Goal: Task Accomplishment & Management: Use online tool/utility

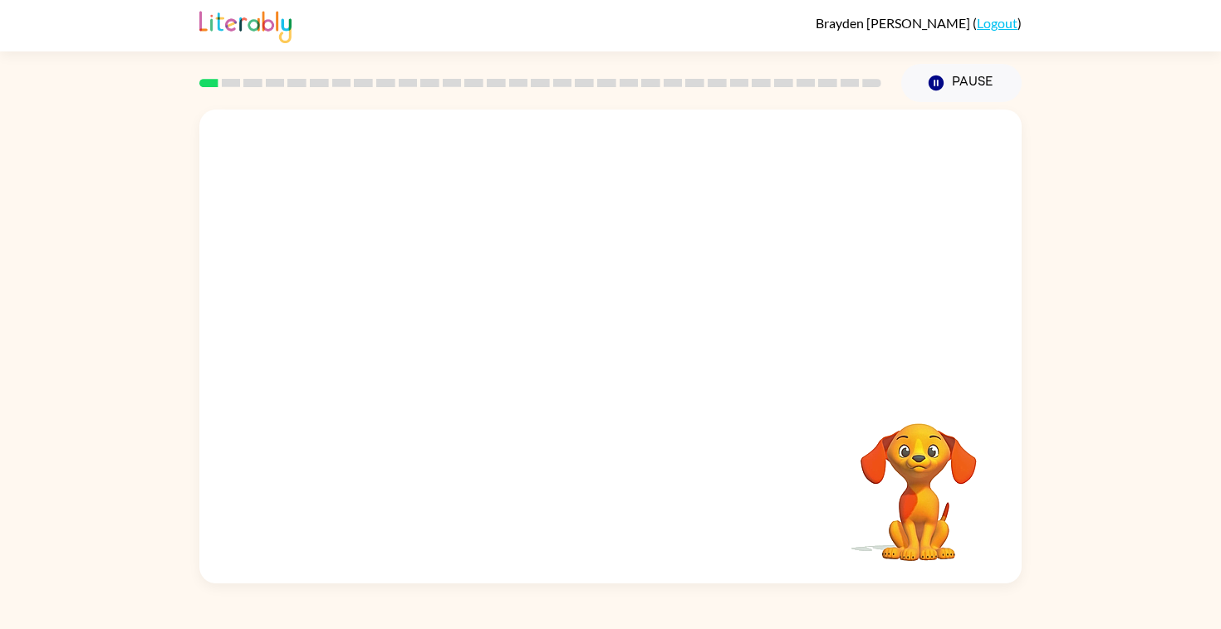
click at [429, 315] on video "Your browser must support playing .mp4 files to use Literably. Please try using…" at bounding box center [610, 249] width 822 height 279
drag, startPoint x: 425, startPoint y: 315, endPoint x: 443, endPoint y: 277, distance: 42.0
click at [443, 277] on video "Your browser must support playing .mp4 files to use Literably. Please try using…" at bounding box center [610, 249] width 822 height 279
click at [420, 309] on video "Your browser must support playing .mp4 files to use Literably. Please try using…" at bounding box center [610, 249] width 822 height 279
click at [824, 151] on video "Your browser must support playing .mp4 files to use Literably. Please try using…" at bounding box center [610, 249] width 822 height 279
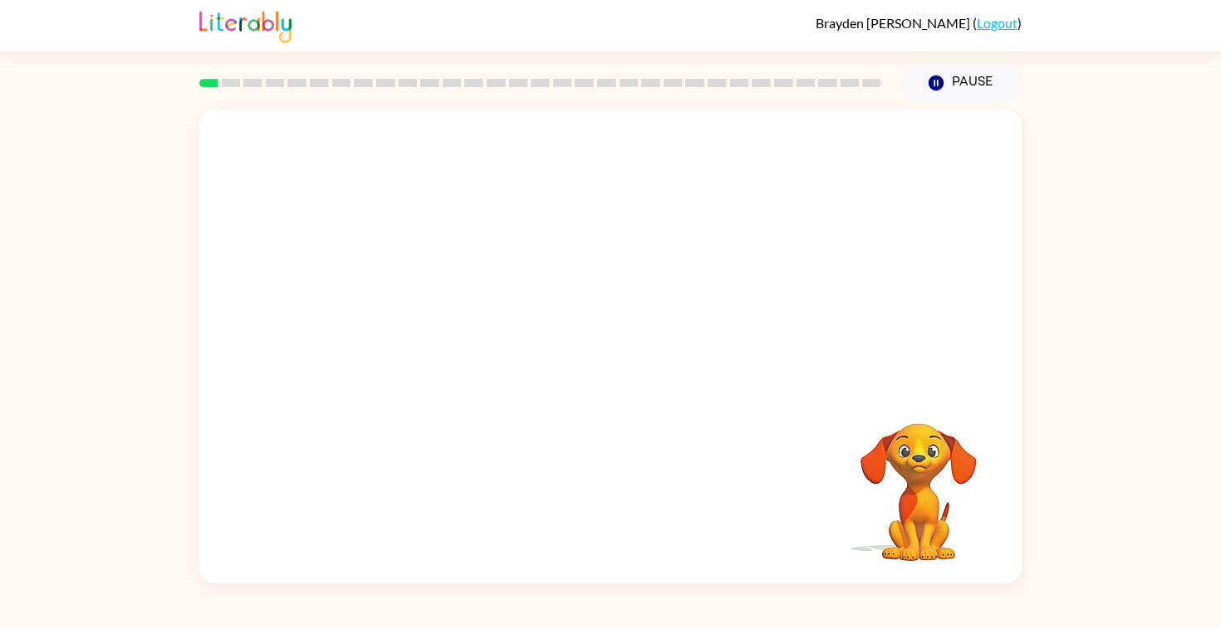
drag, startPoint x: 429, startPoint y: 306, endPoint x: 590, endPoint y: 115, distance: 249.3
click at [589, 115] on video "Your browser must support playing .mp4 files to use Literably. Please try using…" at bounding box center [610, 249] width 822 height 279
click at [617, 359] on icon "button" at bounding box center [610, 354] width 29 height 29
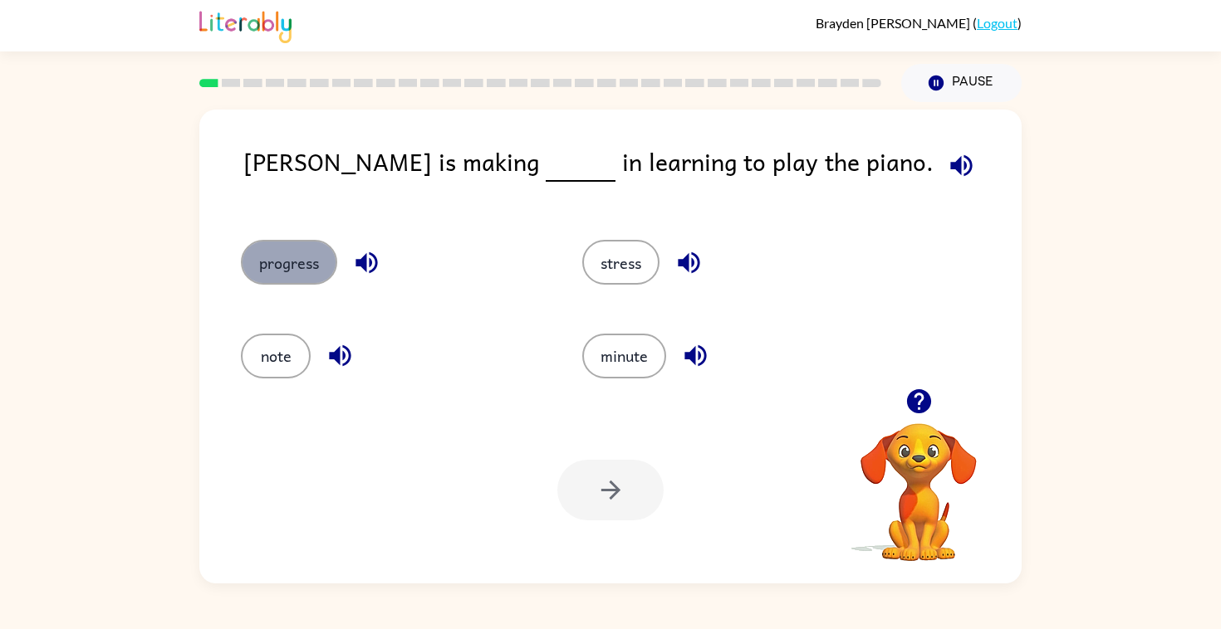
click at [296, 266] on button "progress" at bounding box center [289, 262] width 96 height 45
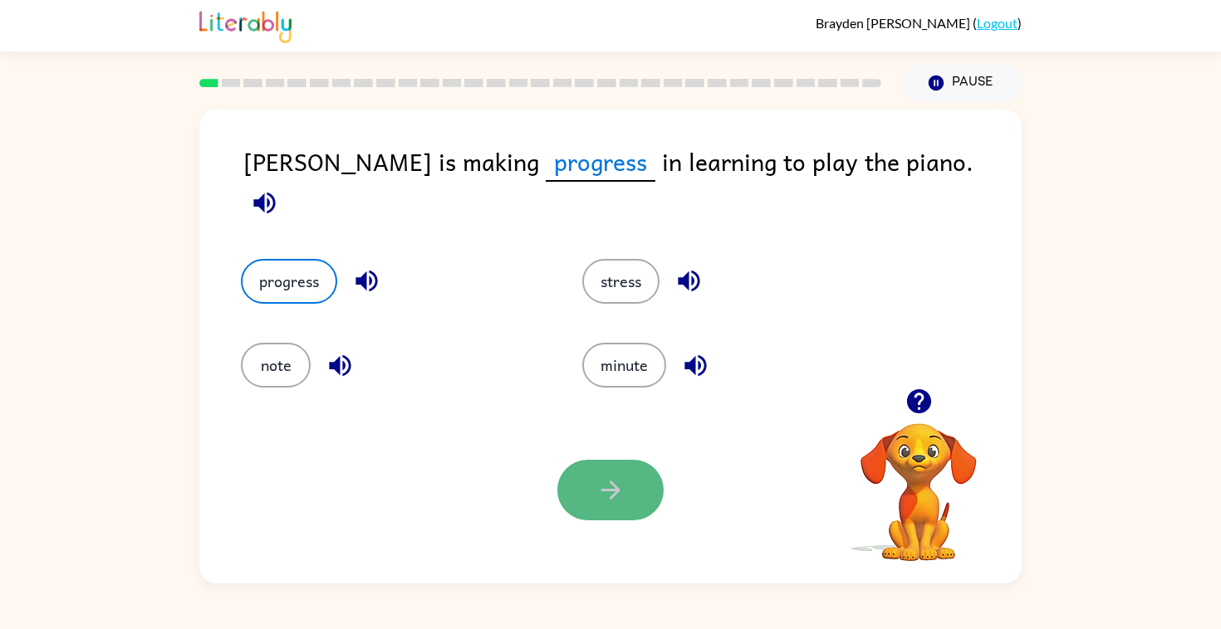
click at [611, 502] on icon "button" at bounding box center [610, 490] width 29 height 29
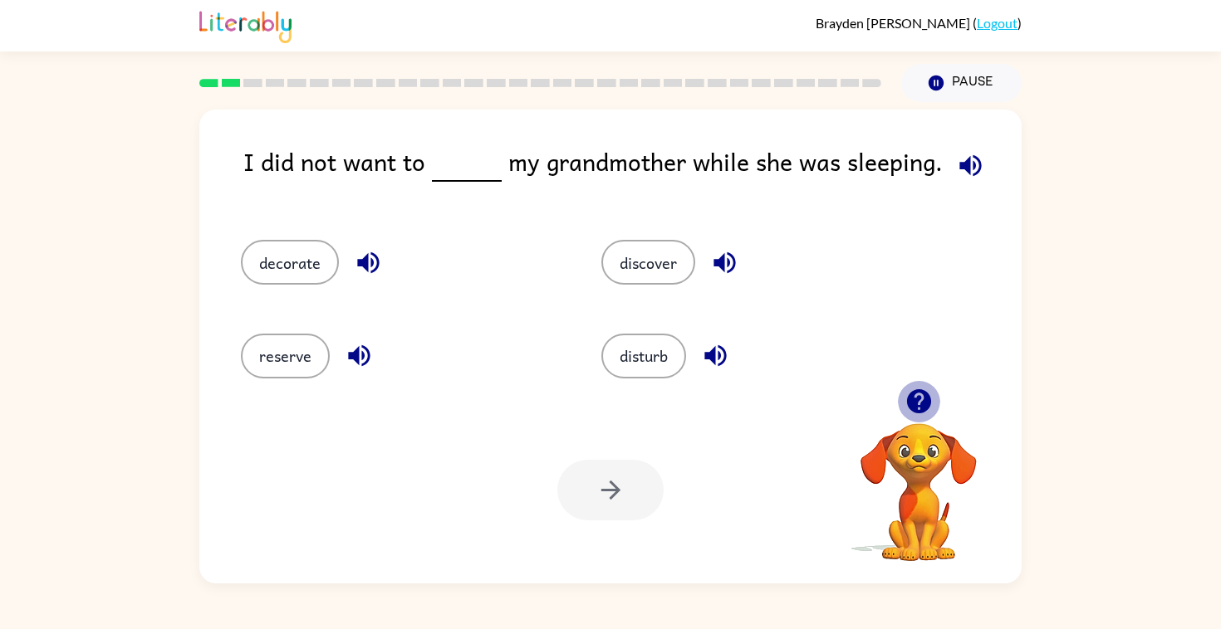
click at [918, 399] on icon "button" at bounding box center [918, 401] width 24 height 24
click at [624, 360] on button "disturb" at bounding box center [643, 356] width 85 height 45
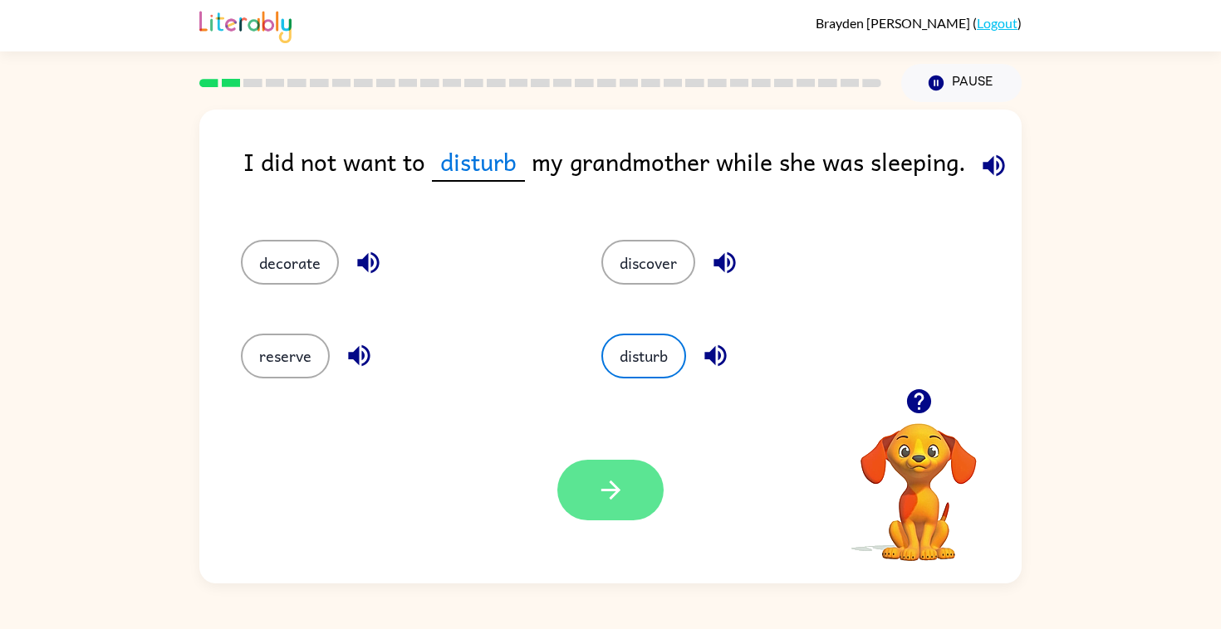
click at [612, 487] on icon "button" at bounding box center [610, 490] width 29 height 29
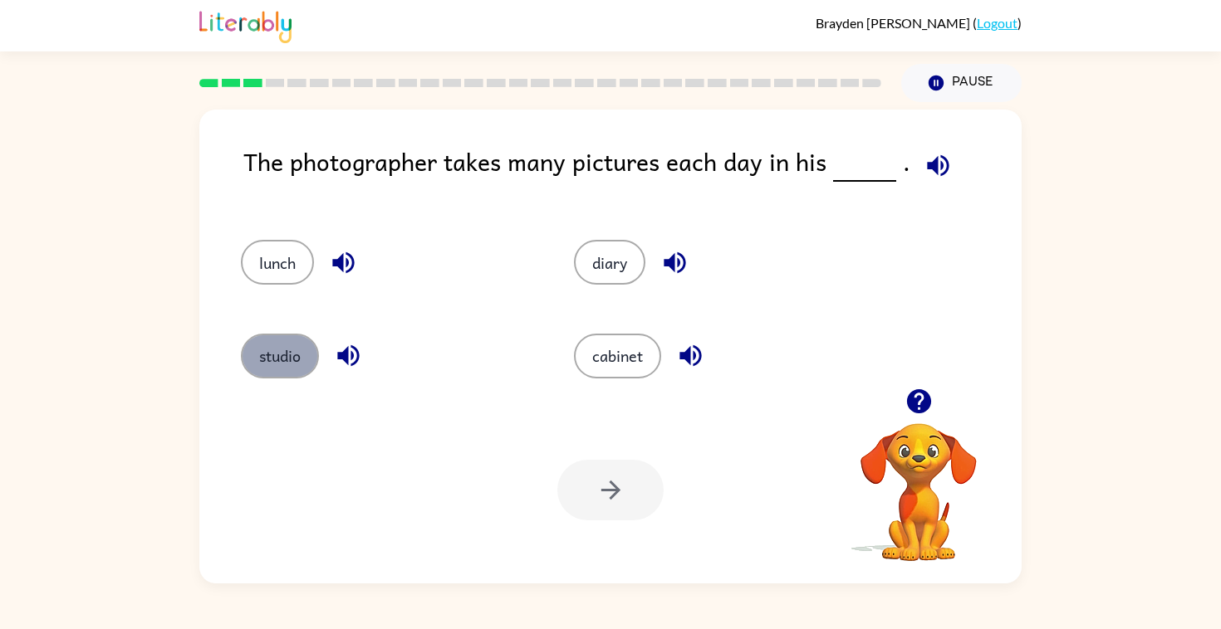
click at [284, 349] on button "studio" at bounding box center [280, 356] width 78 height 45
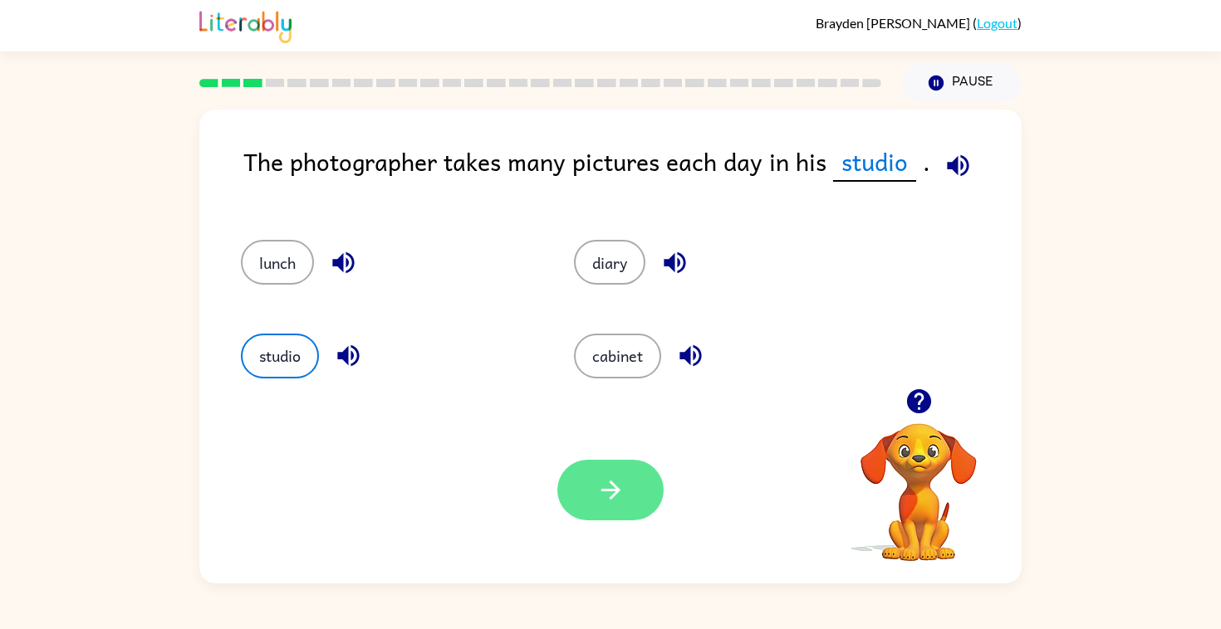
click at [636, 492] on button "button" at bounding box center [610, 490] width 106 height 61
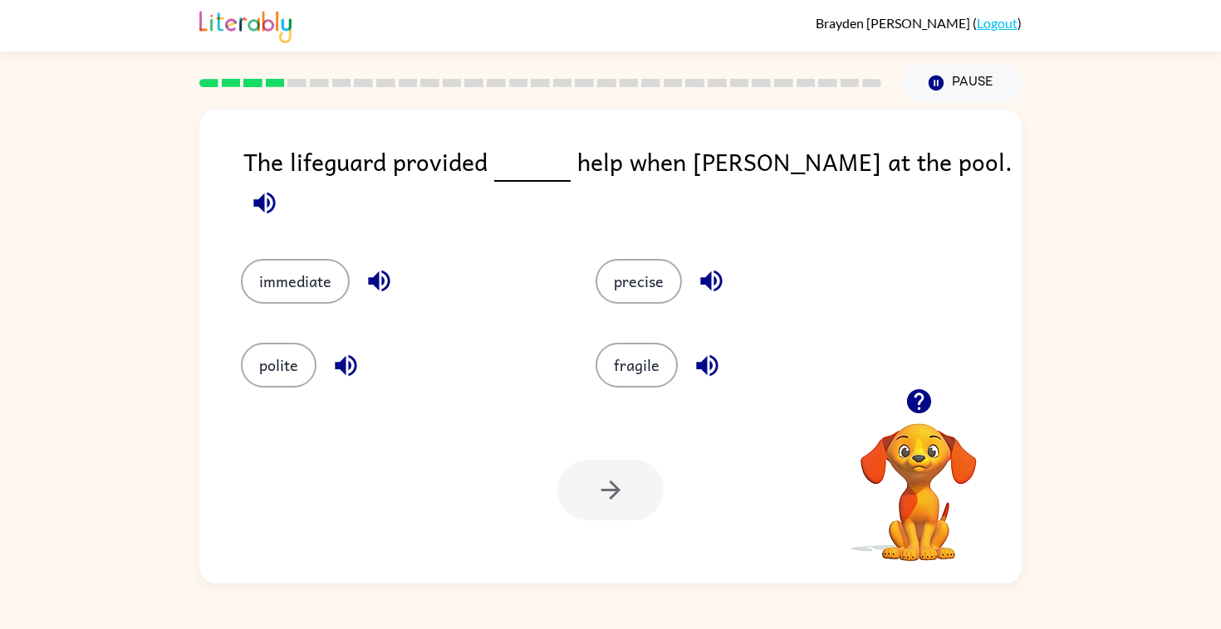
click at [919, 408] on icon "button" at bounding box center [918, 401] width 24 height 24
click at [618, 479] on div at bounding box center [610, 490] width 106 height 61
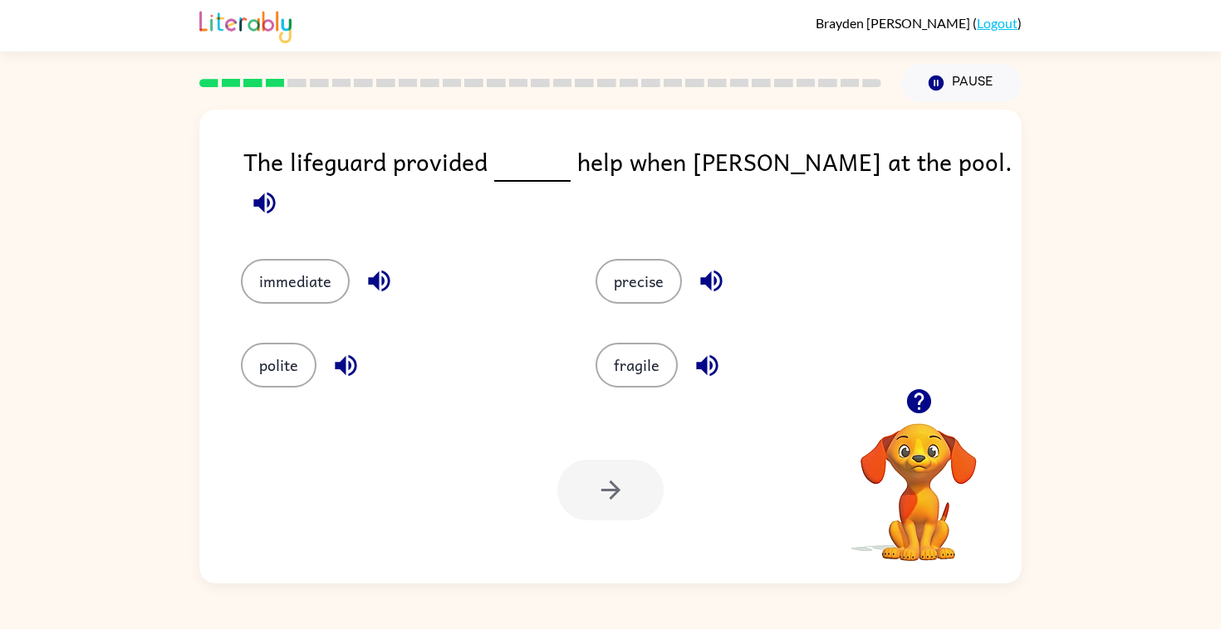
click at [618, 479] on div at bounding box center [610, 490] width 106 height 61
click at [319, 270] on button "immediate" at bounding box center [295, 281] width 109 height 45
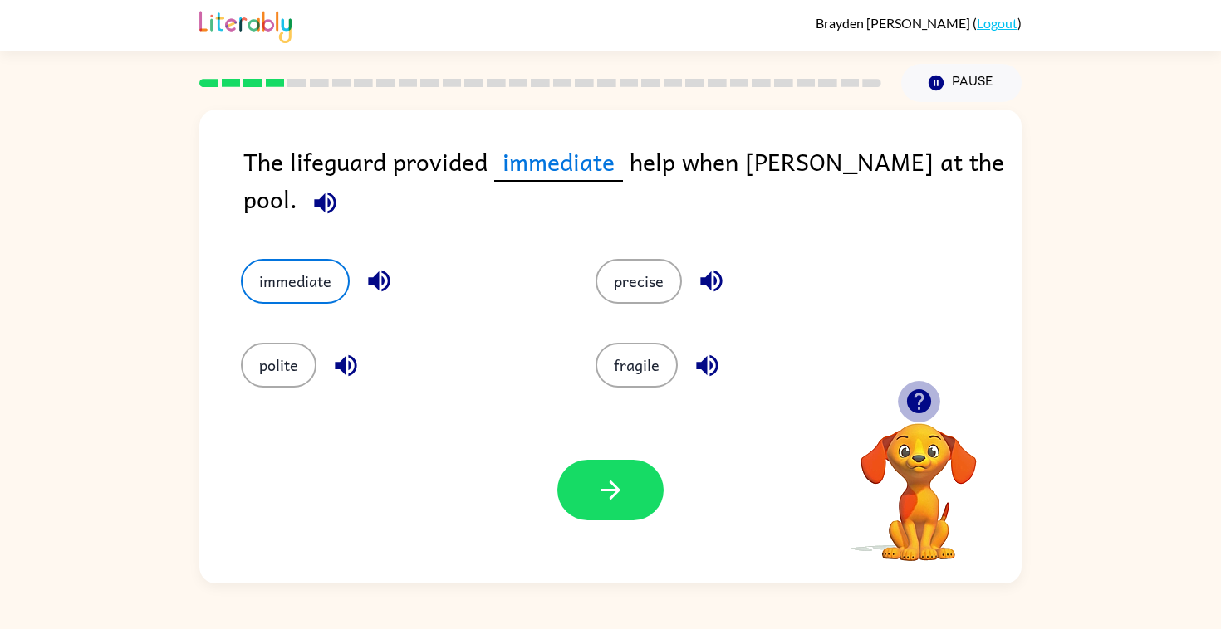
click at [918, 390] on icon "button" at bounding box center [918, 401] width 24 height 24
click at [671, 496] on div "Your browser must support playing .mp4 files to use Literably. Please try using…" at bounding box center [610, 490] width 822 height 187
click at [607, 492] on icon "button" at bounding box center [610, 490] width 29 height 29
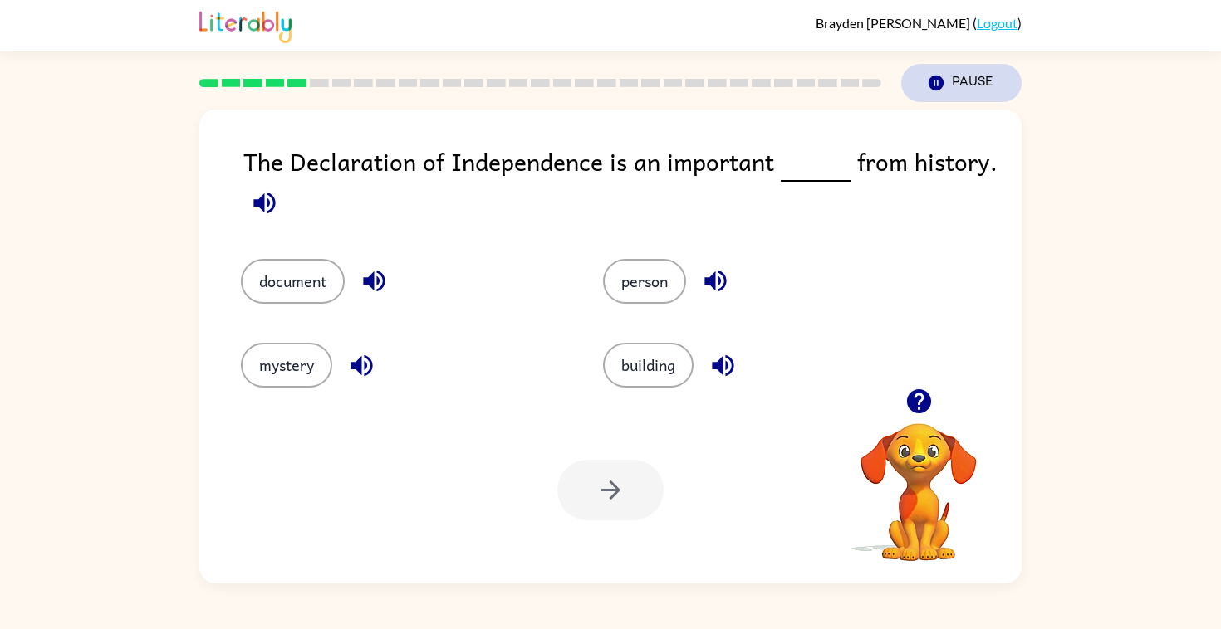
click at [986, 83] on button "Pause Pause" at bounding box center [961, 83] width 120 height 38
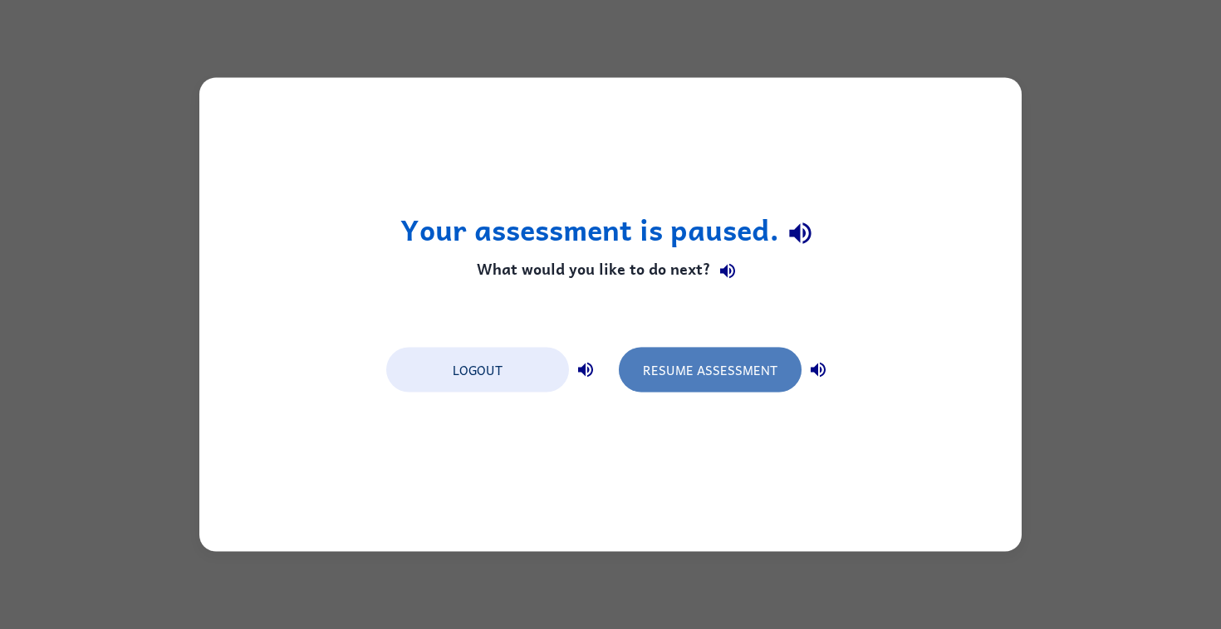
click at [706, 379] on button "Resume Assessment" at bounding box center [710, 370] width 183 height 45
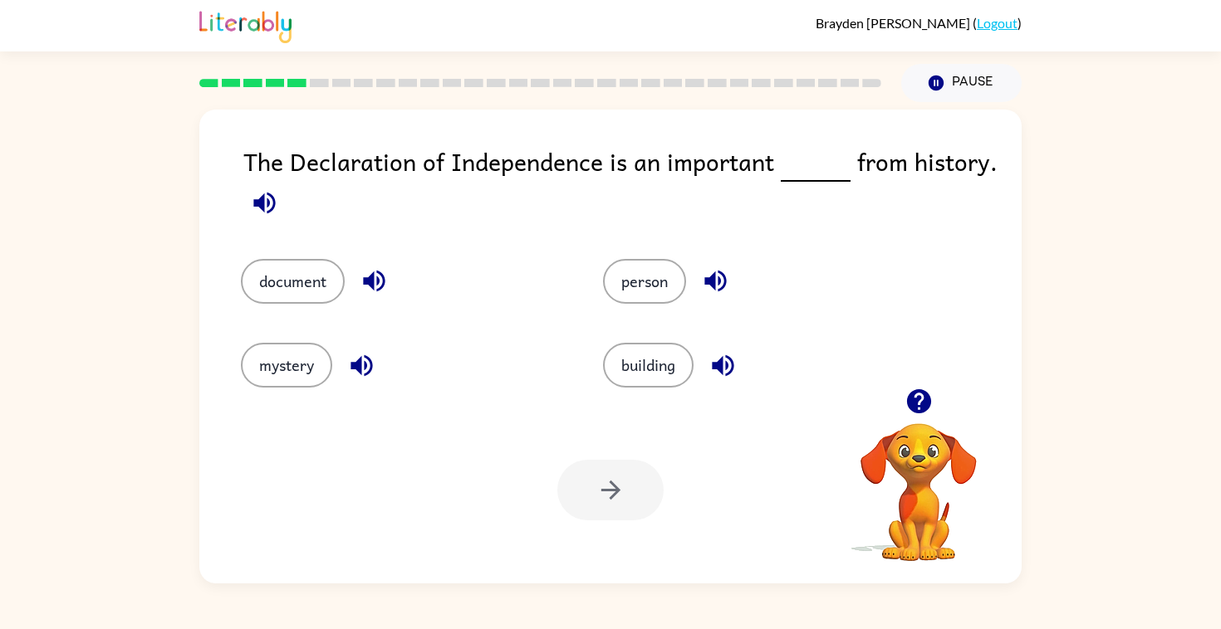
click at [910, 412] on icon "button" at bounding box center [918, 401] width 29 height 29
click at [908, 405] on icon "button" at bounding box center [918, 401] width 24 height 24
click at [303, 296] on button "document" at bounding box center [293, 281] width 104 height 45
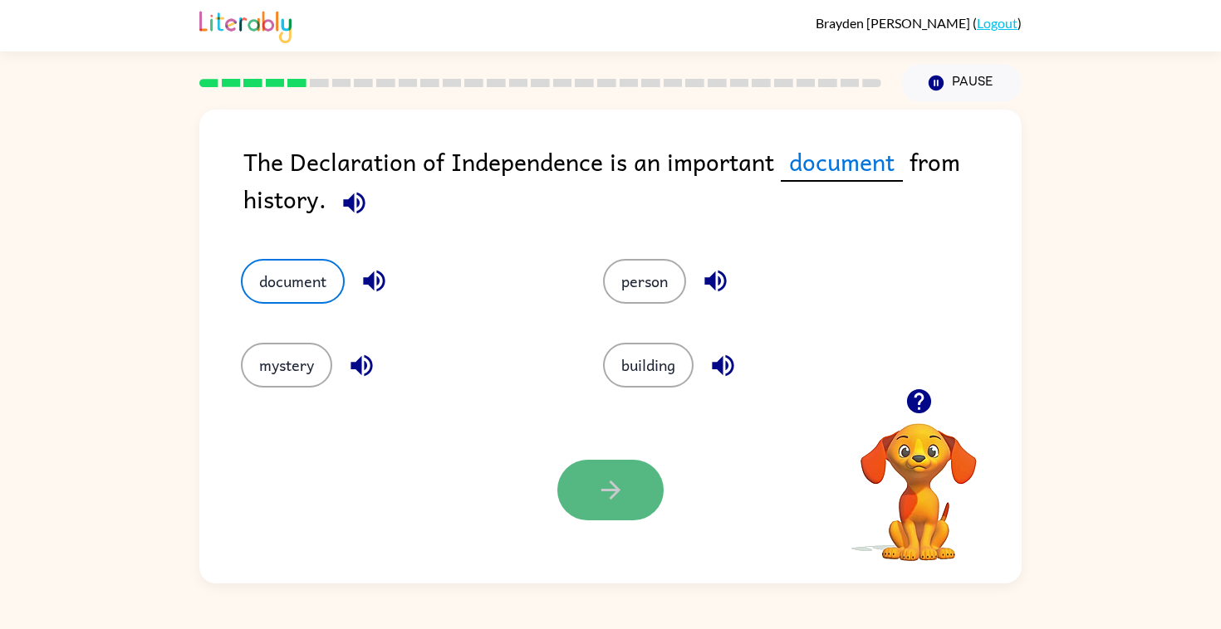
click at [592, 471] on button "button" at bounding box center [610, 490] width 106 height 61
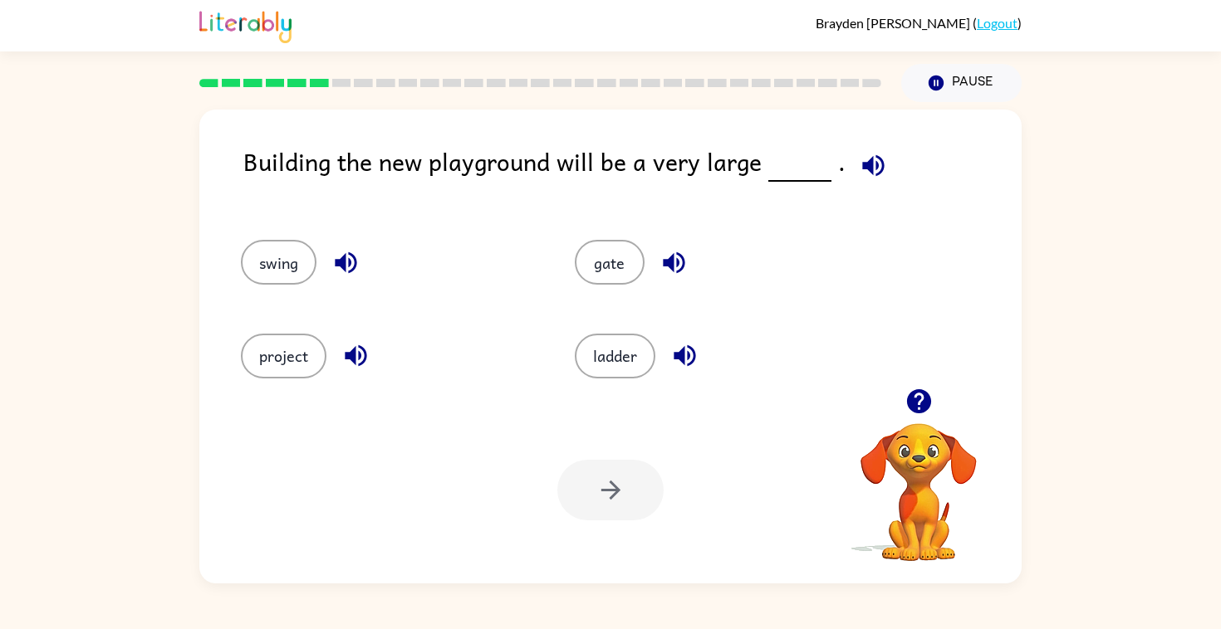
click at [906, 409] on icon "button" at bounding box center [918, 401] width 29 height 29
click at [300, 350] on button "project" at bounding box center [284, 356] width 86 height 45
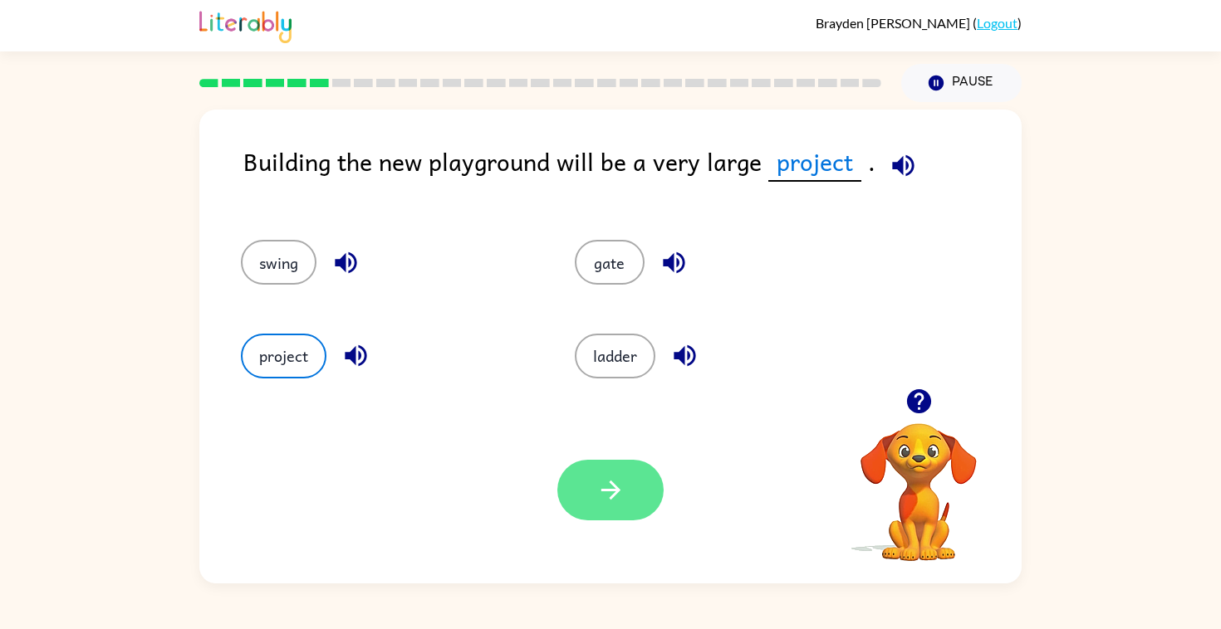
click at [605, 472] on button "button" at bounding box center [610, 490] width 106 height 61
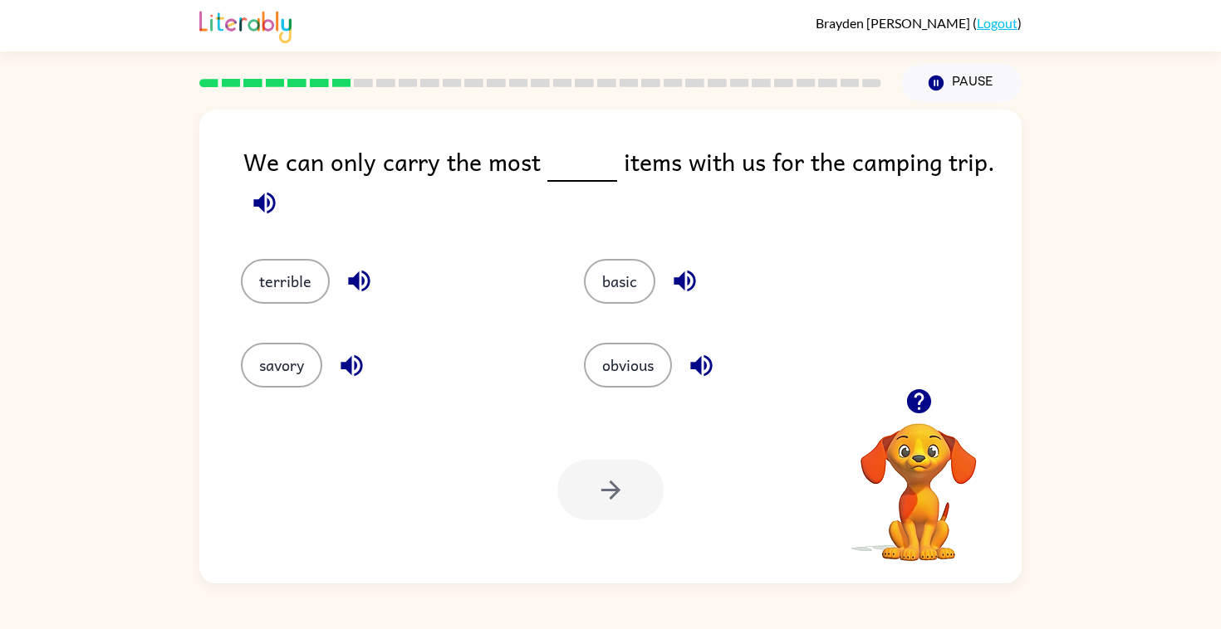
click at [304, 252] on div "terrible" at bounding box center [380, 270] width 343 height 84
click at [300, 276] on button "terrible" at bounding box center [285, 281] width 89 height 45
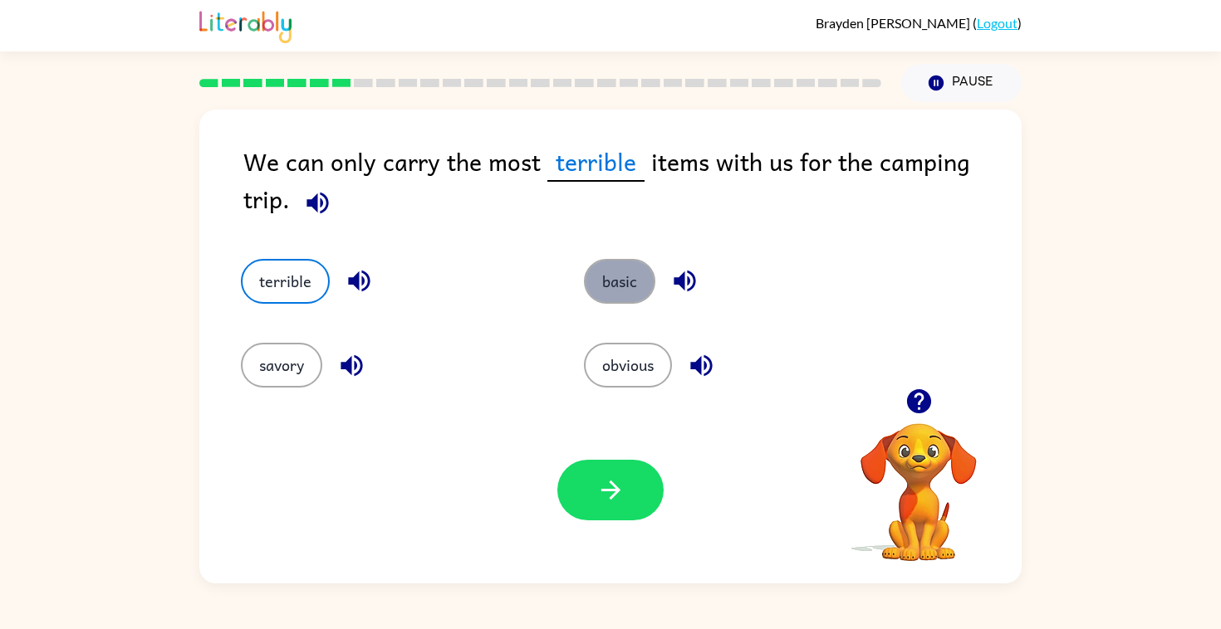
click at [645, 281] on button "basic" at bounding box center [619, 281] width 71 height 45
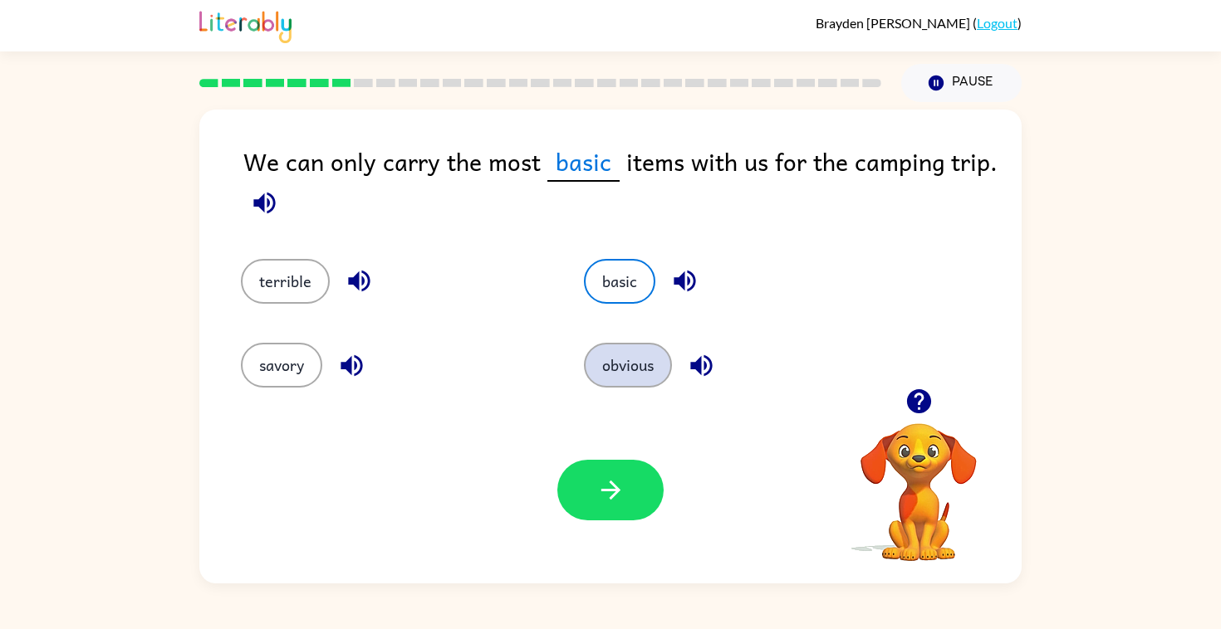
click at [629, 360] on button "obvious" at bounding box center [628, 365] width 88 height 45
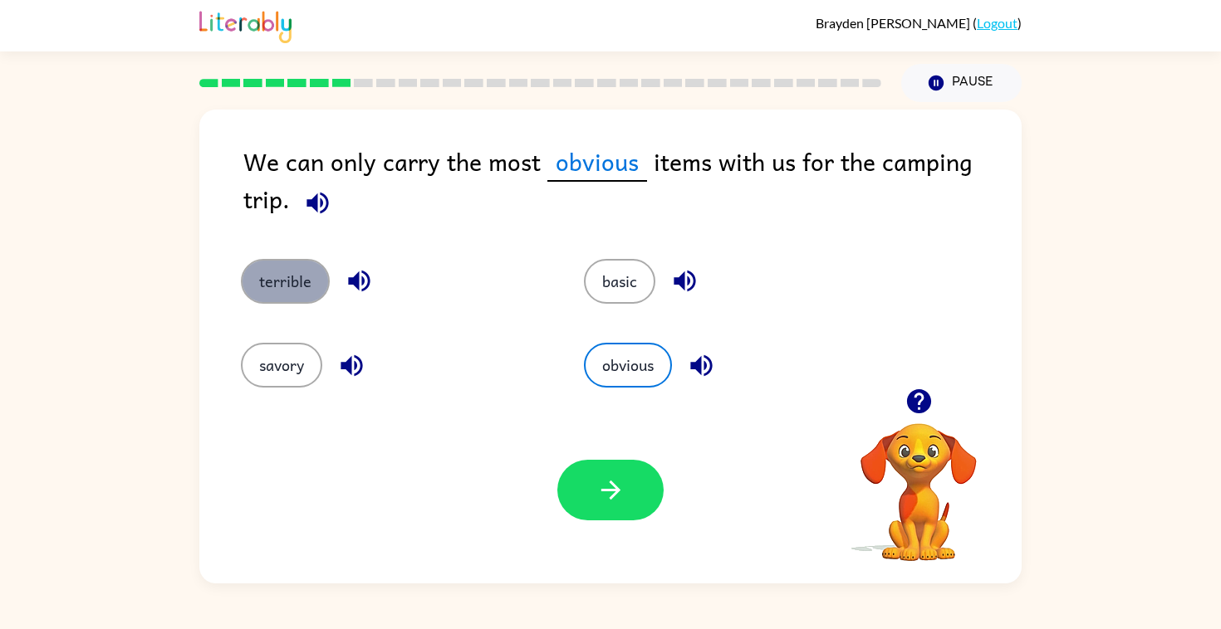
click at [290, 272] on button "terrible" at bounding box center [285, 281] width 89 height 45
click at [919, 402] on icon "button" at bounding box center [918, 401] width 29 height 29
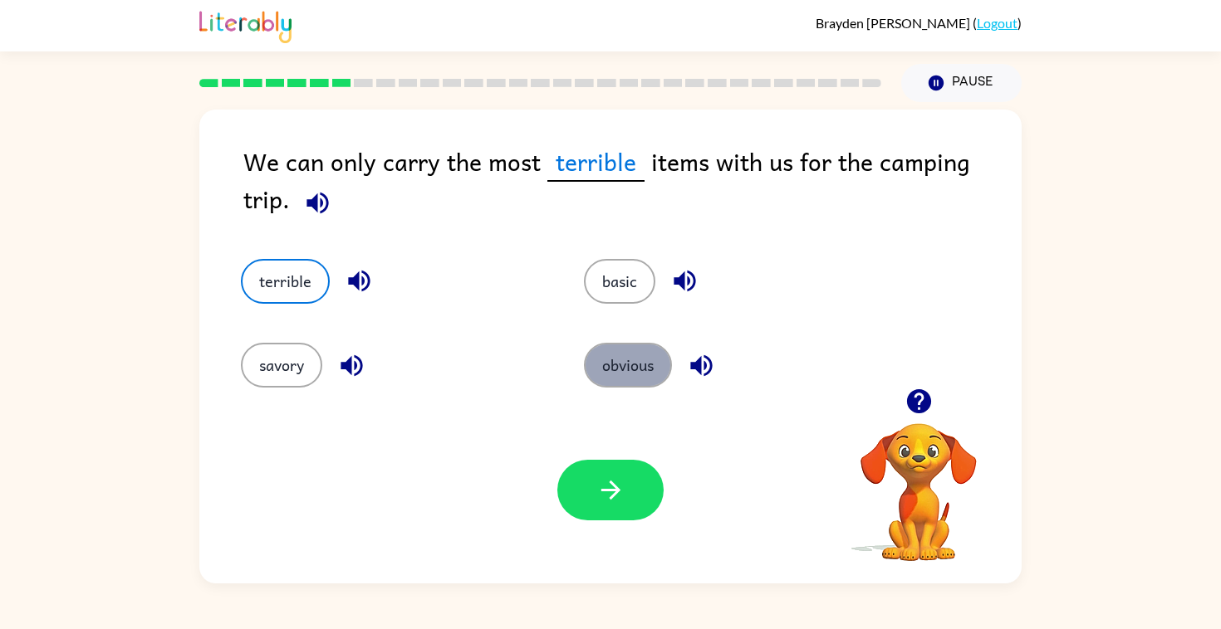
click at [631, 367] on button "obvious" at bounding box center [628, 365] width 88 height 45
click at [612, 316] on div "obvious" at bounding box center [723, 353] width 343 height 84
click at [612, 306] on div "basic" at bounding box center [723, 270] width 343 height 84
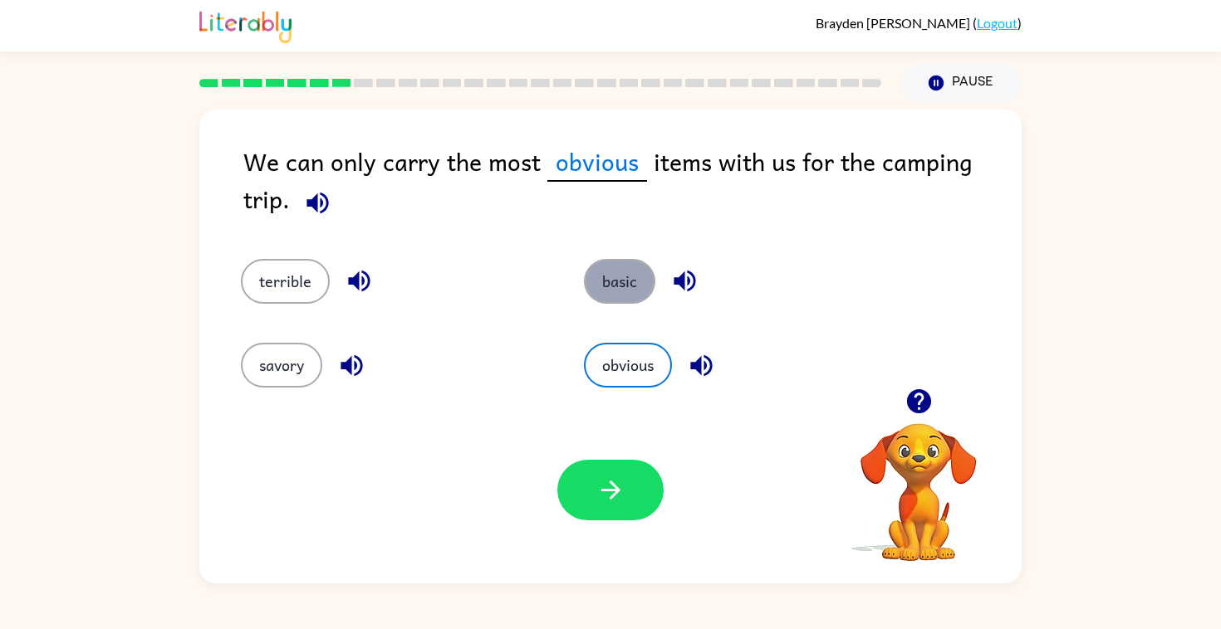
click at [608, 298] on button "basic" at bounding box center [619, 281] width 71 height 45
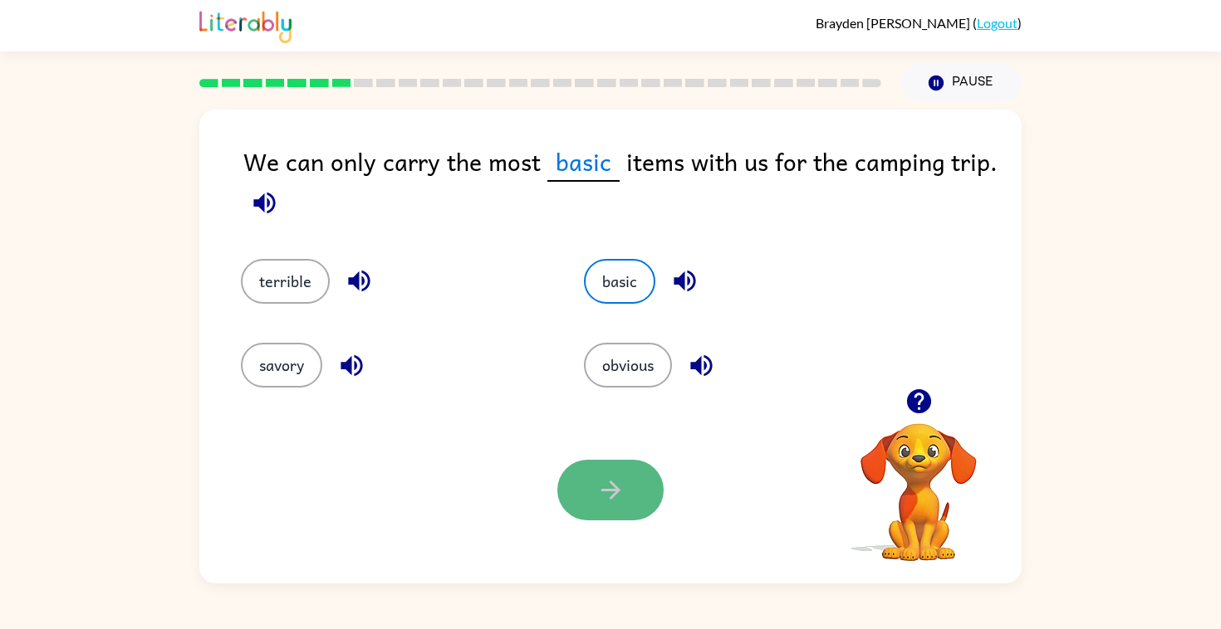
click at [604, 488] on icon "button" at bounding box center [610, 490] width 29 height 29
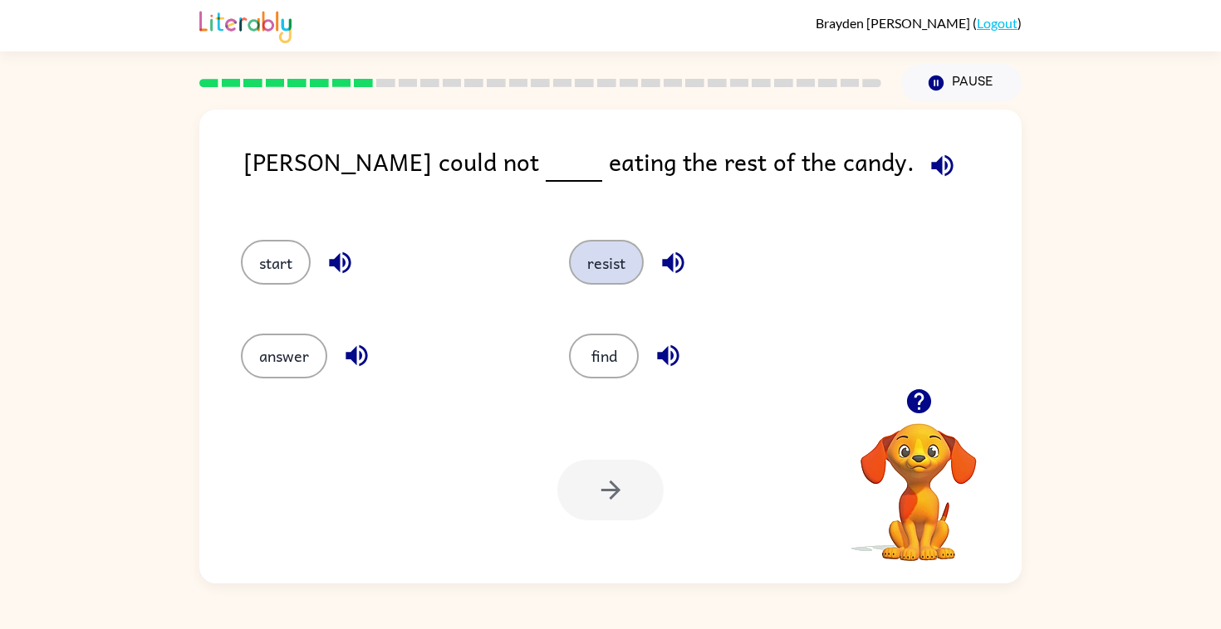
click at [606, 257] on button "resist" at bounding box center [606, 262] width 75 height 45
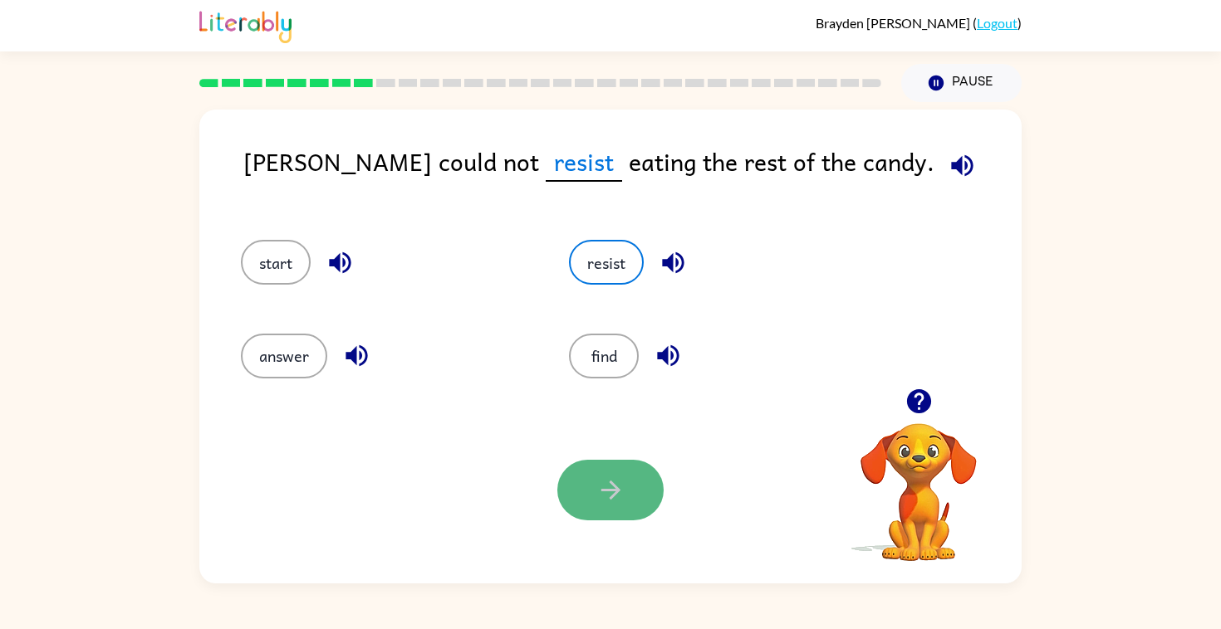
click at [619, 503] on icon "button" at bounding box center [610, 490] width 29 height 29
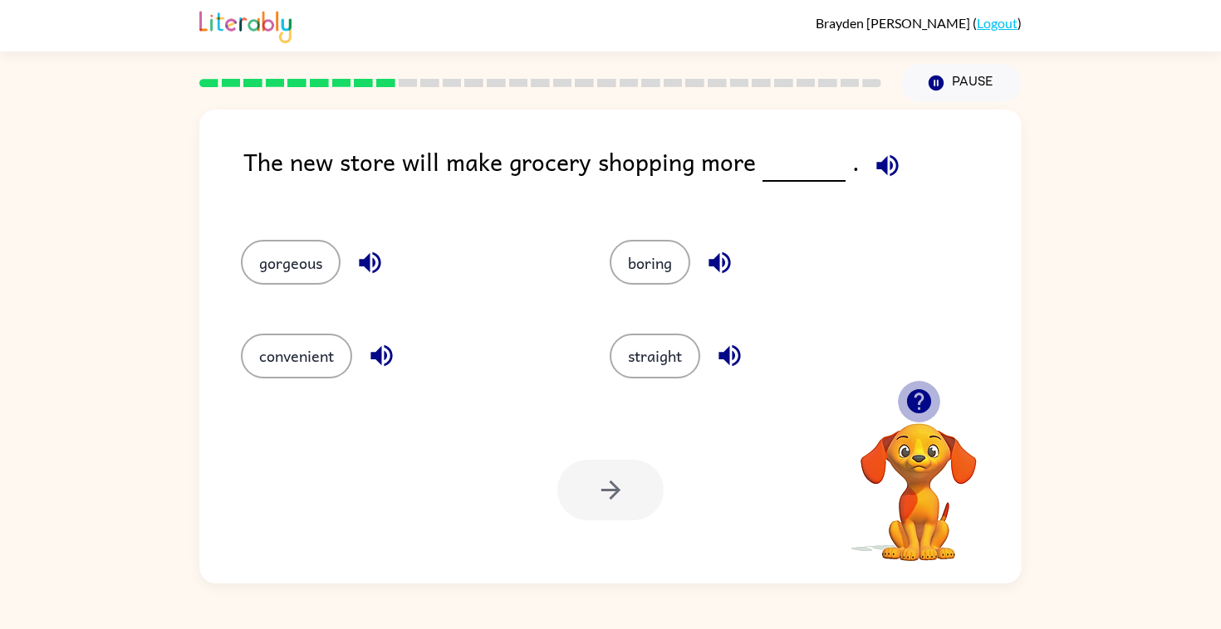
click at [916, 402] on icon "button" at bounding box center [918, 401] width 24 height 24
click at [659, 269] on button "boring" at bounding box center [650, 262] width 81 height 45
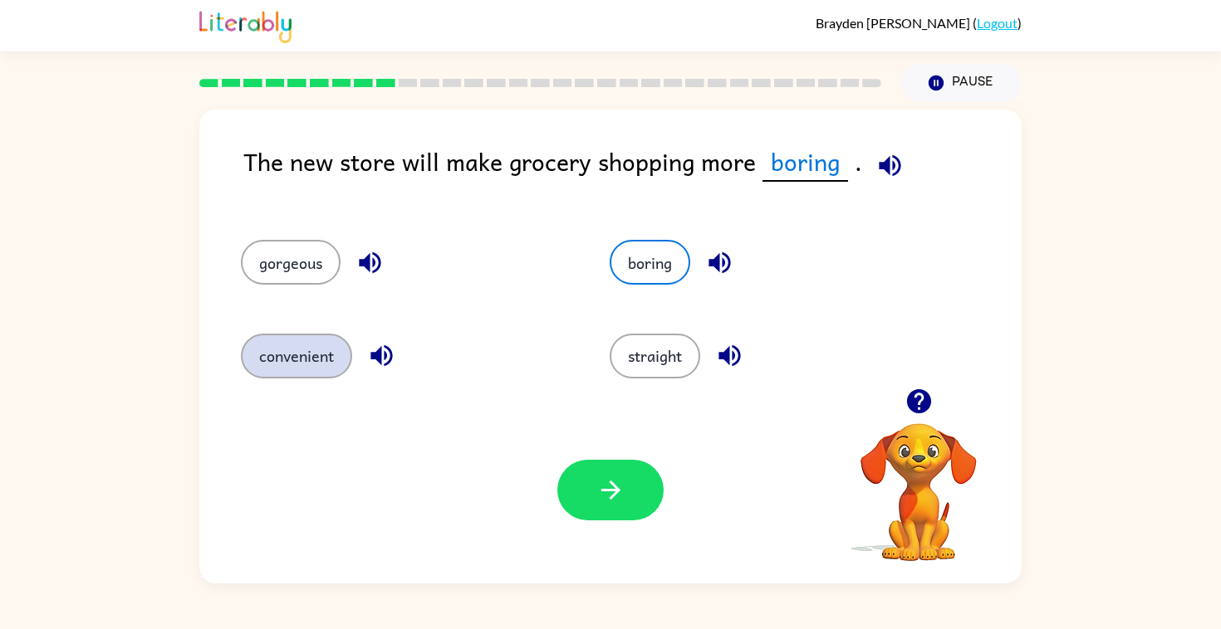
click at [291, 344] on button "convenient" at bounding box center [296, 356] width 111 height 45
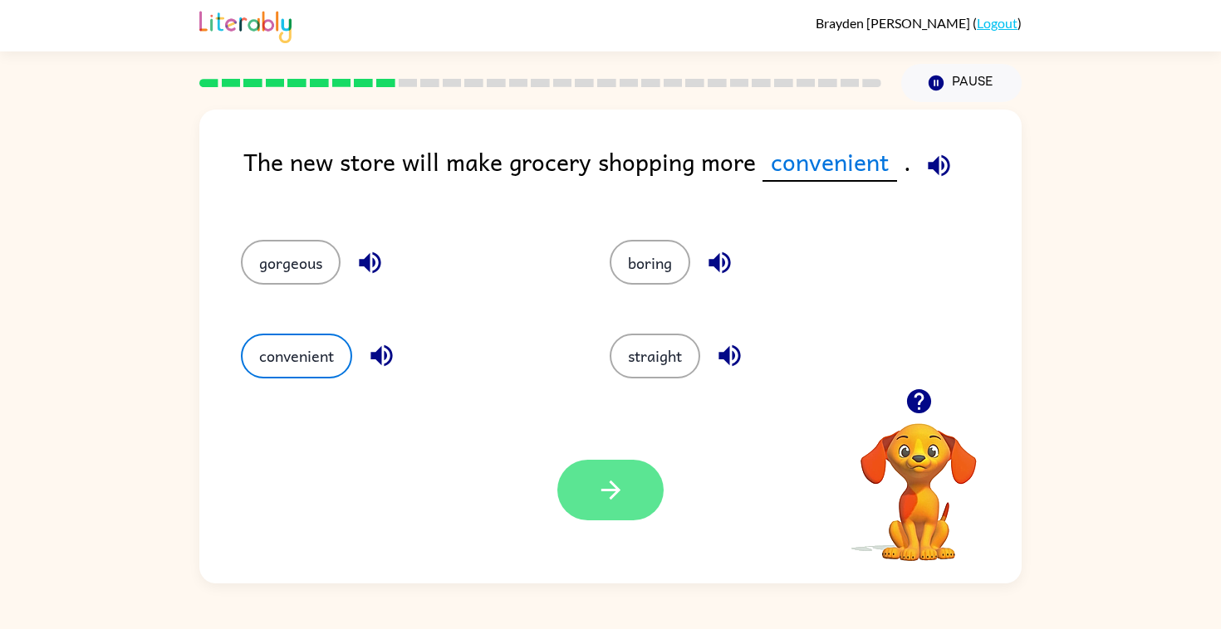
click at [602, 478] on icon "button" at bounding box center [610, 490] width 29 height 29
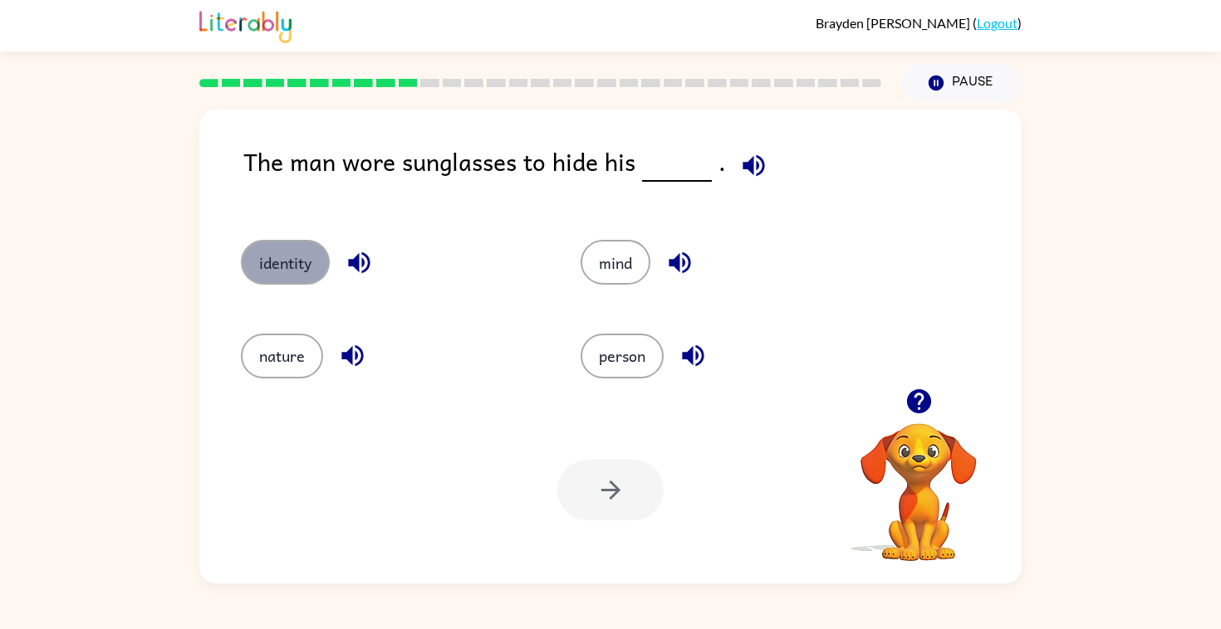
click at [288, 253] on button "identity" at bounding box center [285, 262] width 89 height 45
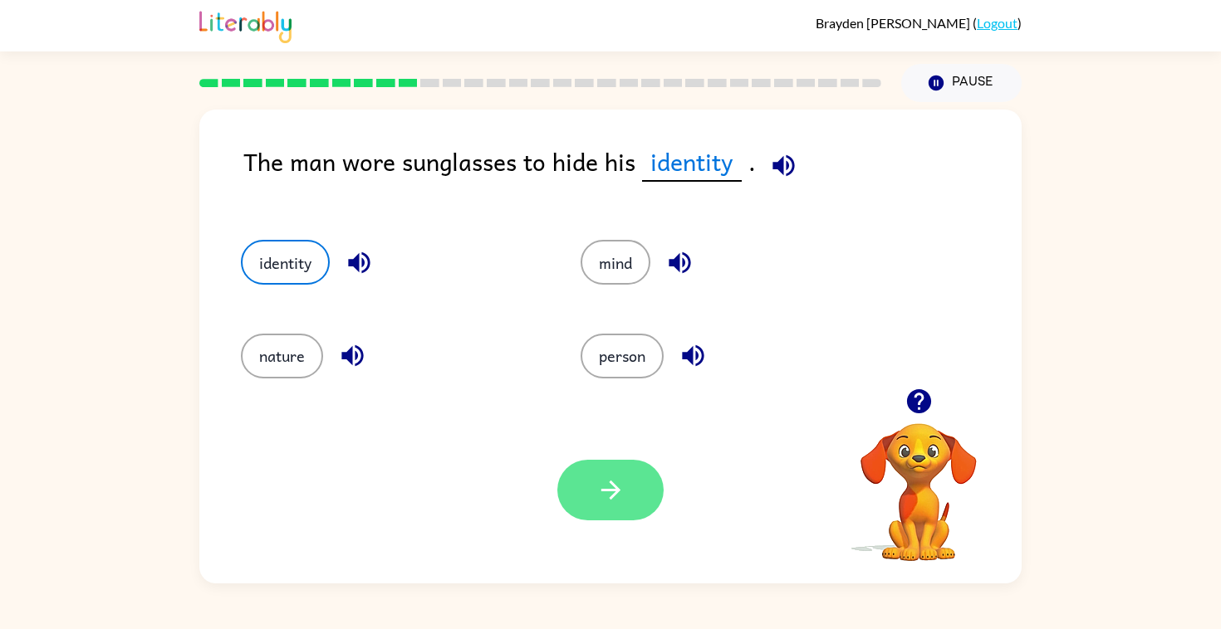
click at [605, 497] on icon "button" at bounding box center [610, 490] width 29 height 29
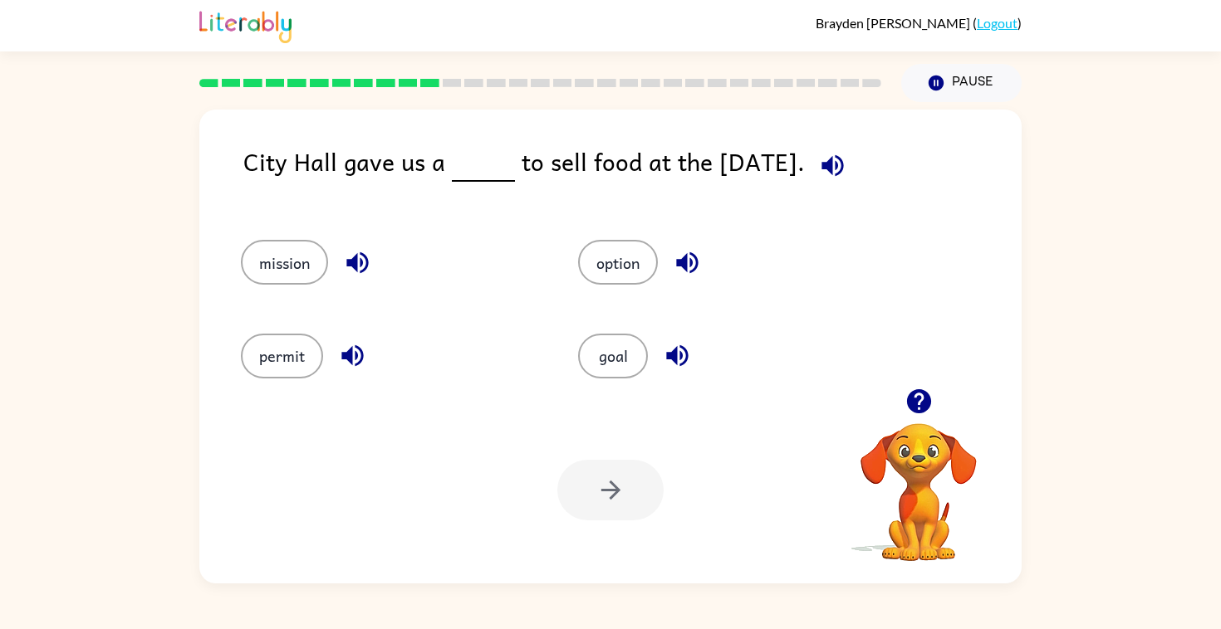
click at [916, 409] on icon "button" at bounding box center [918, 401] width 24 height 24
click at [916, 423] on div "Your browser must support playing .mp4 files to use Literably. Please try using…" at bounding box center [918, 493] width 166 height 141
click at [916, 409] on icon "button" at bounding box center [918, 401] width 24 height 24
click at [916, 408] on video "Your browser must support playing .mp4 files to use Literably. Please try using…" at bounding box center [918, 481] width 166 height 166
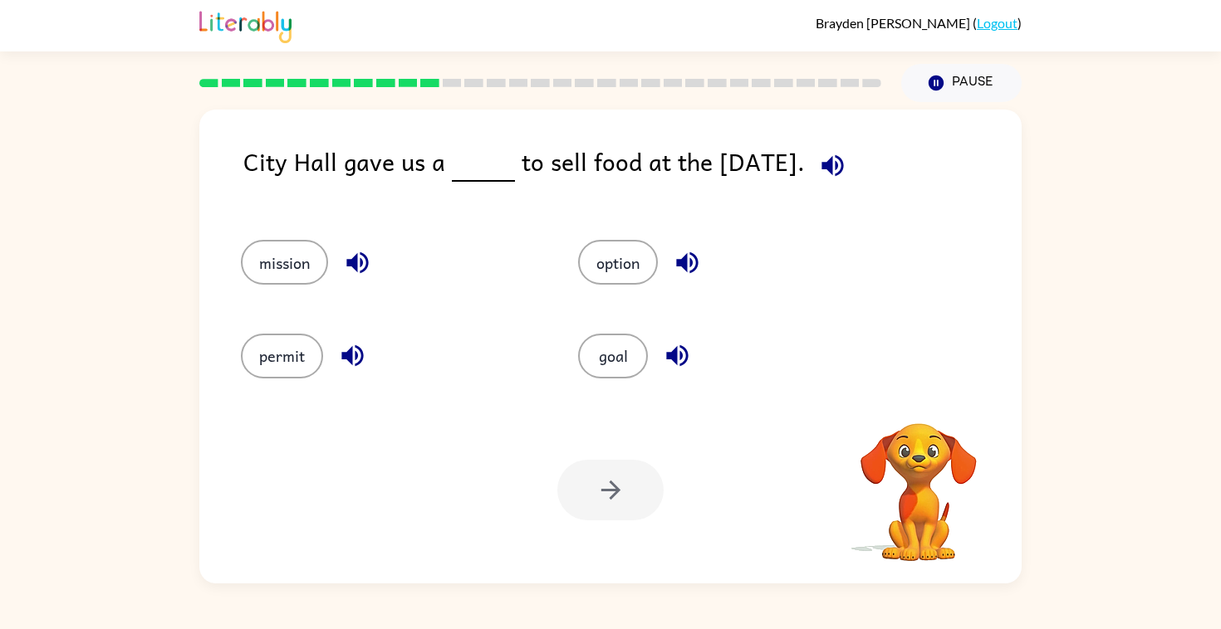
click at [916, 408] on video "Your browser must support playing .mp4 files to use Literably. Please try using…" at bounding box center [918, 481] width 166 height 166
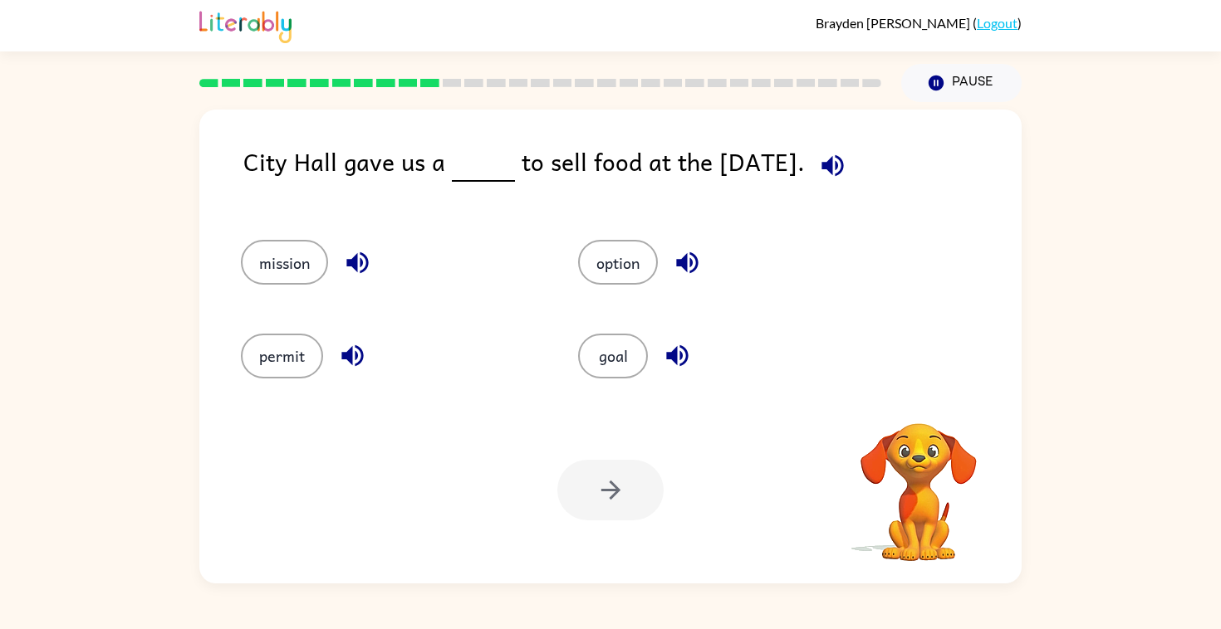
click at [916, 408] on video "Your browser must support playing .mp4 files to use Literably. Please try using…" at bounding box center [918, 481] width 166 height 166
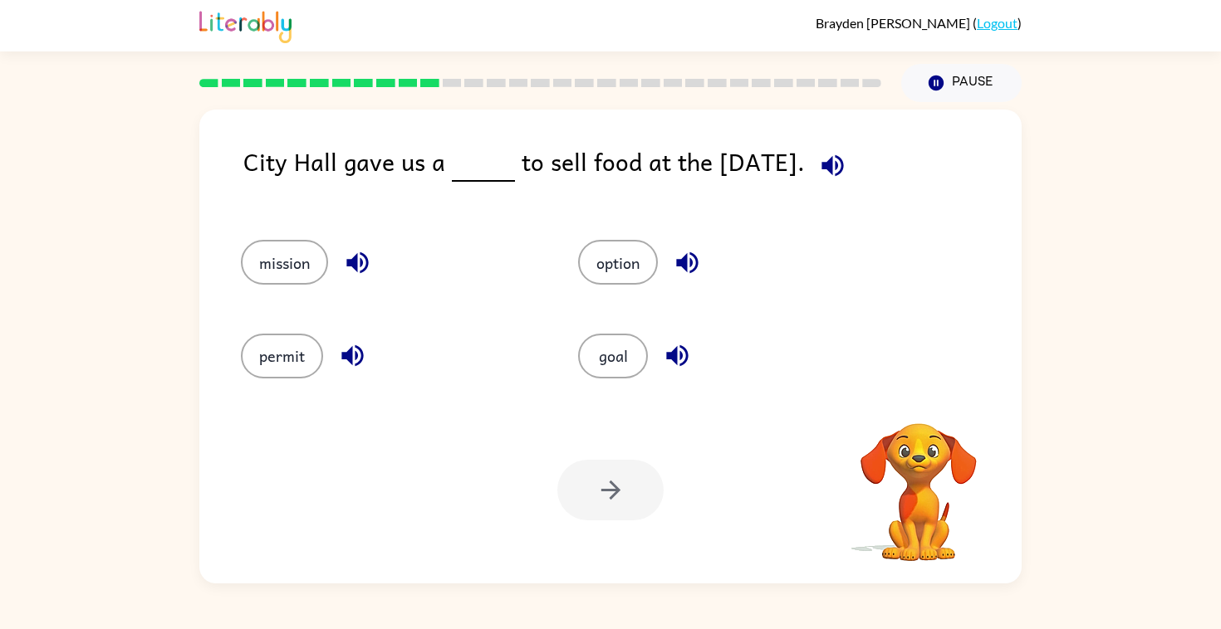
click at [916, 423] on div "Your browser must support playing .mp4 files to use Literably. Please try using…" at bounding box center [918, 493] width 166 height 141
click at [916, 408] on icon "button" at bounding box center [918, 401] width 24 height 24
click at [916, 408] on video "Your browser must support playing .mp4 files to use Literably. Please try using…" at bounding box center [918, 481] width 166 height 166
click at [916, 406] on video "Your browser must support playing .mp4 files to use Literably. Please try using…" at bounding box center [918, 481] width 166 height 166
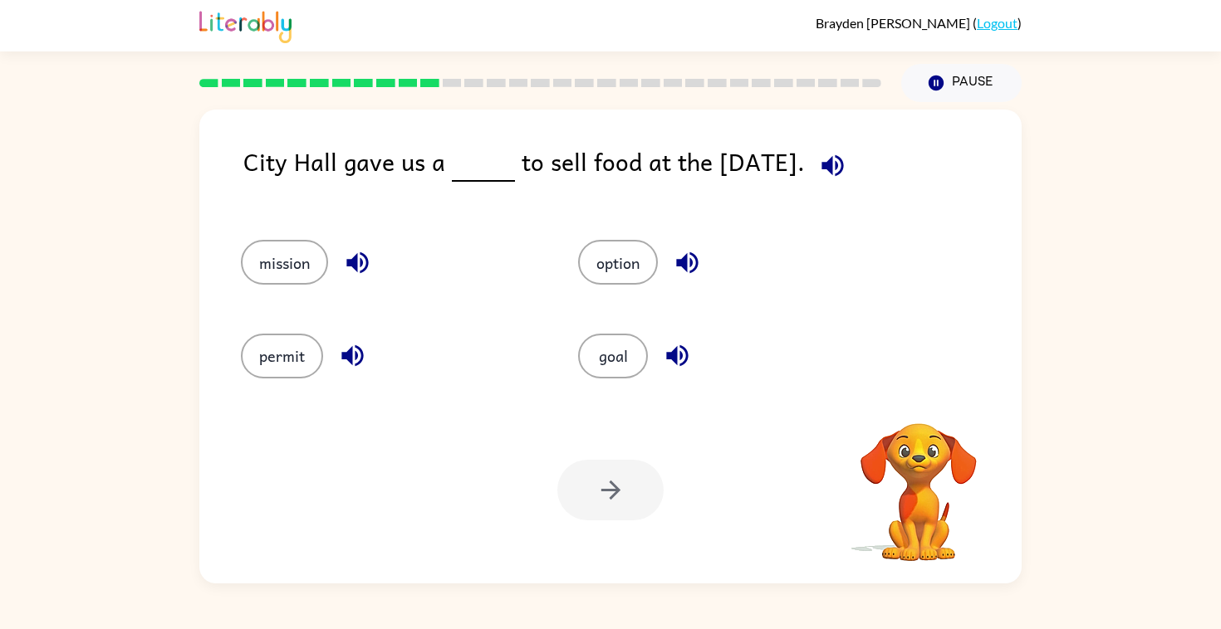
click at [916, 406] on video "Your browser must support playing .mp4 files to use Literably. Please try using…" at bounding box center [918, 481] width 166 height 166
click at [916, 403] on icon "button" at bounding box center [918, 401] width 24 height 24
click at [326, 353] on div "permit" at bounding box center [390, 356] width 299 height 45
click at [302, 355] on button "permit" at bounding box center [282, 356] width 82 height 45
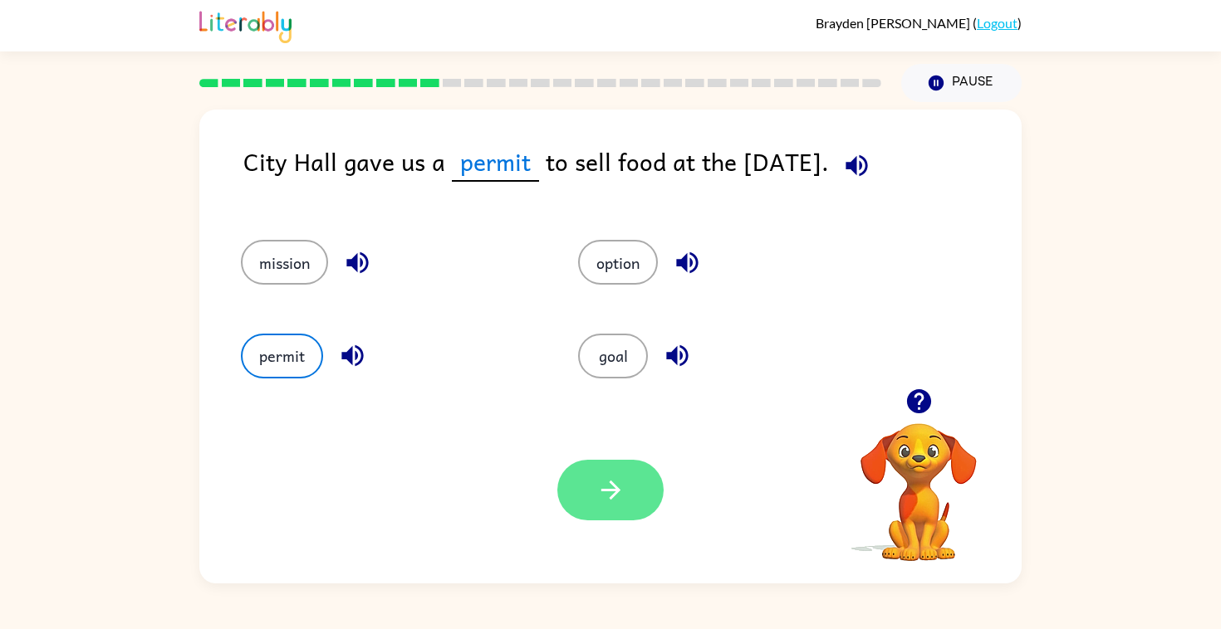
click at [609, 477] on icon "button" at bounding box center [610, 490] width 29 height 29
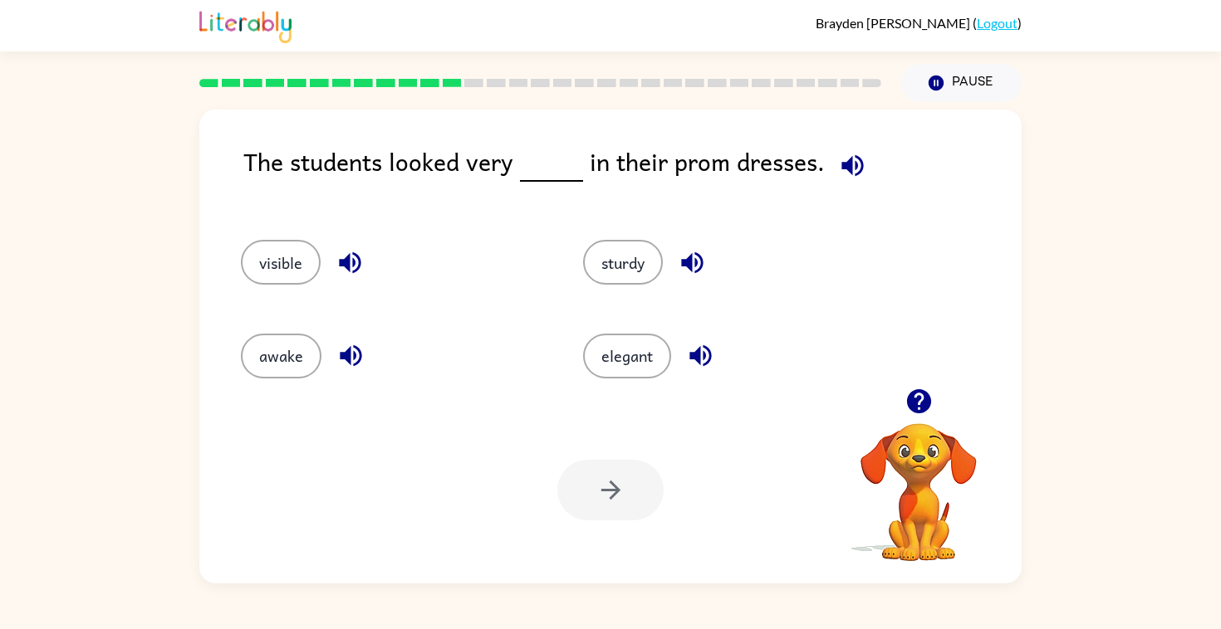
click at [910, 406] on icon "button" at bounding box center [918, 401] width 24 height 24
click at [906, 399] on icon "button" at bounding box center [918, 401] width 24 height 24
click at [923, 405] on icon "button" at bounding box center [918, 401] width 24 height 24
click at [611, 358] on button "elegant" at bounding box center [627, 356] width 88 height 45
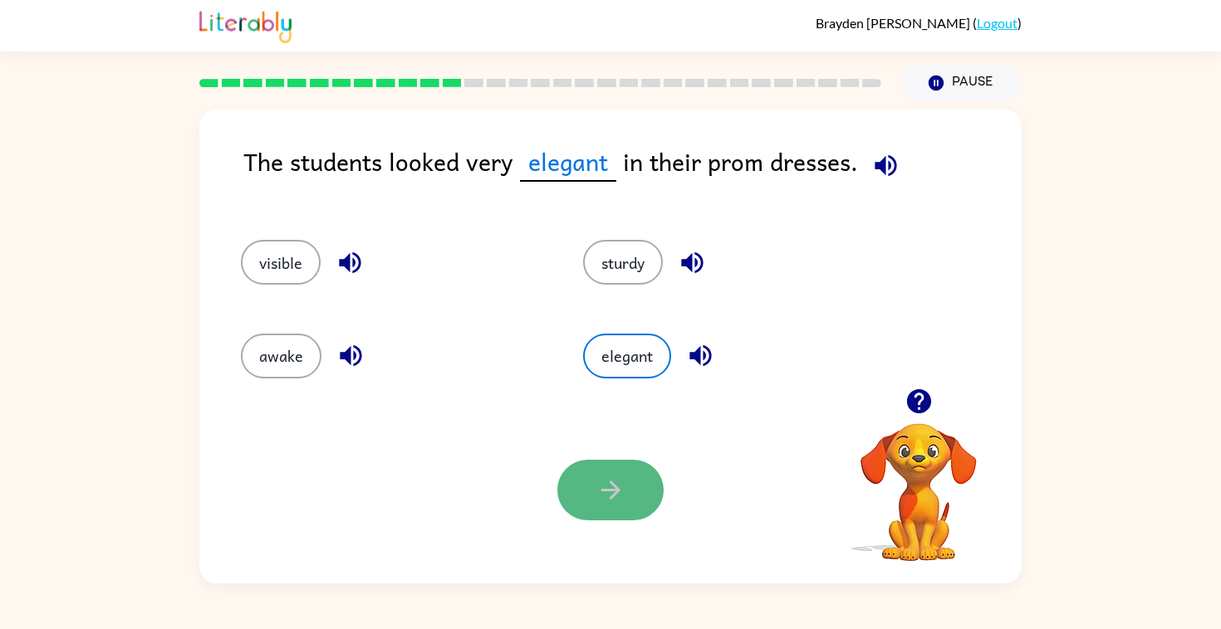
click at [600, 492] on icon "button" at bounding box center [610, 490] width 29 height 29
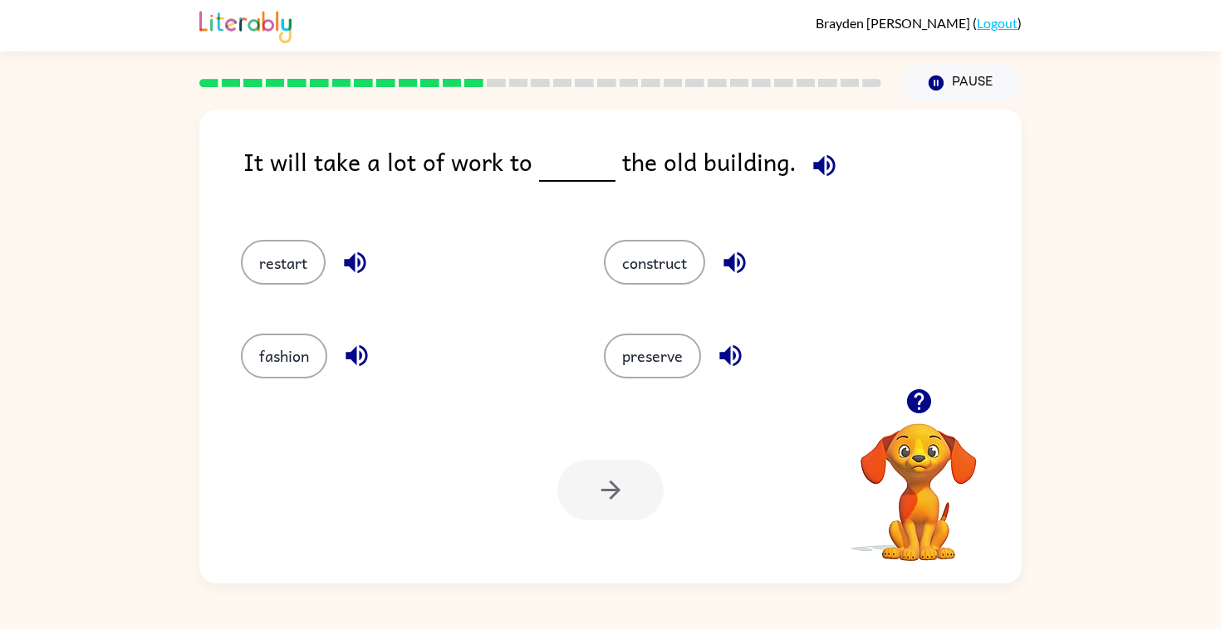
click at [918, 400] on icon "button" at bounding box center [918, 401] width 24 height 24
click at [889, 401] on div at bounding box center [918, 401] width 166 height 42
click at [910, 401] on icon "button" at bounding box center [918, 401] width 24 height 24
click at [307, 267] on button "restart" at bounding box center [283, 262] width 85 height 45
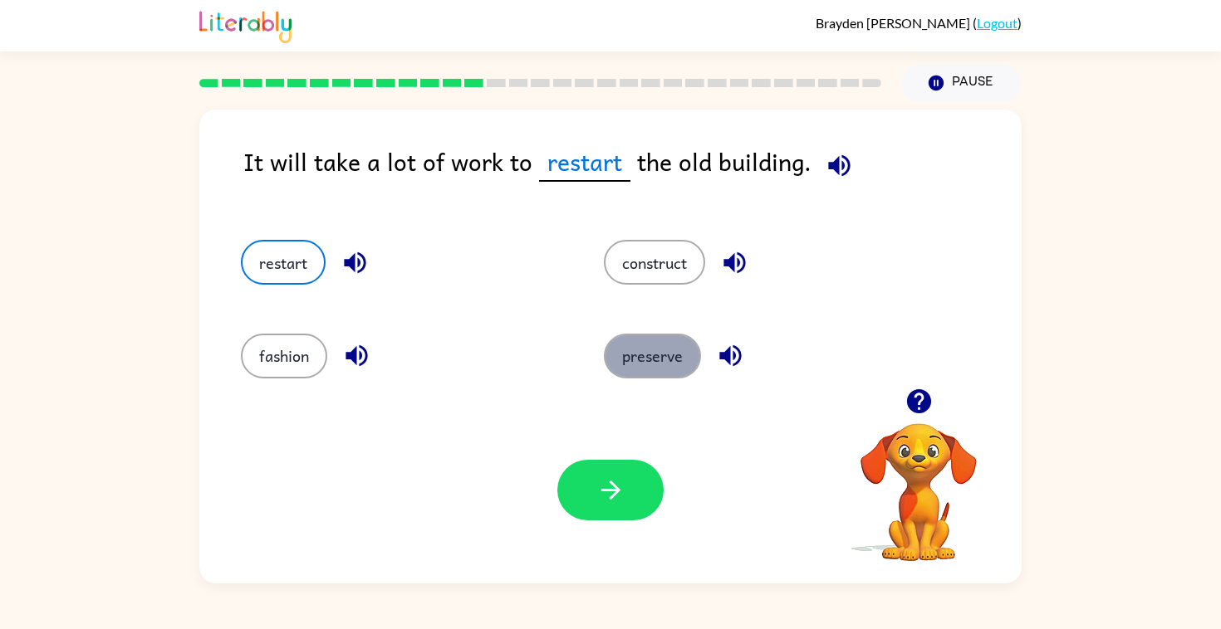
click at [650, 365] on button "preserve" at bounding box center [652, 356] width 97 height 45
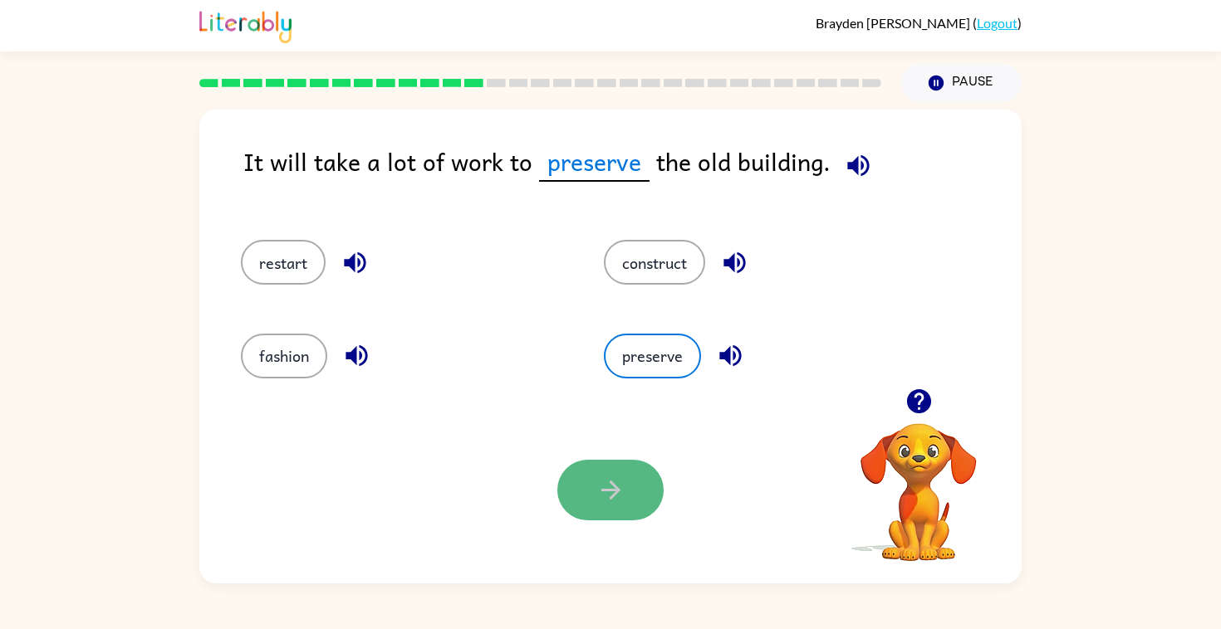
click at [608, 485] on icon "button" at bounding box center [610, 490] width 29 height 29
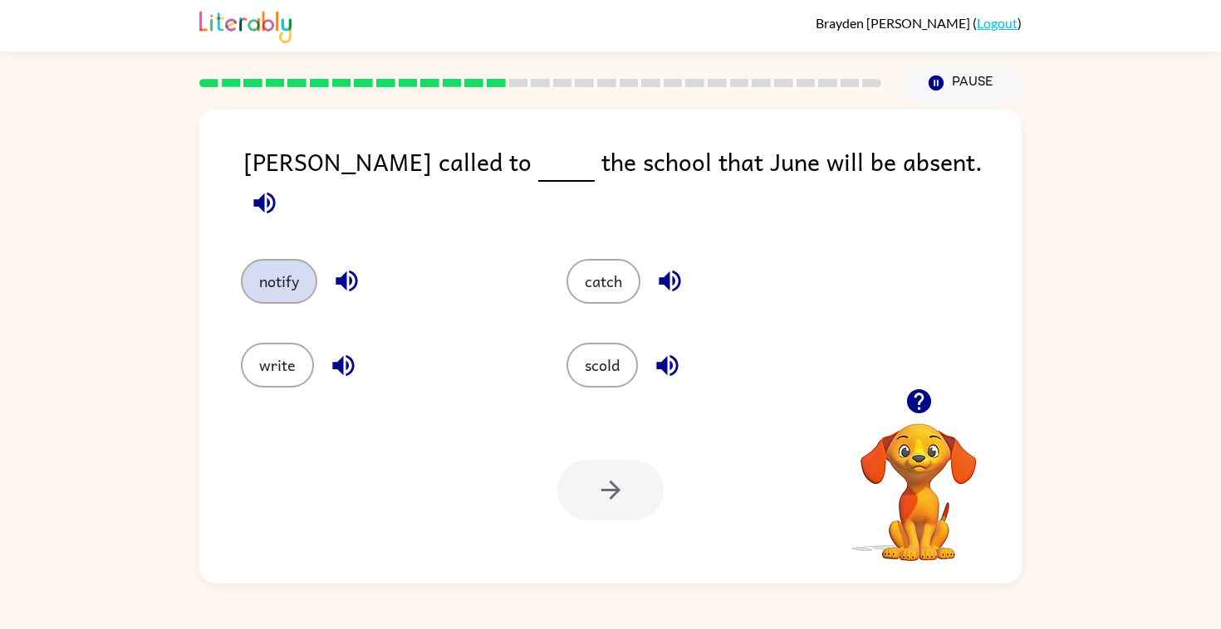
click at [296, 259] on button "notify" at bounding box center [279, 281] width 76 height 45
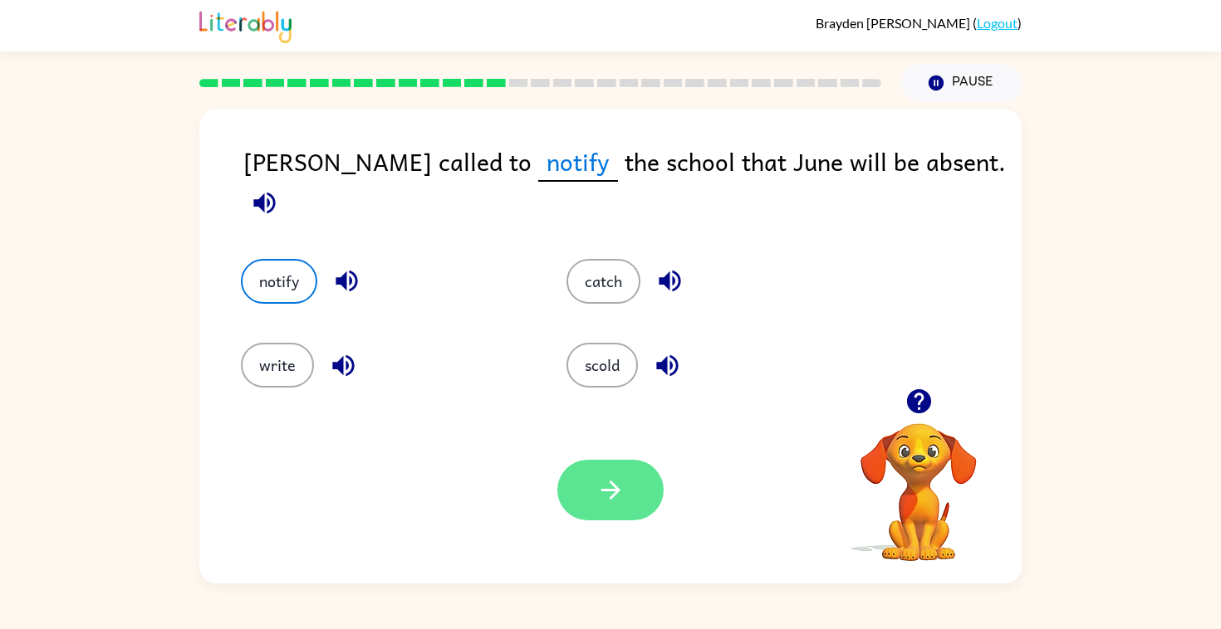
click at [632, 497] on button "button" at bounding box center [610, 490] width 106 height 61
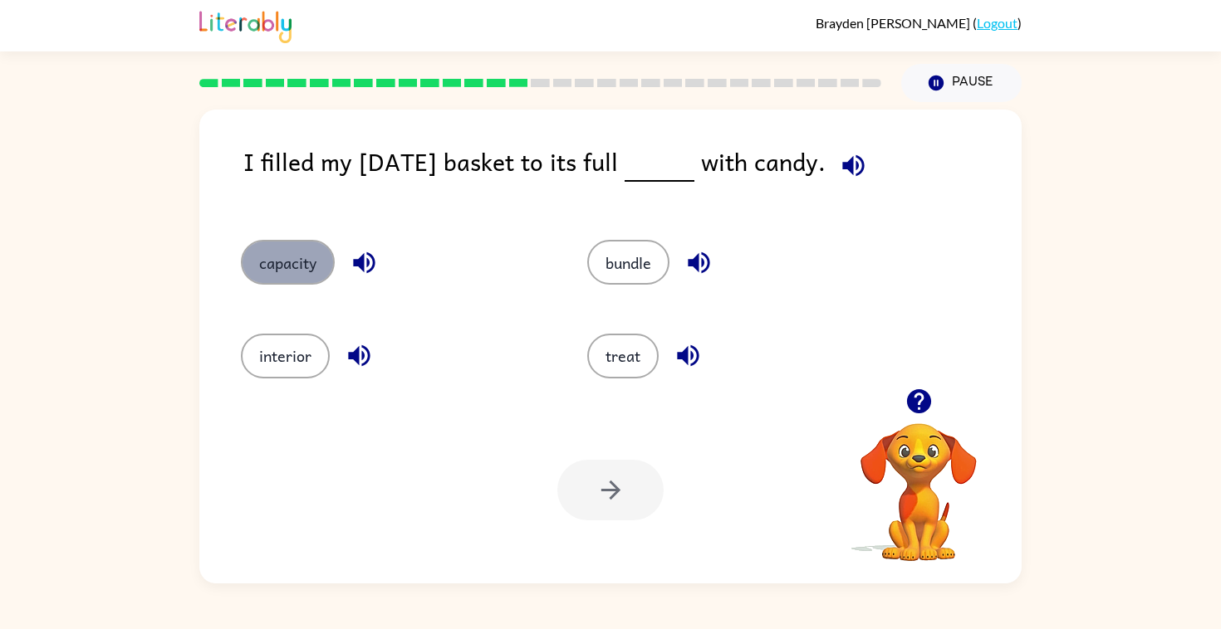
click at [298, 245] on button "capacity" at bounding box center [288, 262] width 94 height 45
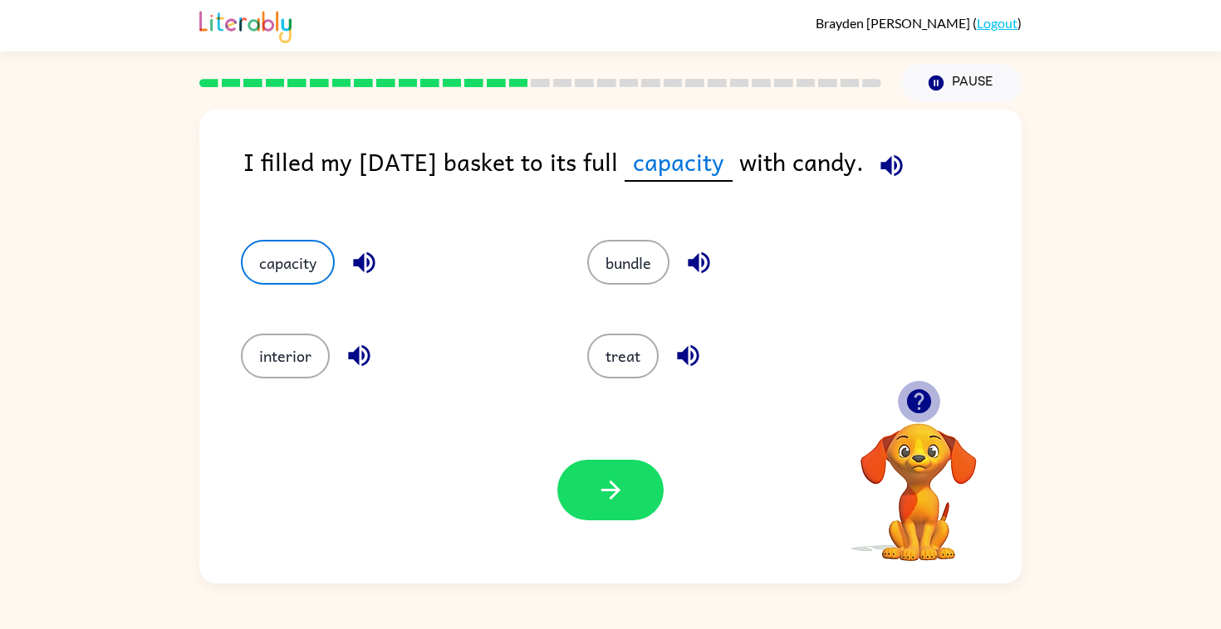
click at [932, 389] on icon "button" at bounding box center [918, 401] width 29 height 29
click at [597, 492] on icon "button" at bounding box center [610, 490] width 29 height 29
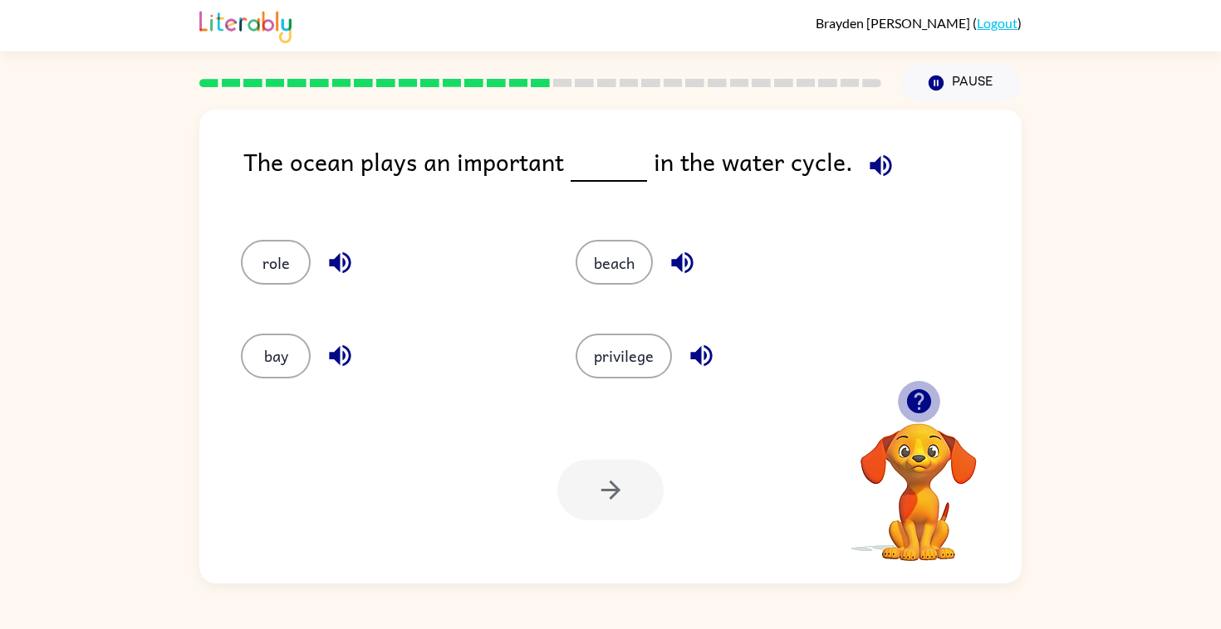
click at [915, 414] on icon "button" at bounding box center [918, 401] width 29 height 29
click at [928, 396] on icon "button" at bounding box center [918, 401] width 24 height 24
click at [932, 396] on icon "button" at bounding box center [918, 401] width 29 height 29
click at [288, 274] on button "role" at bounding box center [276, 262] width 70 height 45
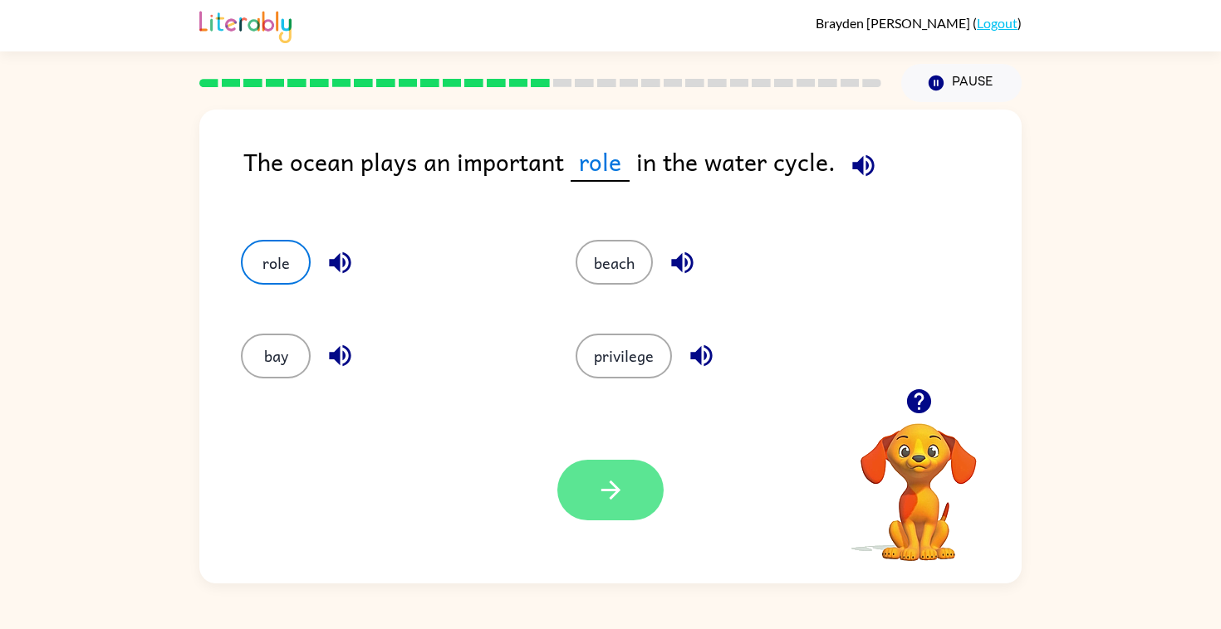
click at [637, 497] on button "button" at bounding box center [610, 490] width 106 height 61
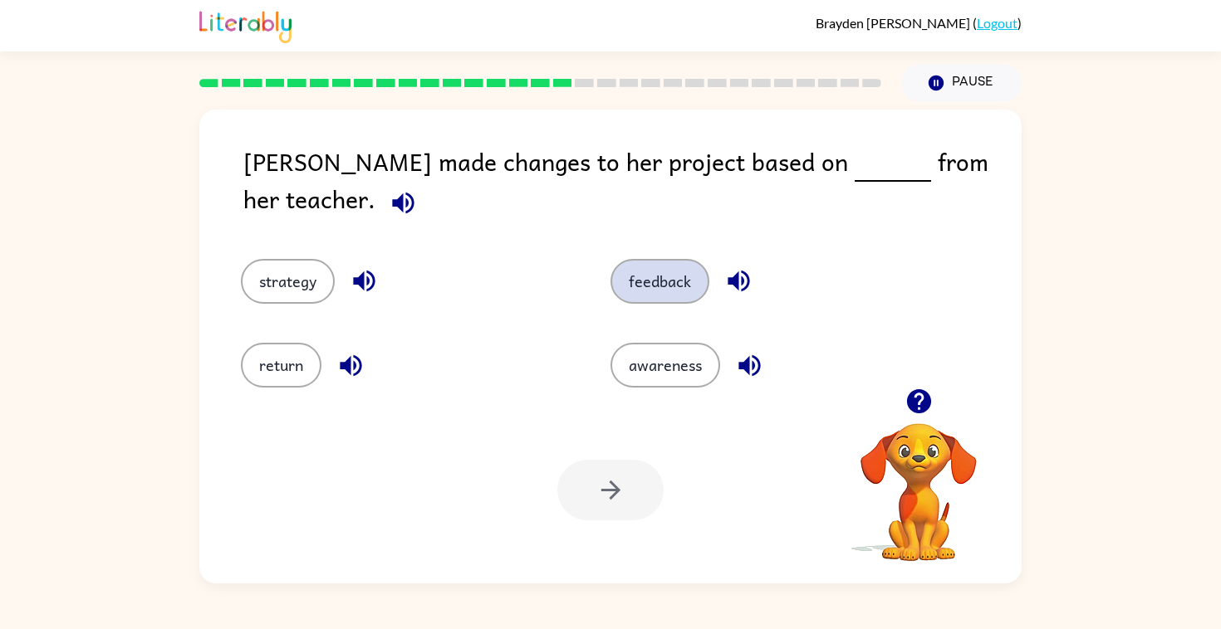
click at [649, 259] on button "feedback" at bounding box center [659, 281] width 99 height 45
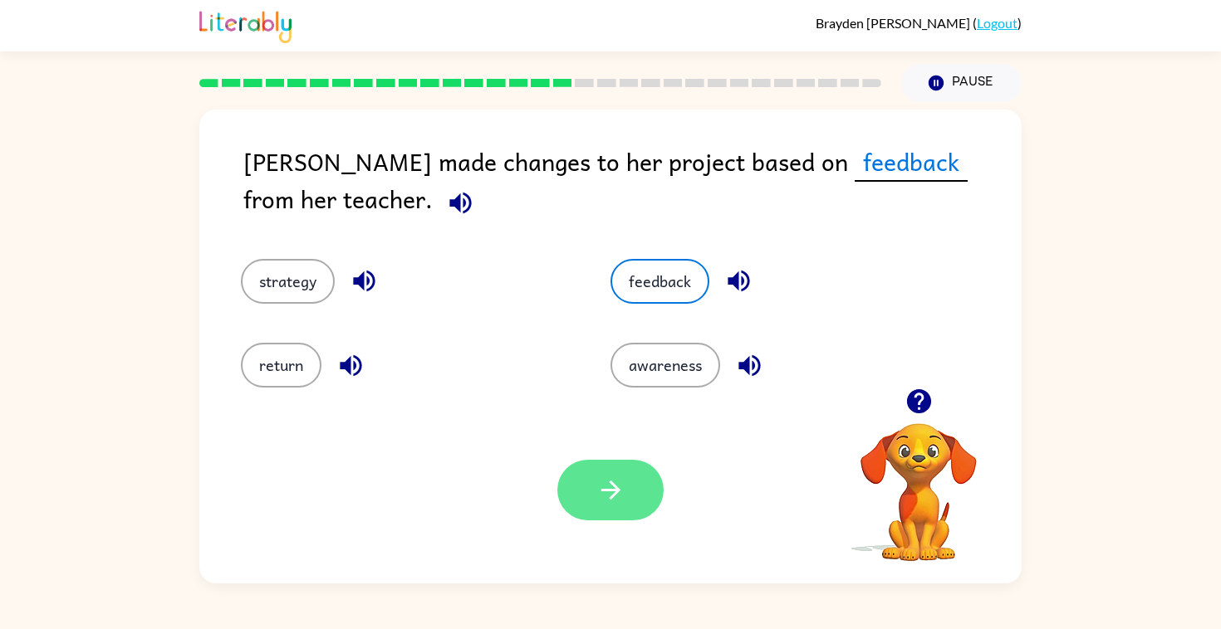
click at [624, 506] on button "button" at bounding box center [610, 490] width 106 height 61
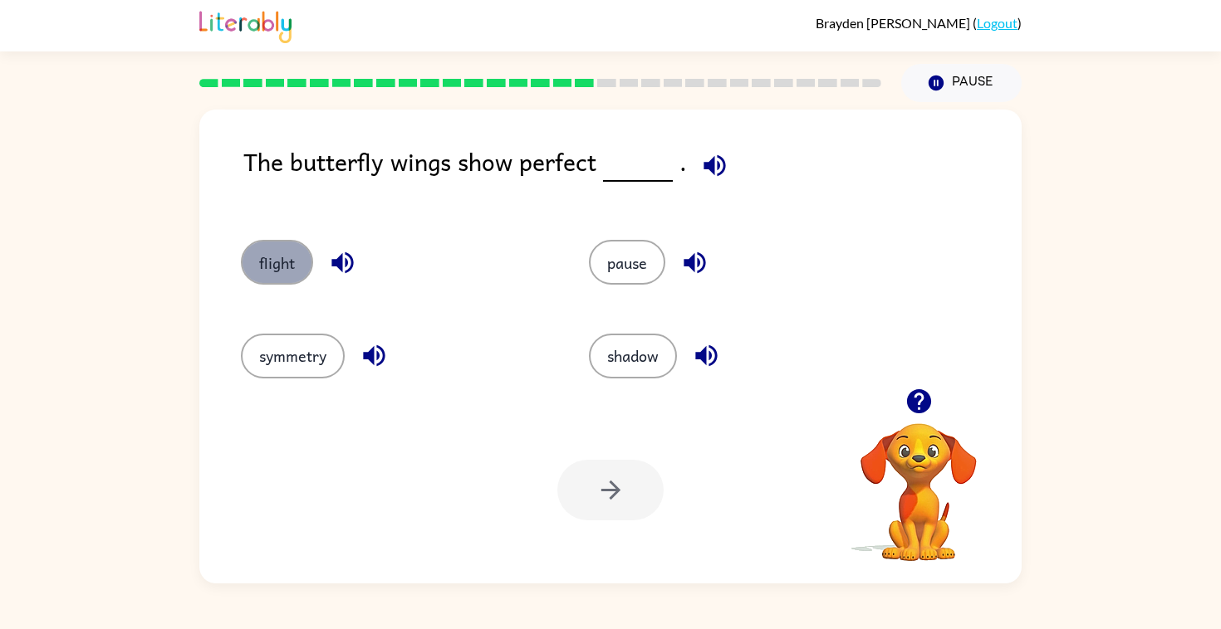
click at [277, 265] on button "flight" at bounding box center [277, 262] width 72 height 45
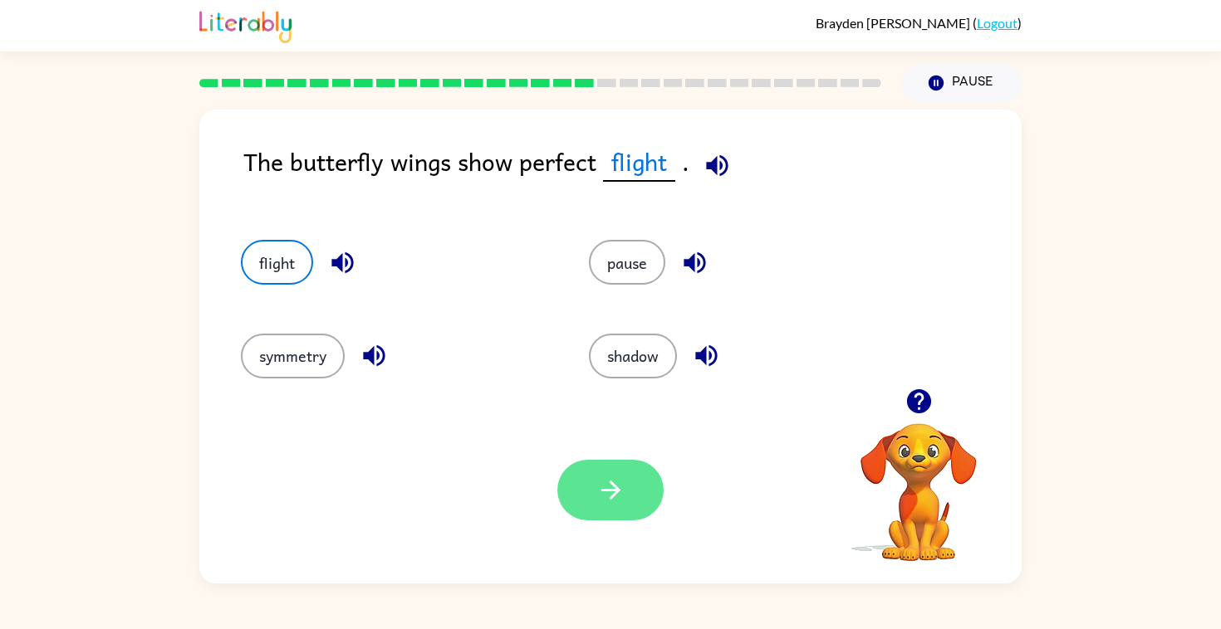
click at [588, 466] on button "button" at bounding box center [610, 490] width 106 height 61
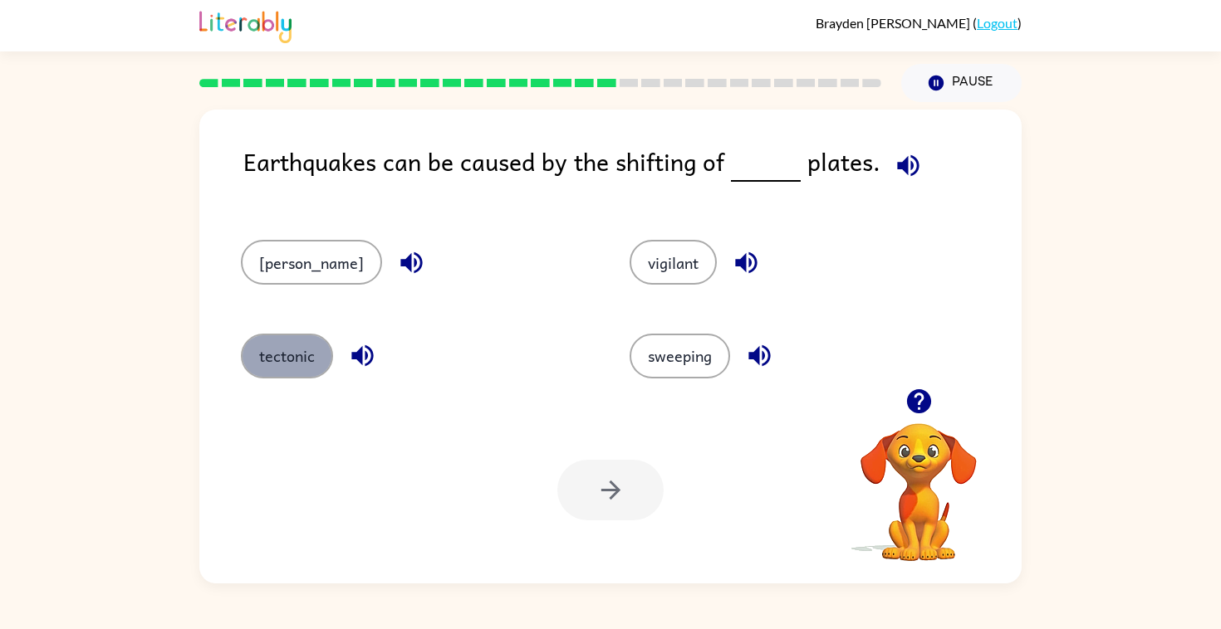
click at [297, 377] on button "tectonic" at bounding box center [287, 356] width 92 height 45
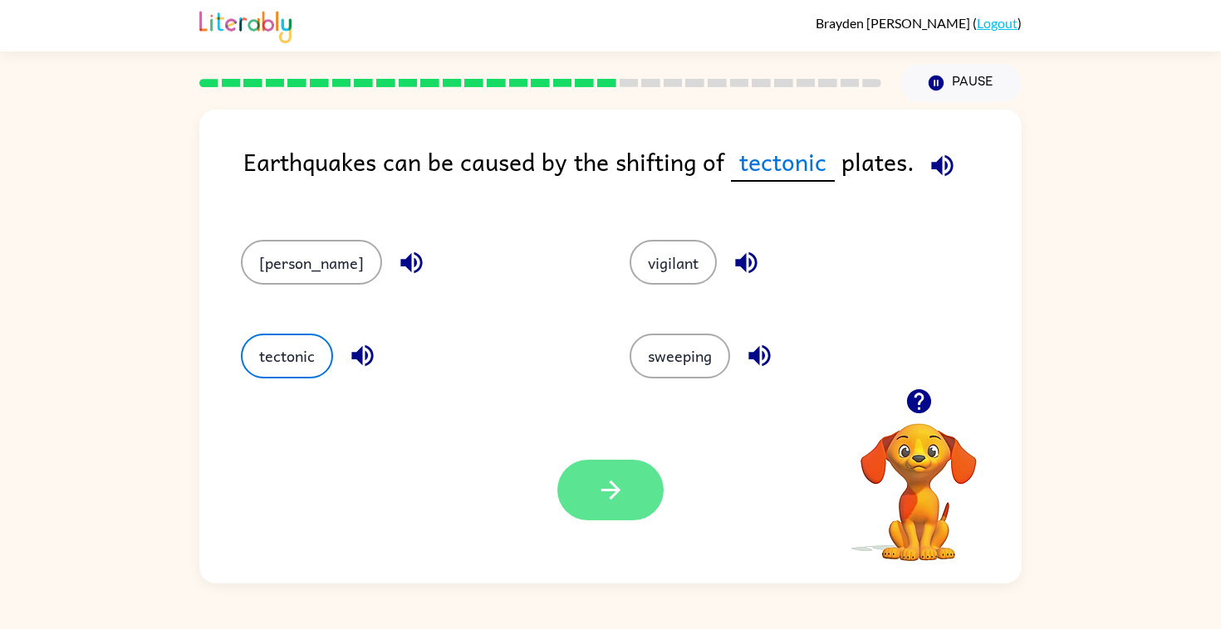
click at [587, 499] on button "button" at bounding box center [610, 490] width 106 height 61
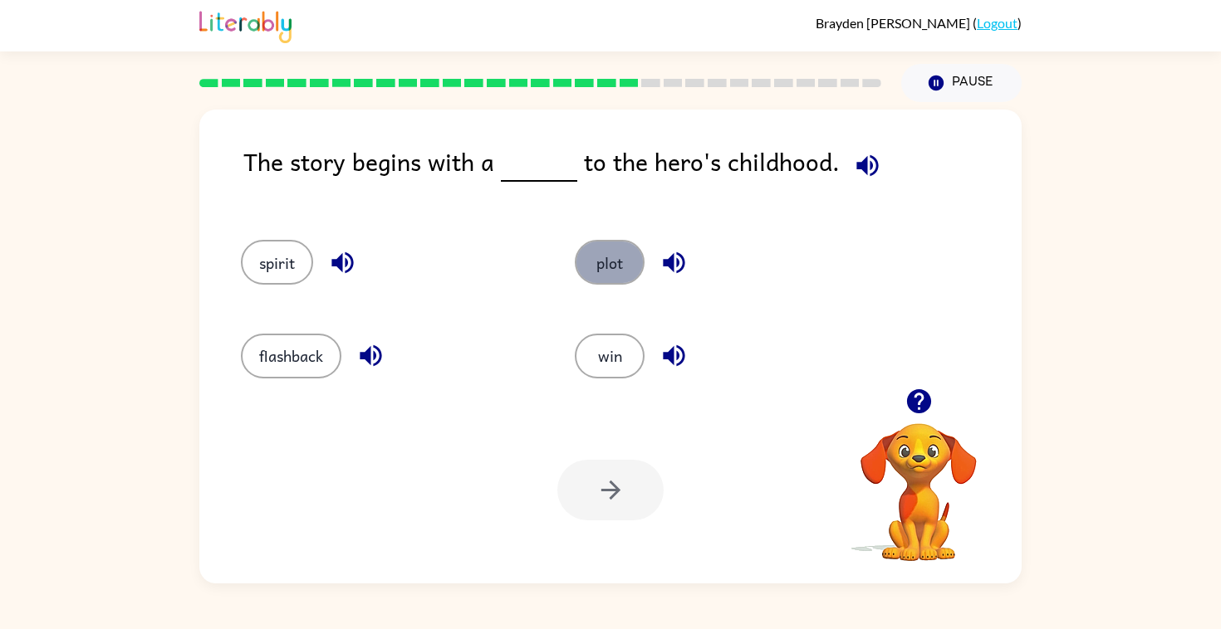
click at [606, 275] on button "plot" at bounding box center [610, 262] width 70 height 45
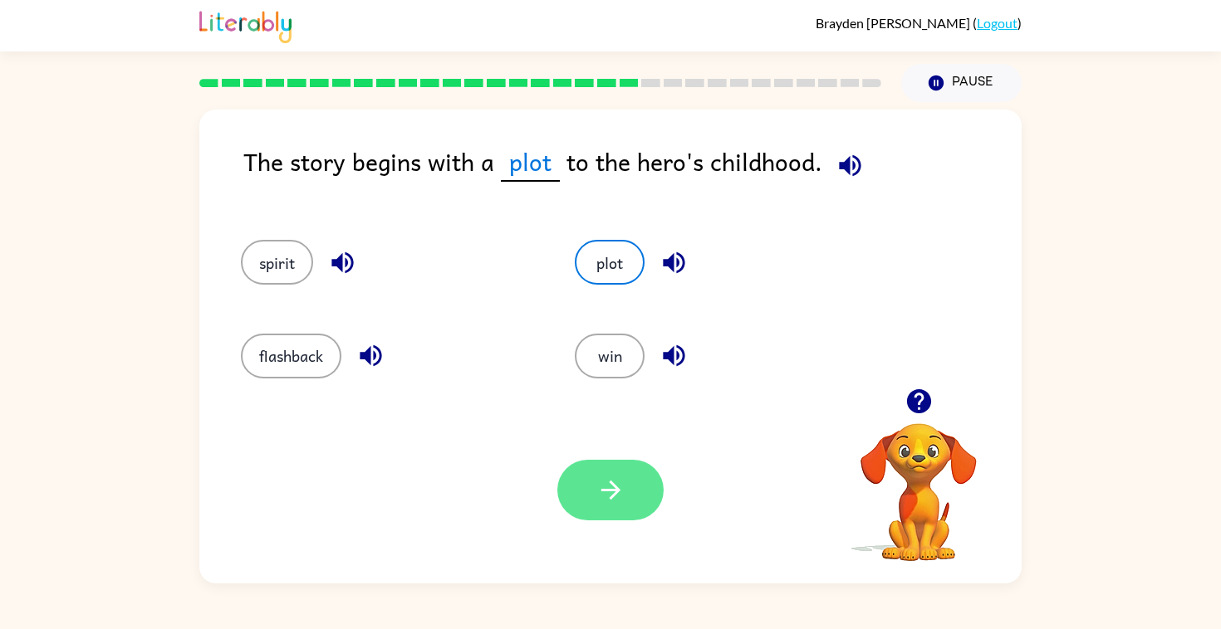
click at [602, 501] on icon "button" at bounding box center [610, 490] width 29 height 29
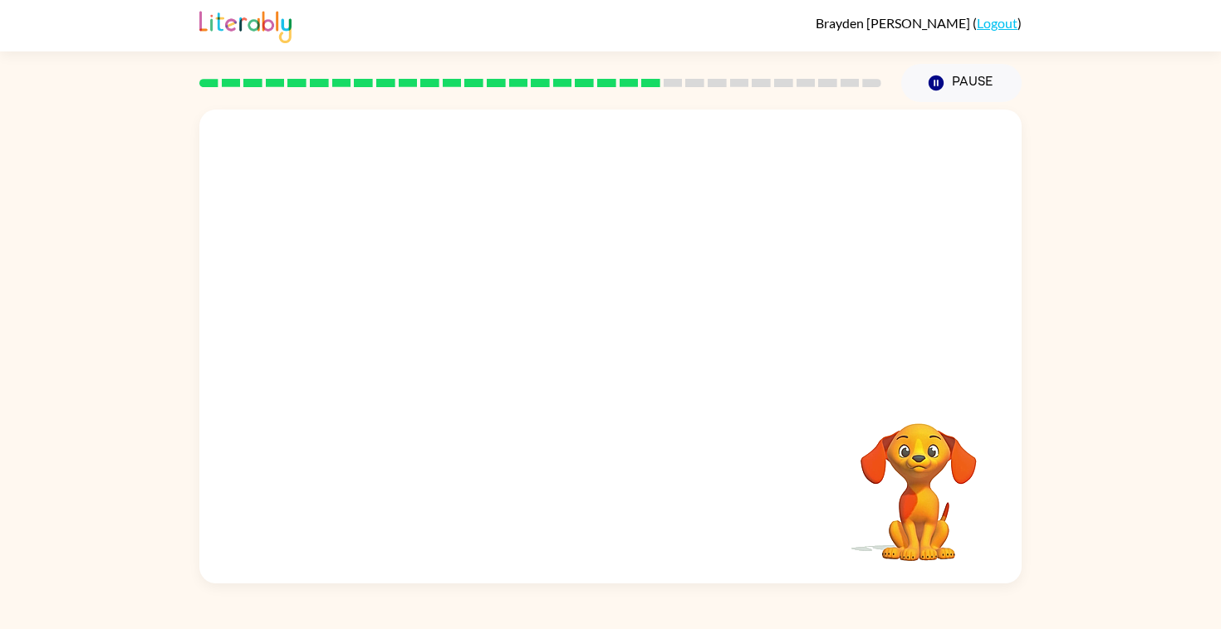
click at [466, 333] on video "Your browser must support playing .mp4 files to use Literably. Please try using…" at bounding box center [610, 249] width 822 height 279
click at [461, 333] on video "Your browser must support playing .mp4 files to use Literably. Please try using…" at bounding box center [610, 249] width 822 height 279
click at [463, 335] on video "Your browser must support playing .mp4 files to use Literably. Please try using…" at bounding box center [610, 249] width 822 height 279
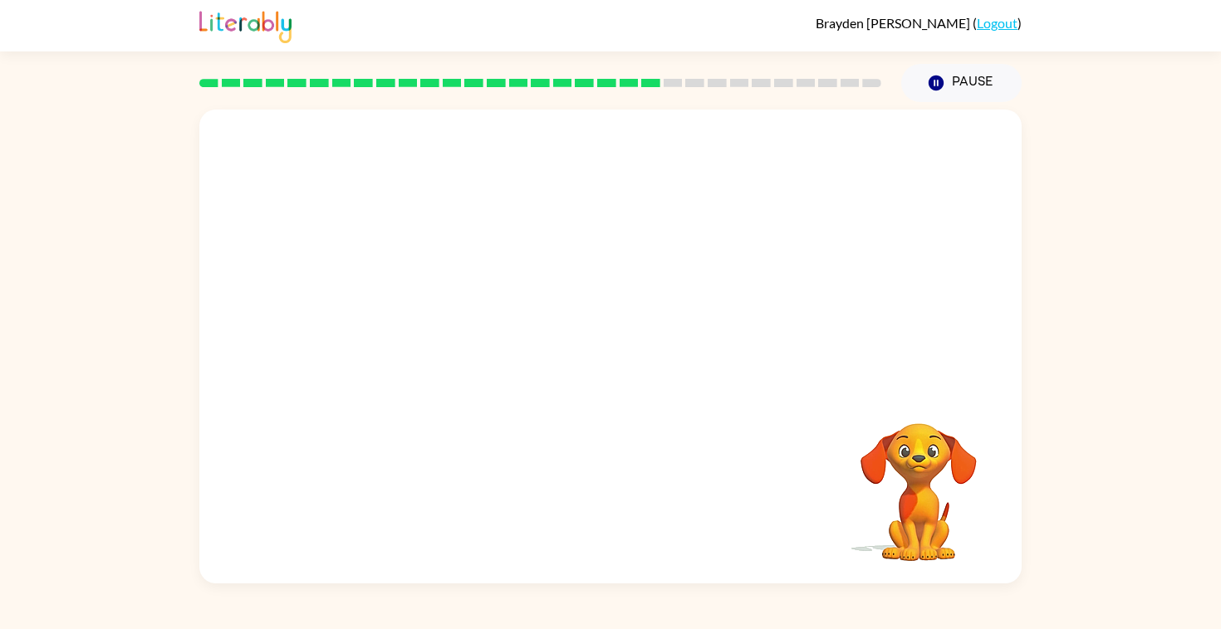
click at [463, 335] on video "Your browser must support playing .mp4 files to use Literably. Please try using…" at bounding box center [610, 249] width 822 height 279
click at [458, 332] on video "Your browser must support playing .mp4 files to use Literably. Please try using…" at bounding box center [610, 249] width 822 height 279
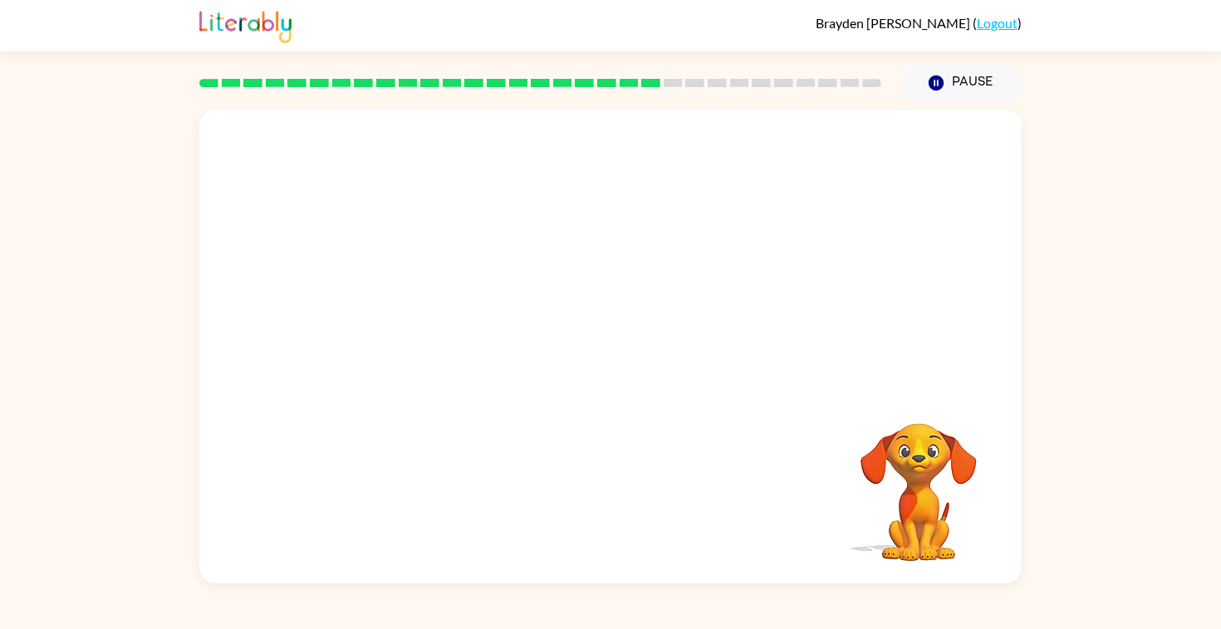
click at [458, 332] on video "Your browser must support playing .mp4 files to use Literably. Please try using…" at bounding box center [610, 249] width 822 height 279
click at [458, 338] on video "Your browser must support playing .mp4 files to use Literably. Please try using…" at bounding box center [610, 249] width 822 height 279
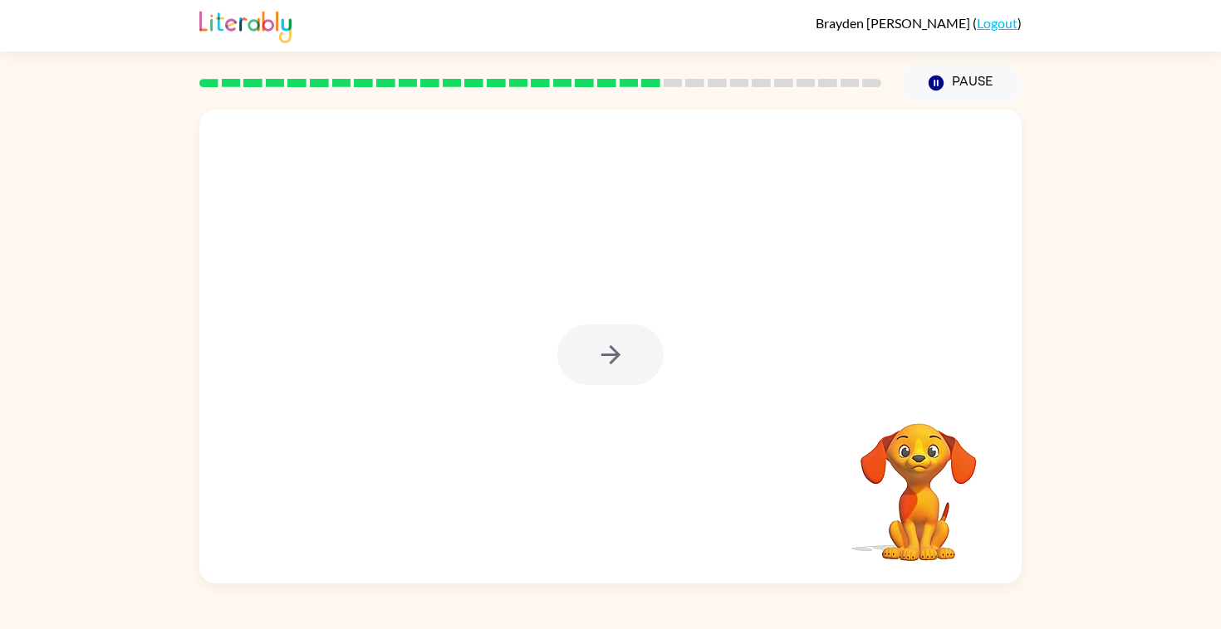
click at [450, 338] on div at bounding box center [610, 347] width 822 height 474
click at [639, 333] on div at bounding box center [610, 355] width 106 height 61
click at [634, 372] on button "button" at bounding box center [610, 355] width 106 height 61
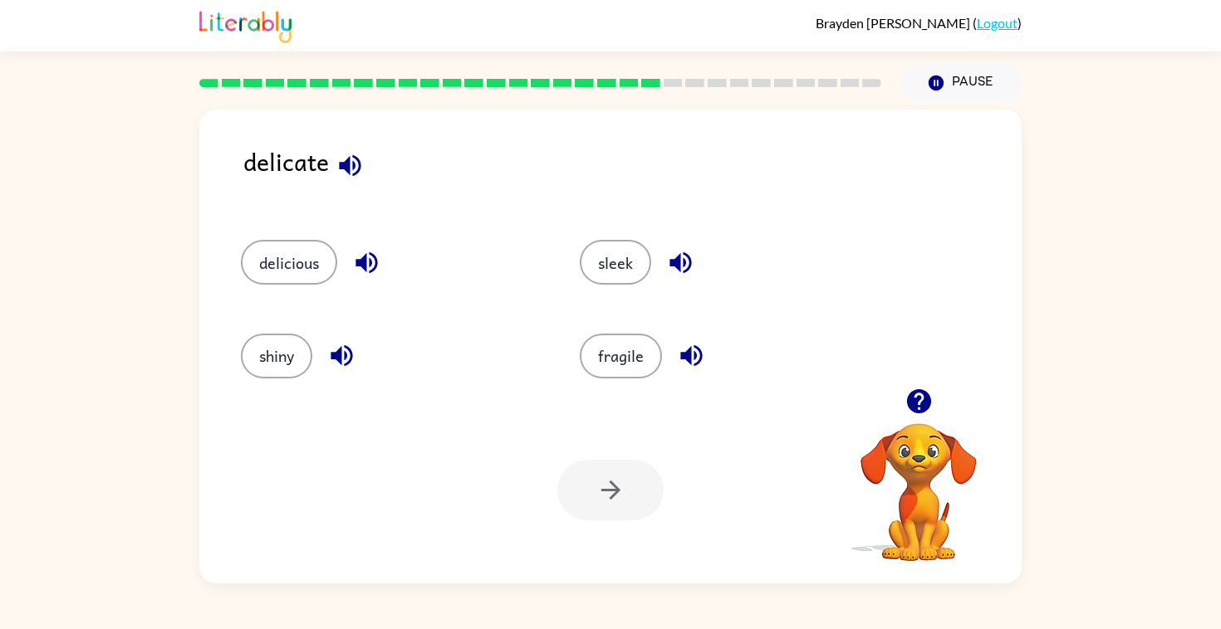
click at [923, 407] on icon "button" at bounding box center [918, 401] width 24 height 24
click at [909, 418] on button "button" at bounding box center [919, 401] width 42 height 42
click at [643, 355] on button "fragile" at bounding box center [621, 356] width 82 height 45
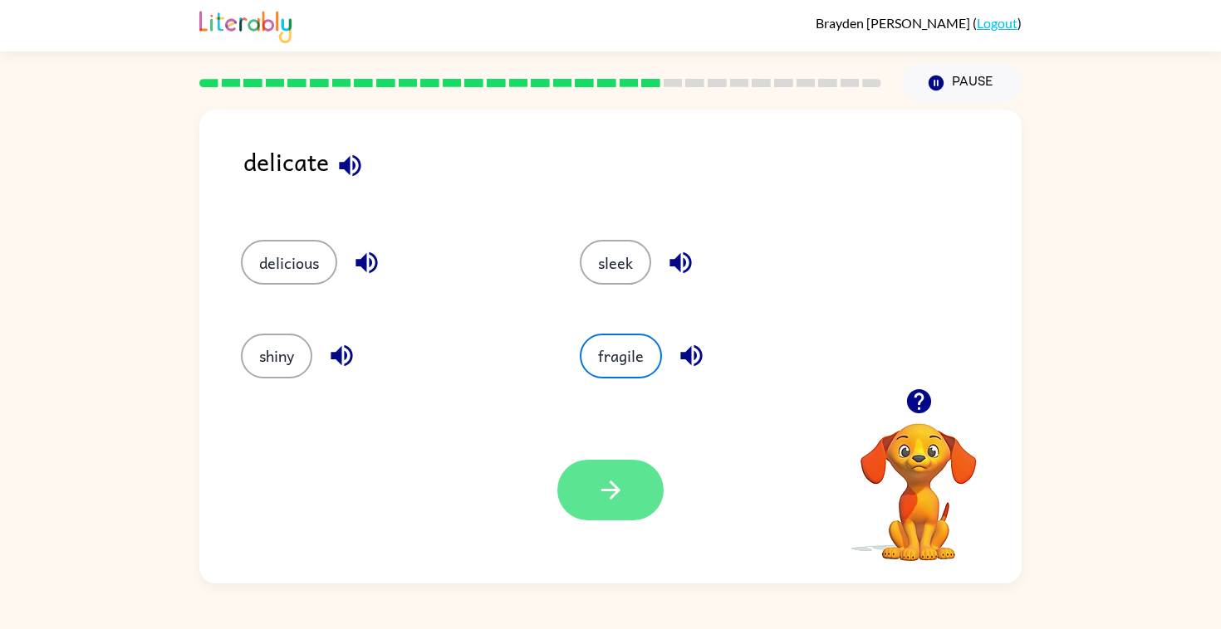
click at [620, 521] on button "button" at bounding box center [610, 490] width 106 height 61
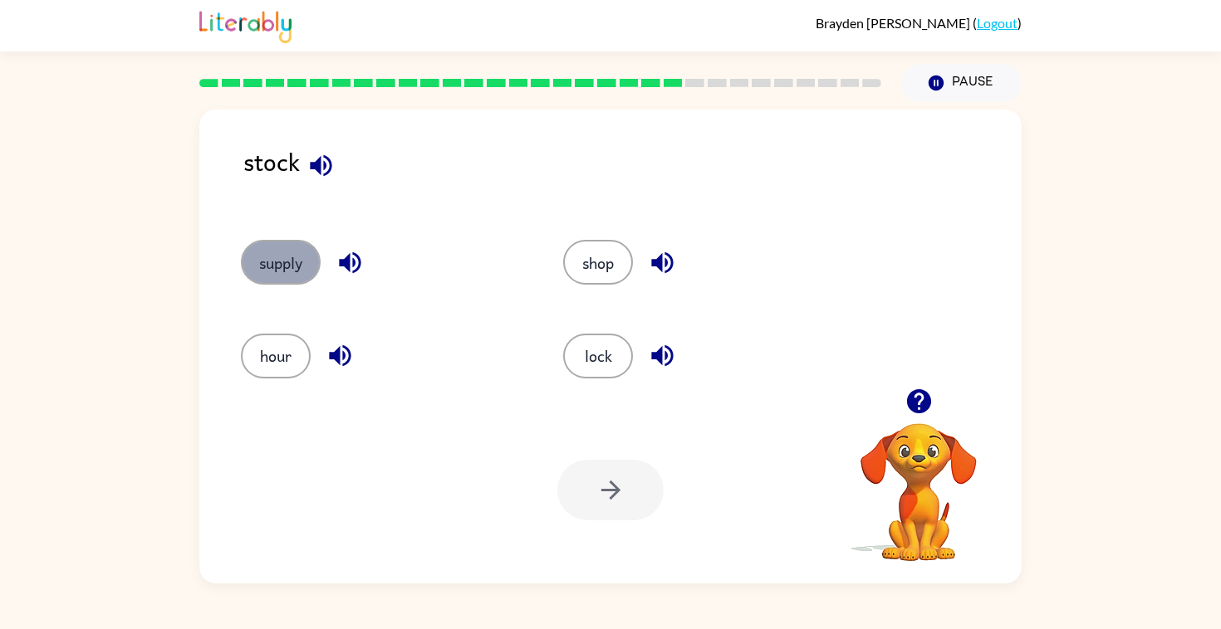
click at [282, 269] on button "supply" at bounding box center [281, 262] width 80 height 45
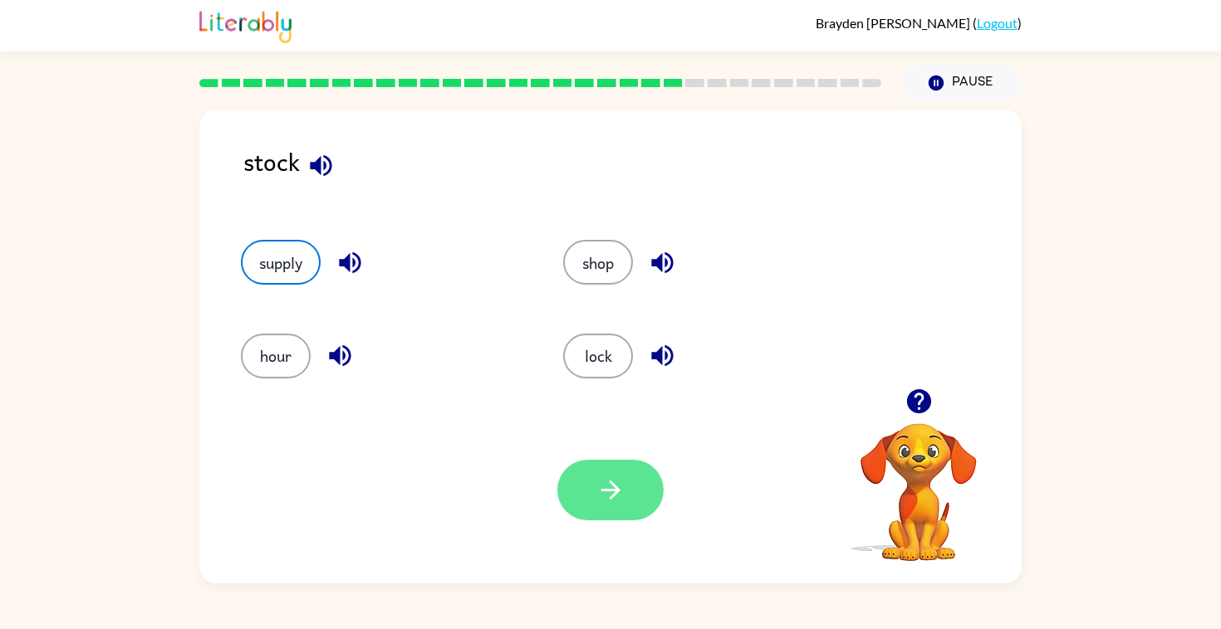
click at [620, 482] on icon "button" at bounding box center [610, 490] width 29 height 29
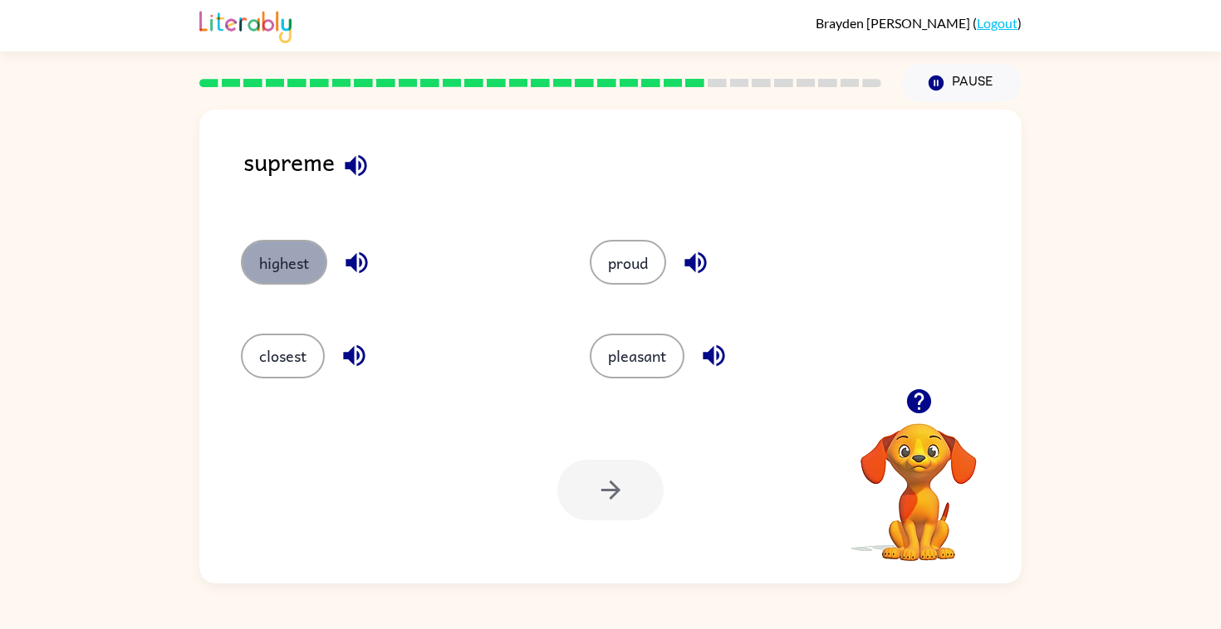
click at [303, 262] on button "highest" at bounding box center [284, 262] width 86 height 45
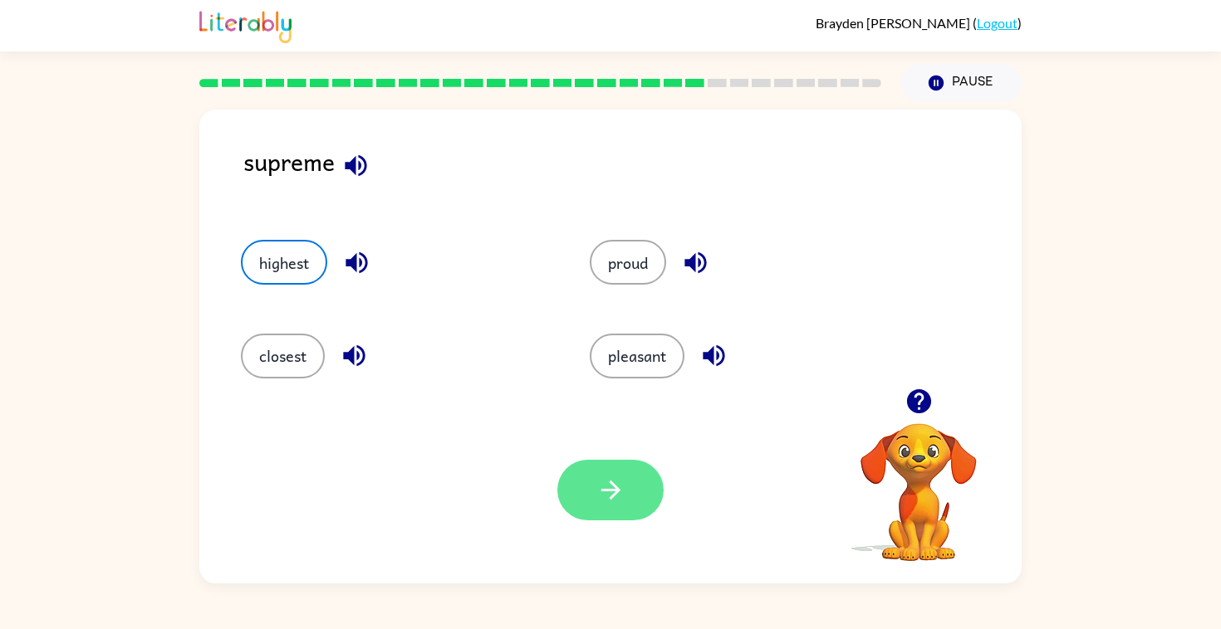
click at [619, 506] on button "button" at bounding box center [610, 490] width 106 height 61
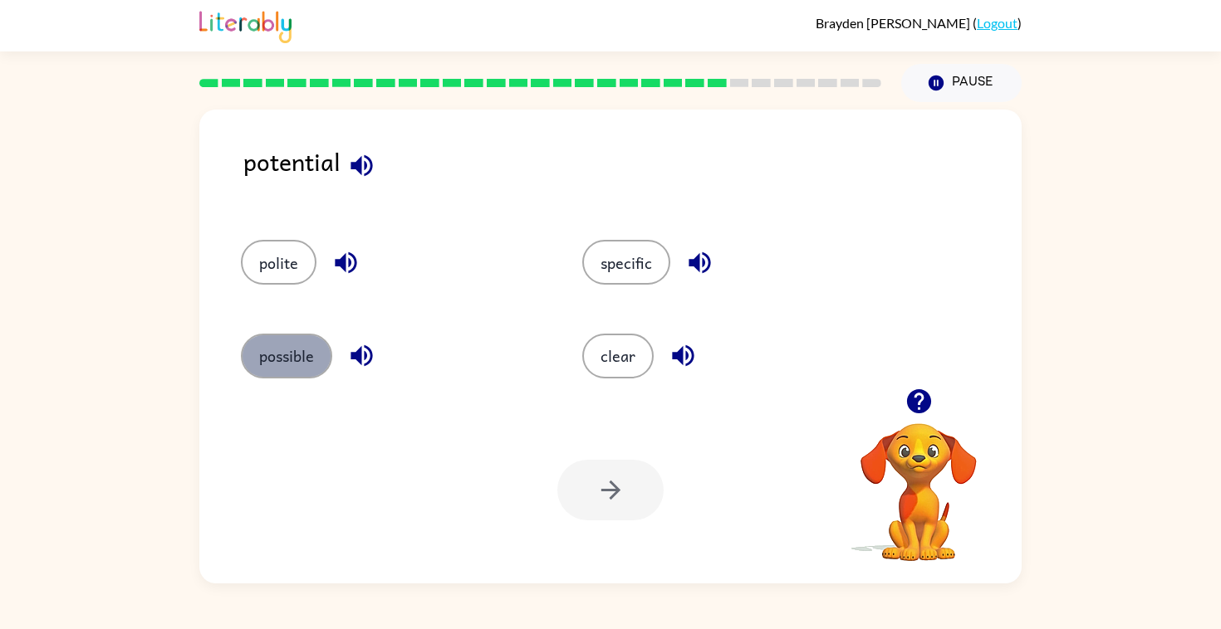
click at [308, 346] on button "possible" at bounding box center [286, 356] width 91 height 45
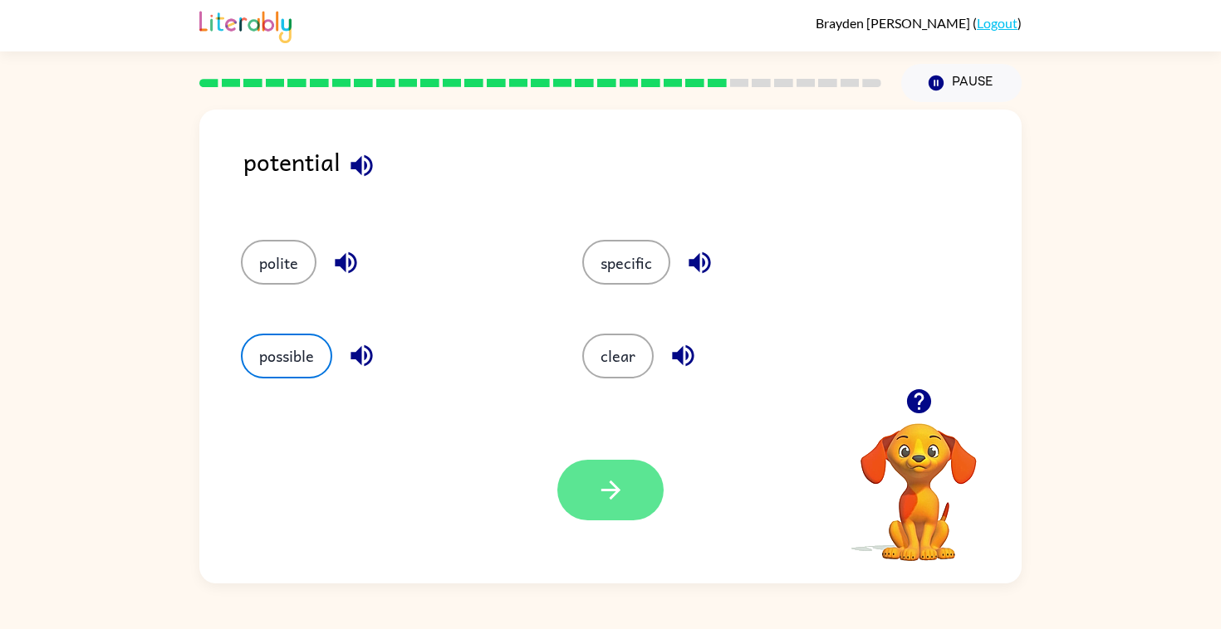
click at [595, 489] on button "button" at bounding box center [610, 490] width 106 height 61
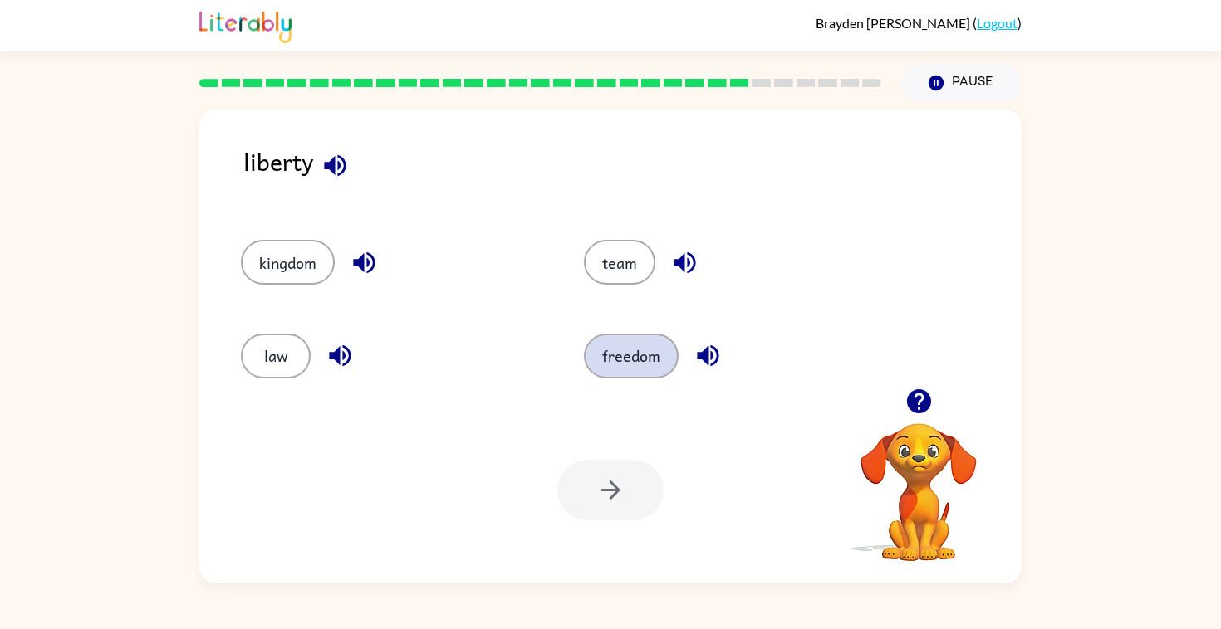
click at [633, 341] on button "freedom" at bounding box center [631, 356] width 95 height 45
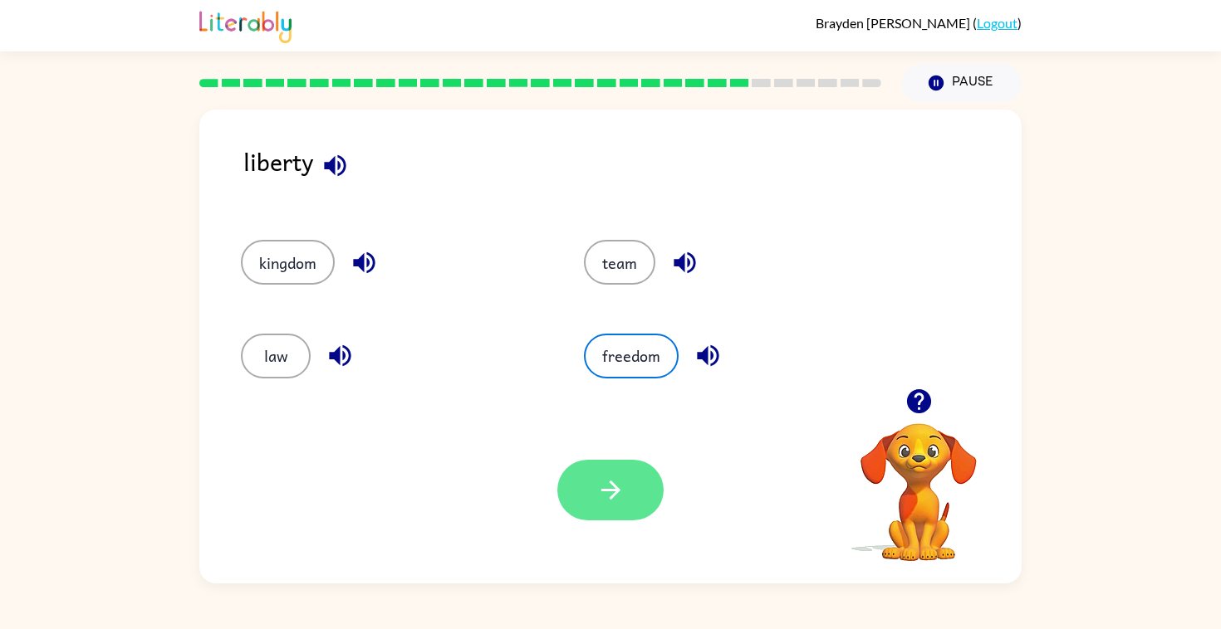
click at [619, 504] on icon "button" at bounding box center [610, 490] width 29 height 29
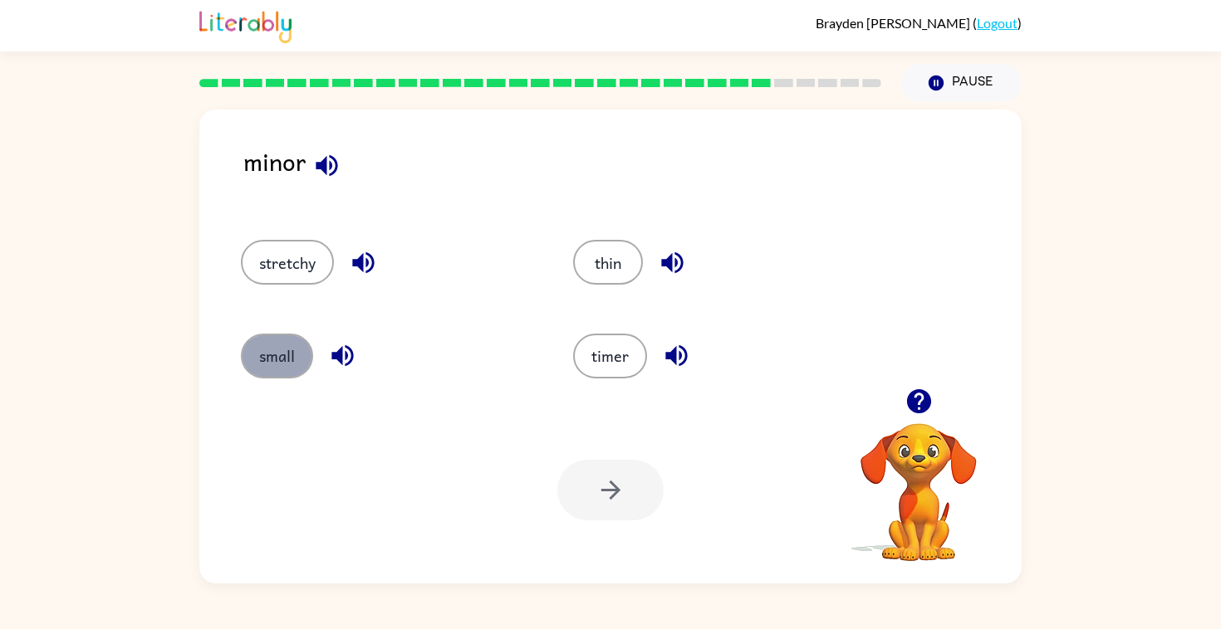
click at [286, 352] on button "small" at bounding box center [277, 356] width 72 height 45
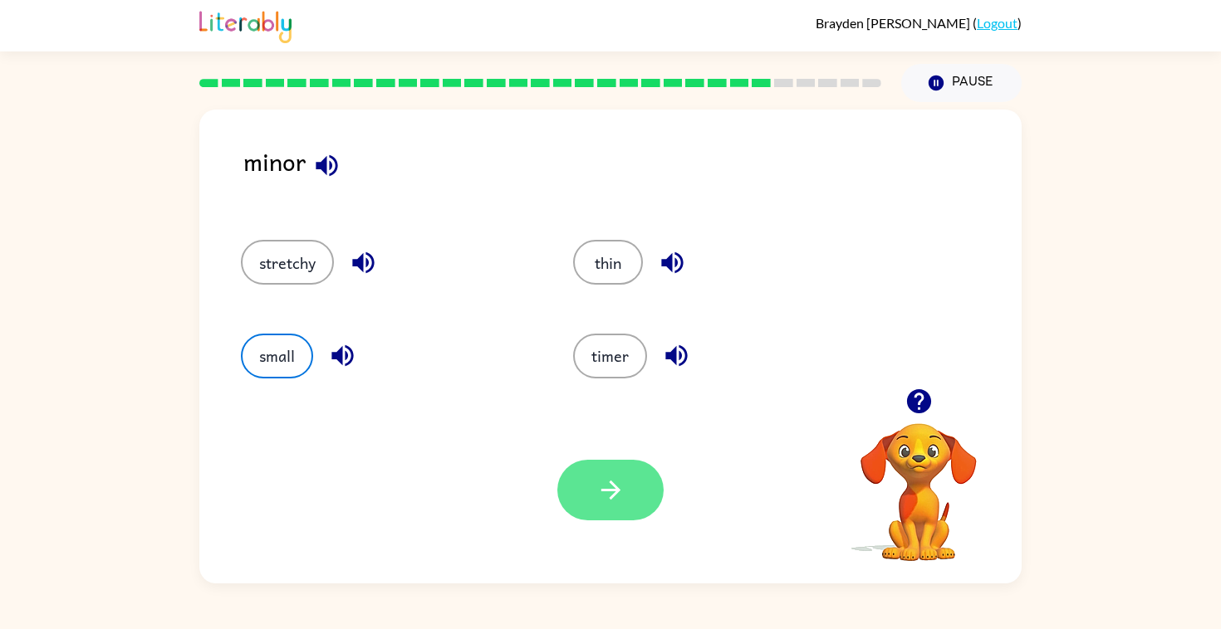
click at [611, 500] on icon "button" at bounding box center [610, 490] width 29 height 29
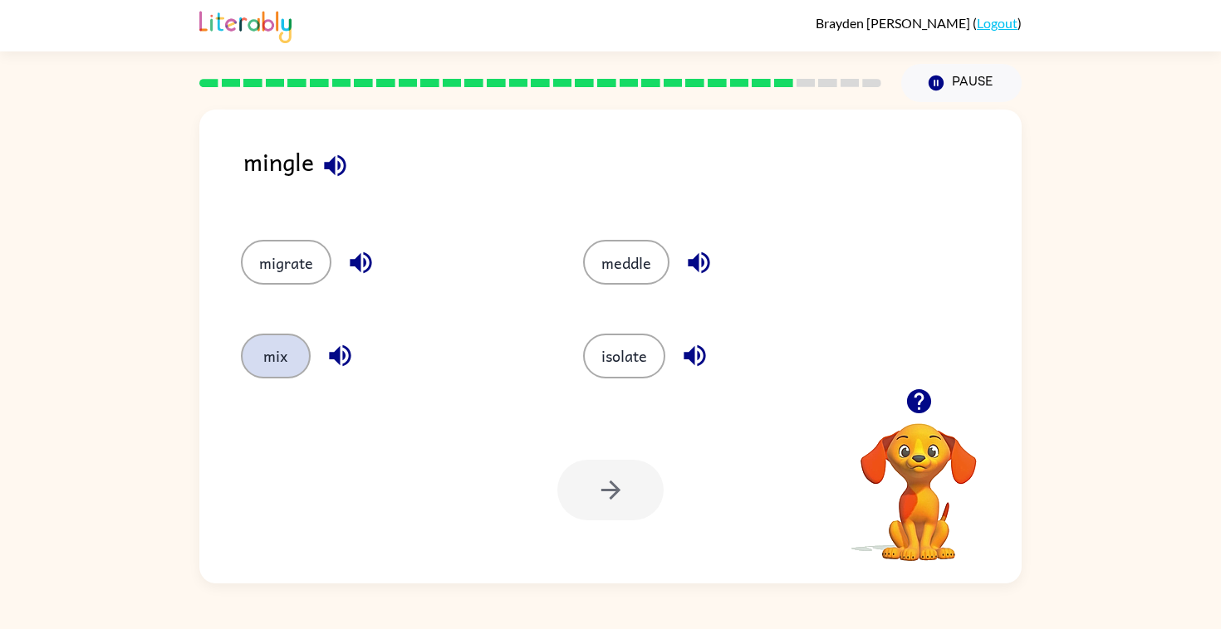
click at [274, 360] on button "mix" at bounding box center [276, 356] width 70 height 45
click at [613, 487] on icon "button" at bounding box center [610, 490] width 29 height 29
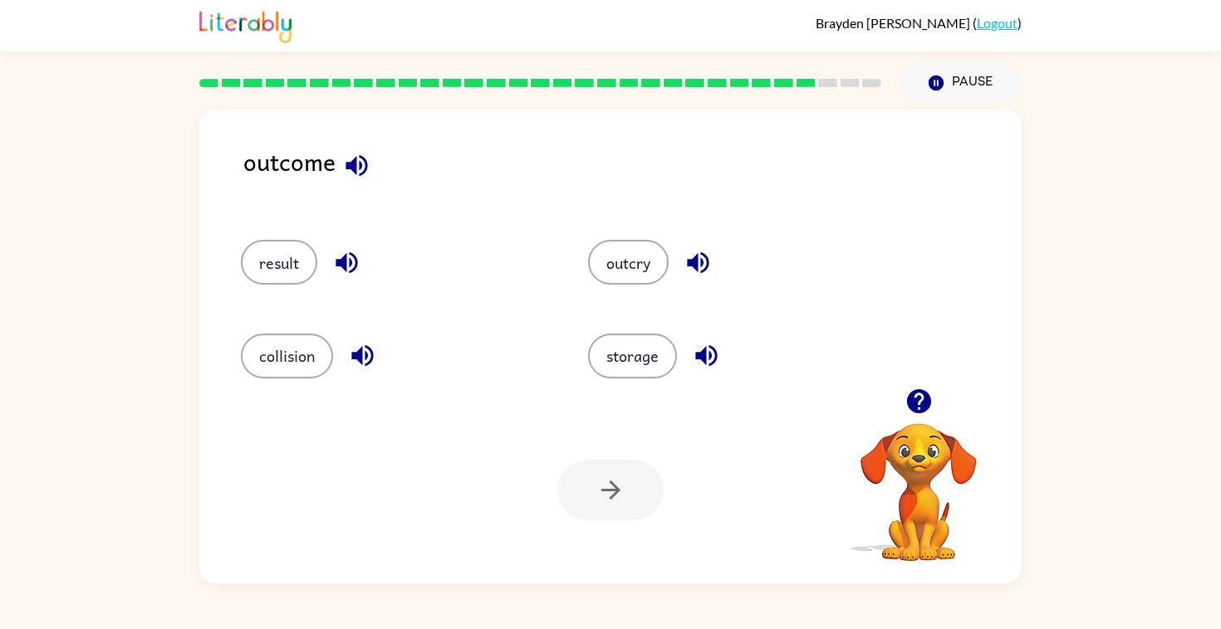
click at [634, 500] on div at bounding box center [610, 490] width 106 height 61
click at [637, 500] on div at bounding box center [610, 490] width 106 height 61
click at [933, 399] on button "button" at bounding box center [919, 401] width 42 height 42
click at [279, 248] on button "result" at bounding box center [279, 262] width 76 height 45
click at [617, 514] on button "button" at bounding box center [610, 490] width 106 height 61
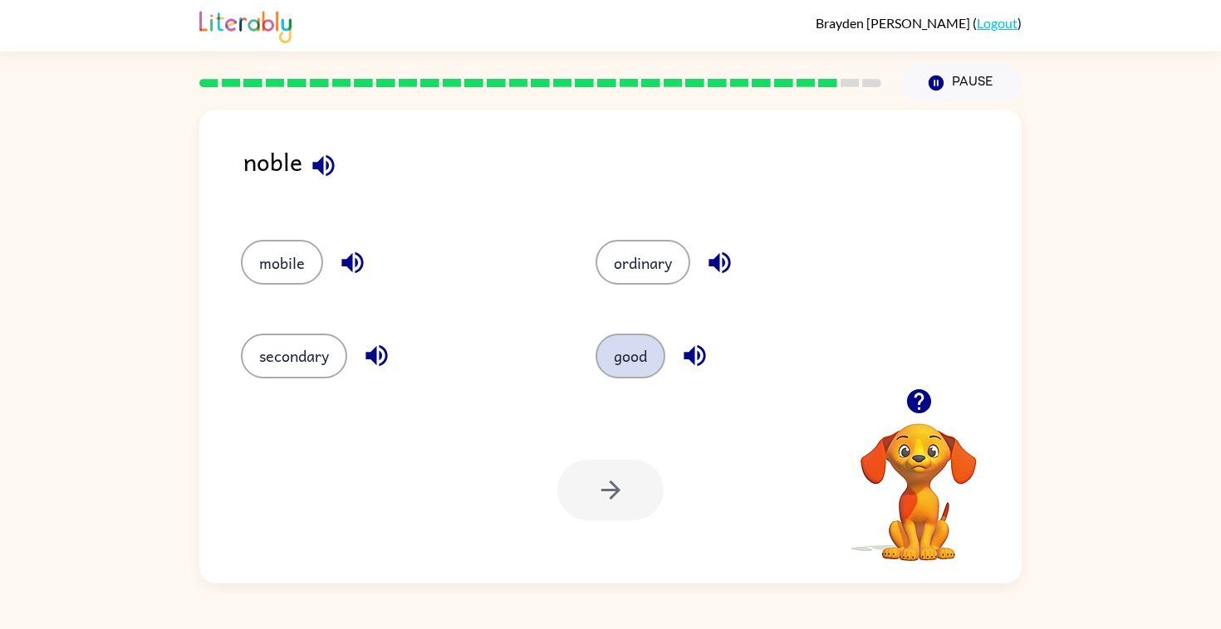
click at [634, 375] on button "good" at bounding box center [630, 356] width 70 height 45
click at [622, 470] on button "button" at bounding box center [610, 490] width 106 height 61
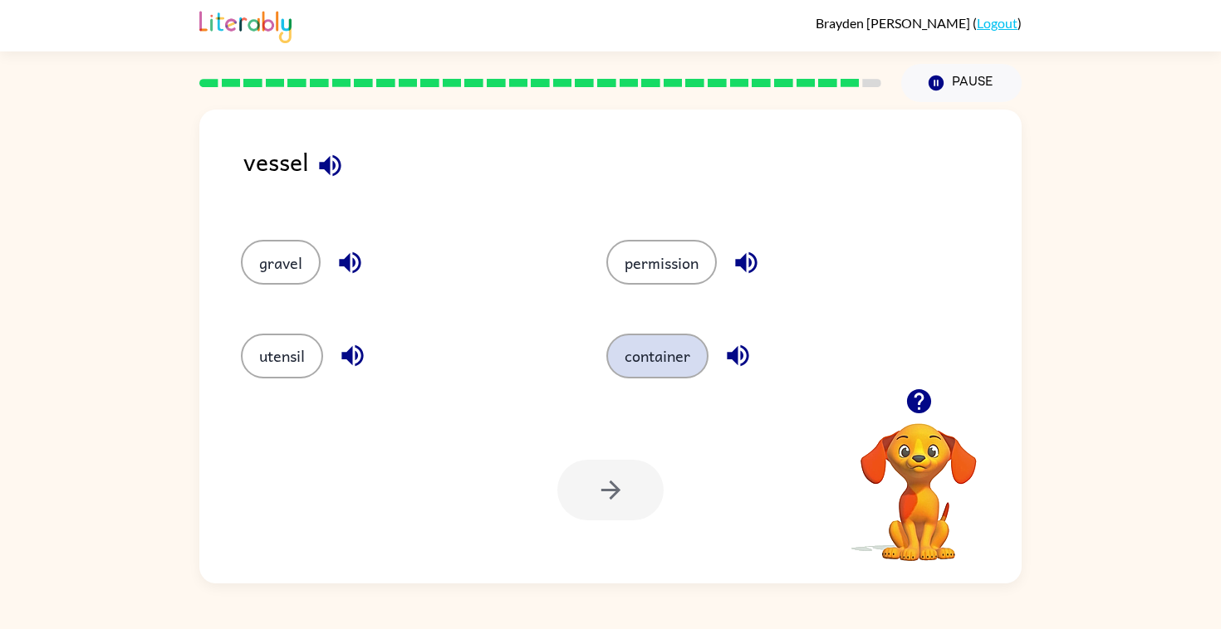
click at [686, 357] on button "container" at bounding box center [657, 356] width 102 height 45
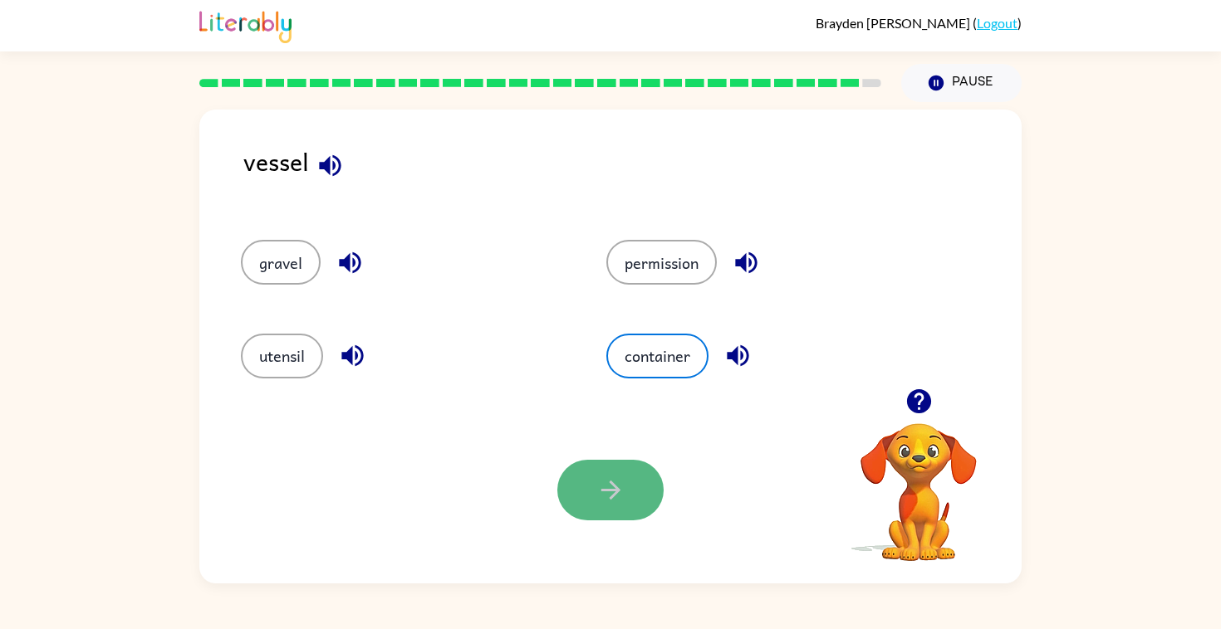
click at [618, 482] on icon "button" at bounding box center [610, 490] width 29 height 29
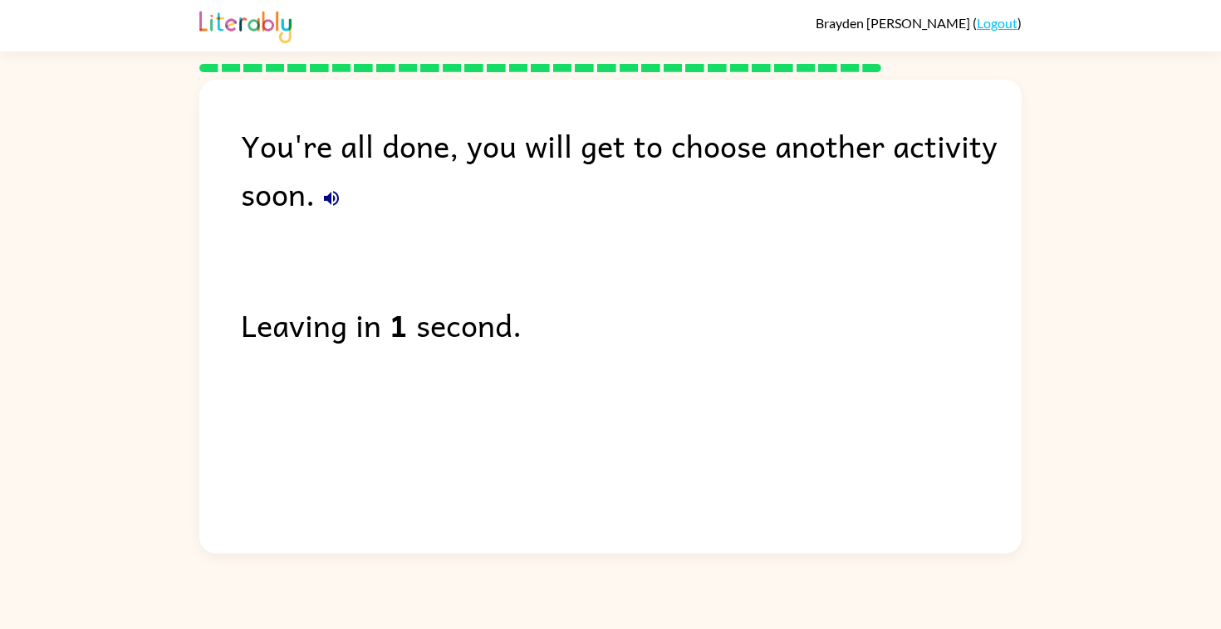
click at [325, 200] on icon "button" at bounding box center [331, 198] width 15 height 15
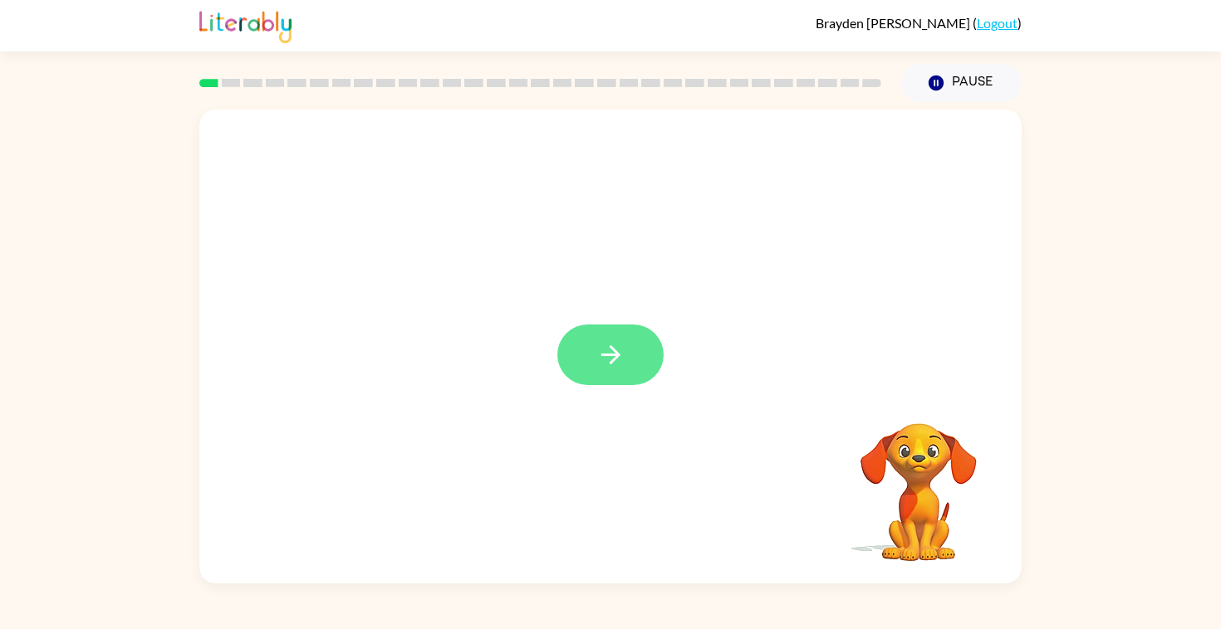
click at [622, 351] on icon "button" at bounding box center [610, 354] width 29 height 29
click at [918, 479] on video "Your browser must support playing .mp4 files to use Literably. Please try using…" at bounding box center [918, 481] width 166 height 166
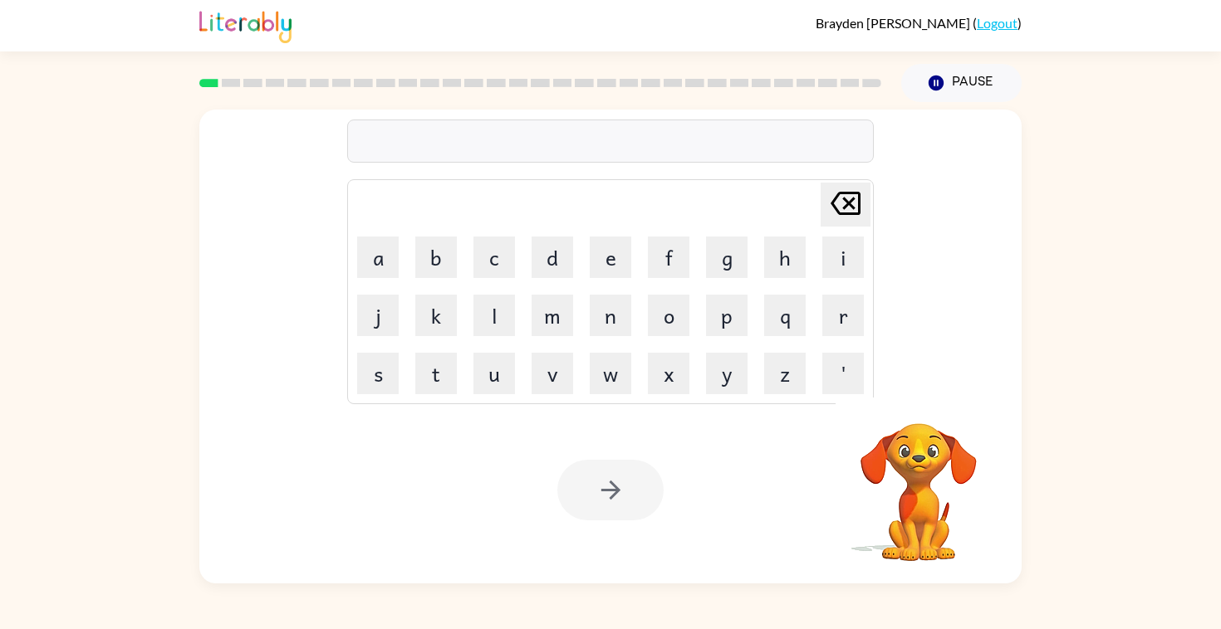
click at [918, 479] on video "Your browser must support playing .mp4 files to use Literably. Please try using…" at bounding box center [918, 481] width 166 height 166
click at [615, 491] on icon "button" at bounding box center [609, 490] width 19 height 19
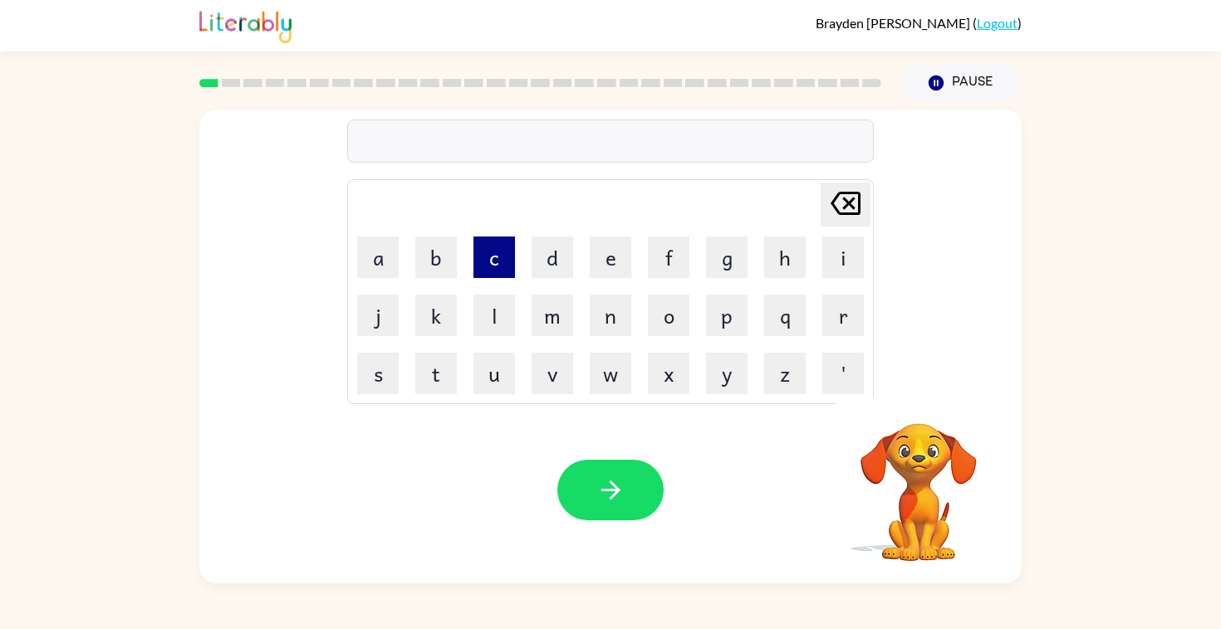
click at [489, 265] on button "c" at bounding box center [494, 258] width 42 height 42
click at [647, 314] on td "o" at bounding box center [668, 315] width 56 height 56
click at [668, 317] on button "o" at bounding box center [669, 316] width 42 height 42
click at [595, 330] on button "n" at bounding box center [611, 316] width 42 height 42
click at [664, 256] on button "f" at bounding box center [669, 258] width 42 height 42
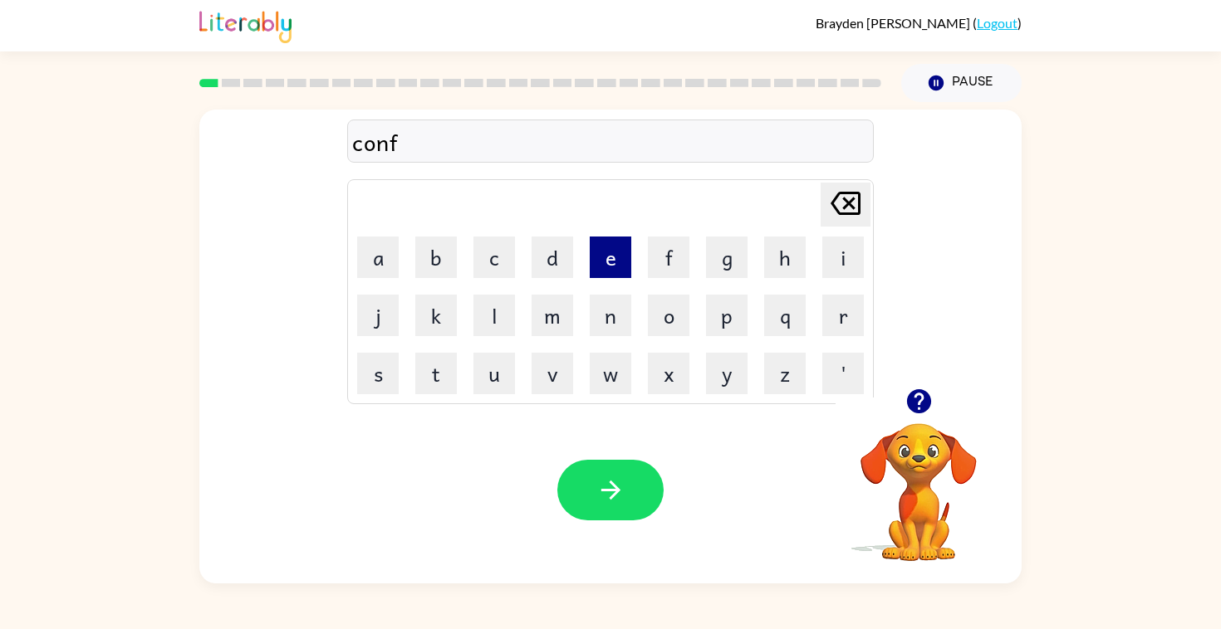
click at [600, 260] on button "e" at bounding box center [611, 258] width 42 height 42
click at [565, 335] on button "m" at bounding box center [552, 316] width 42 height 42
click at [848, 200] on icon "[PERSON_NAME] last character input" at bounding box center [845, 204] width 40 height 40
click at [840, 306] on button "r" at bounding box center [843, 316] width 42 height 42
click at [535, 326] on button "m" at bounding box center [552, 316] width 42 height 42
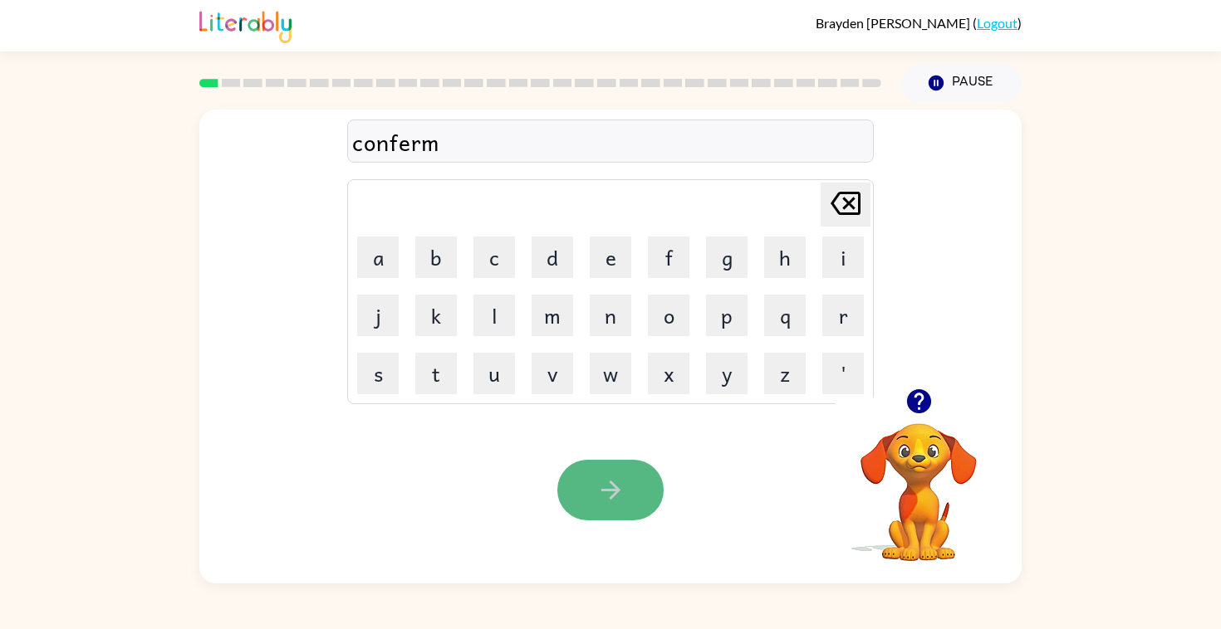
click at [596, 480] on icon "button" at bounding box center [610, 490] width 29 height 29
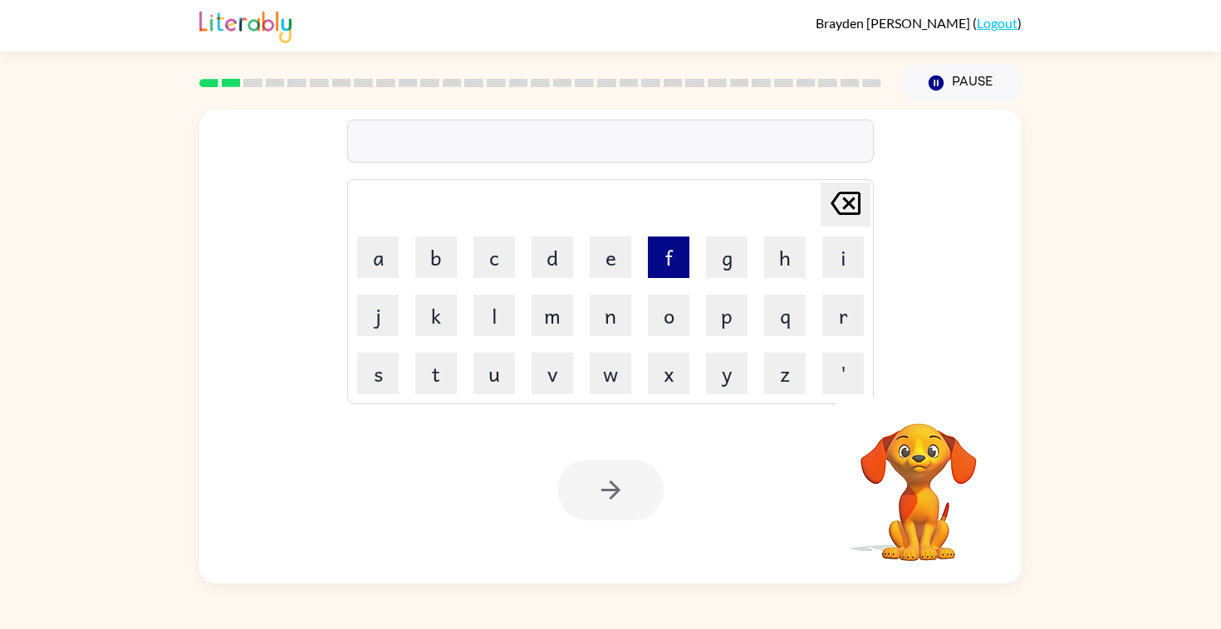
click at [665, 257] on button "f" at bounding box center [669, 258] width 42 height 42
click at [491, 314] on button "l" at bounding box center [494, 316] width 42 height 42
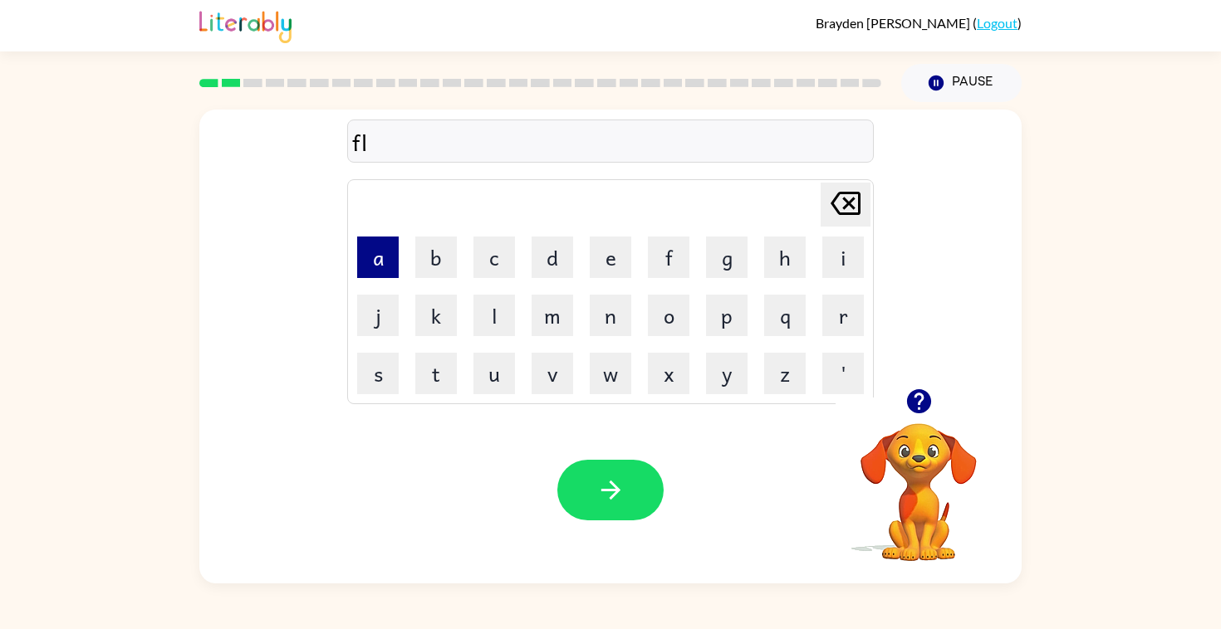
click at [395, 271] on button "a" at bounding box center [378, 258] width 42 height 42
click at [606, 382] on button "w" at bounding box center [611, 374] width 42 height 42
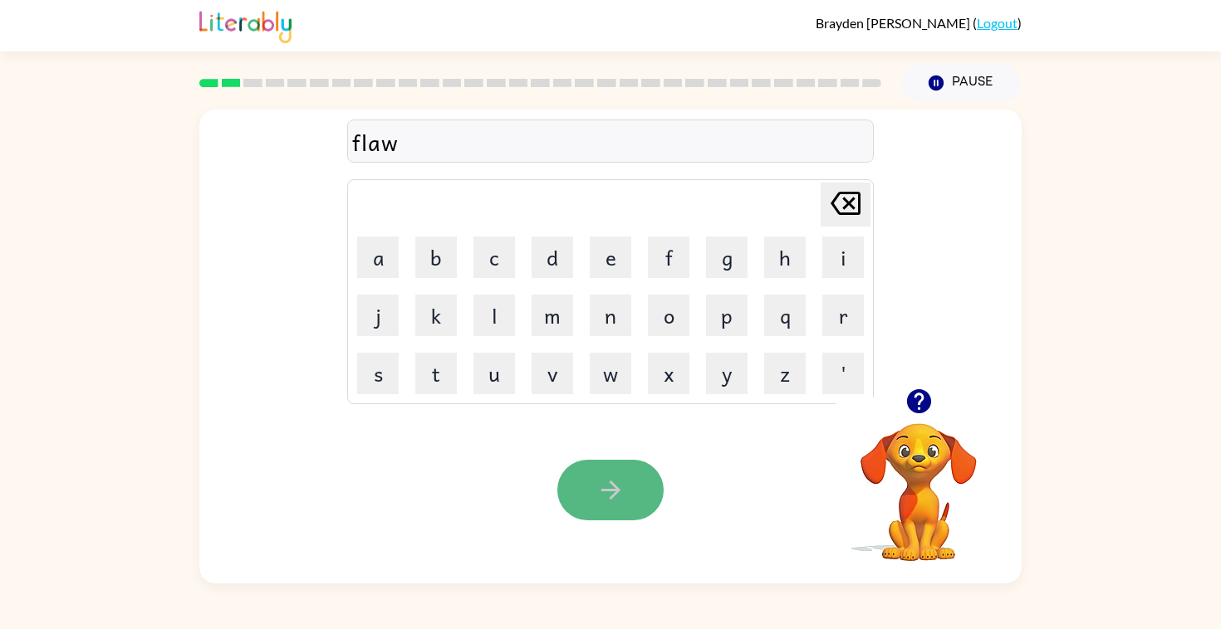
click at [615, 483] on icon "button" at bounding box center [610, 490] width 29 height 29
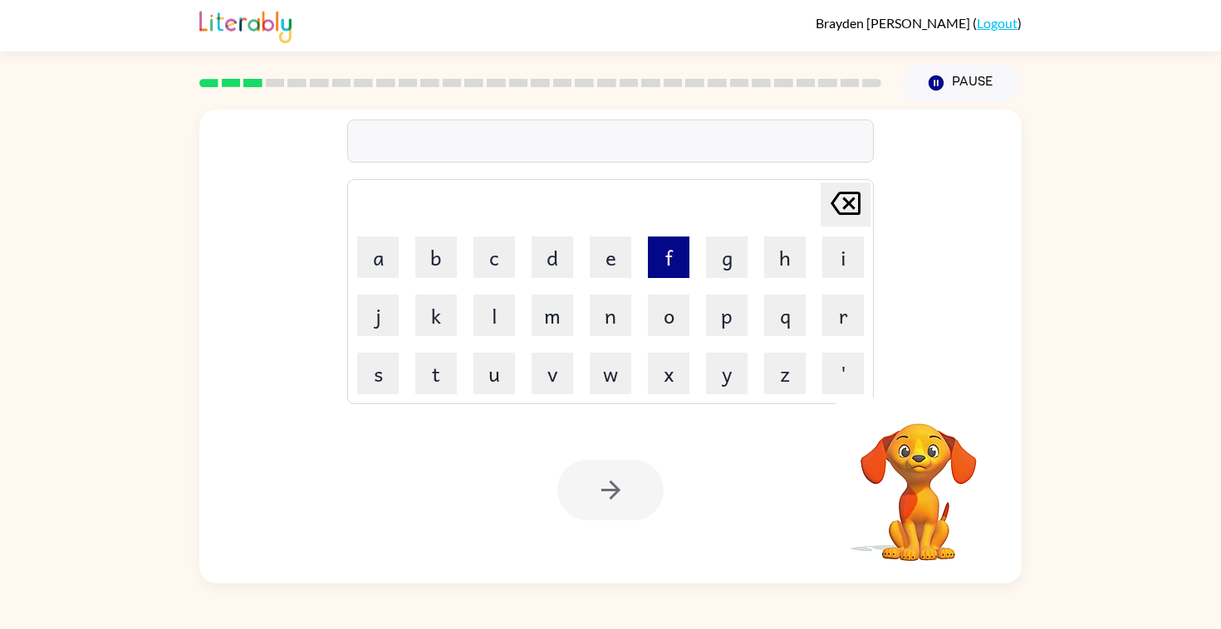
click at [670, 244] on button "f" at bounding box center [669, 258] width 42 height 42
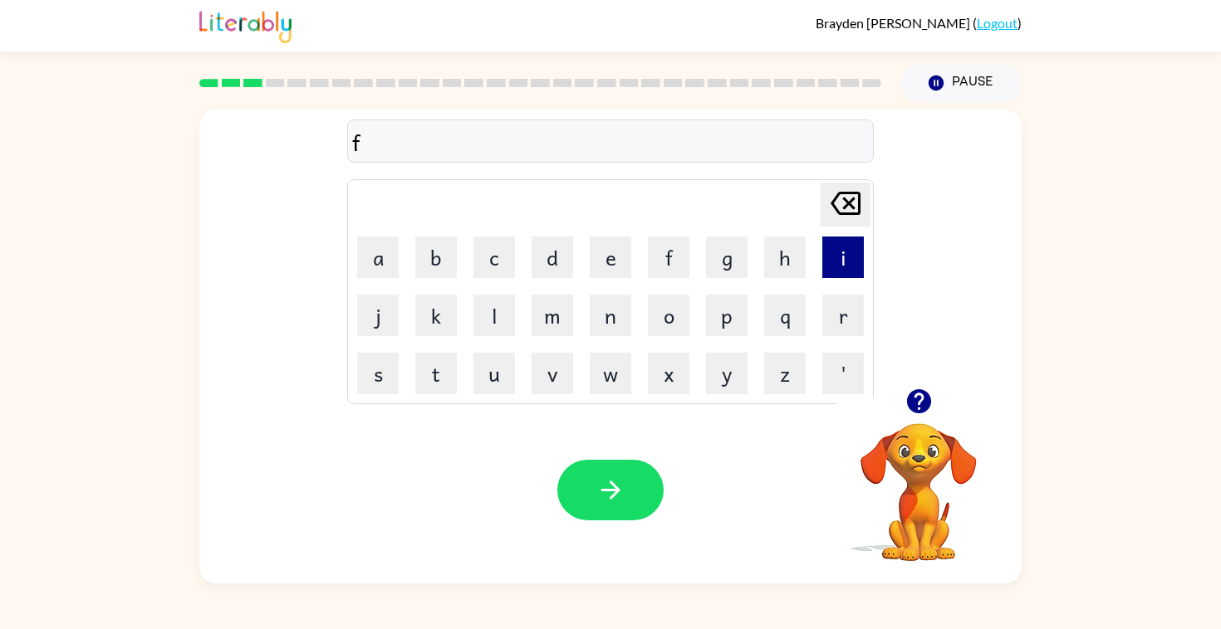
click at [859, 256] on button "i" at bounding box center [843, 258] width 42 height 42
click at [602, 265] on button "e" at bounding box center [611, 258] width 42 height 42
click at [823, 326] on button "r" at bounding box center [843, 316] width 42 height 42
click at [718, 327] on button "p" at bounding box center [727, 316] width 42 height 42
click at [847, 312] on button "r" at bounding box center [843, 316] width 42 height 42
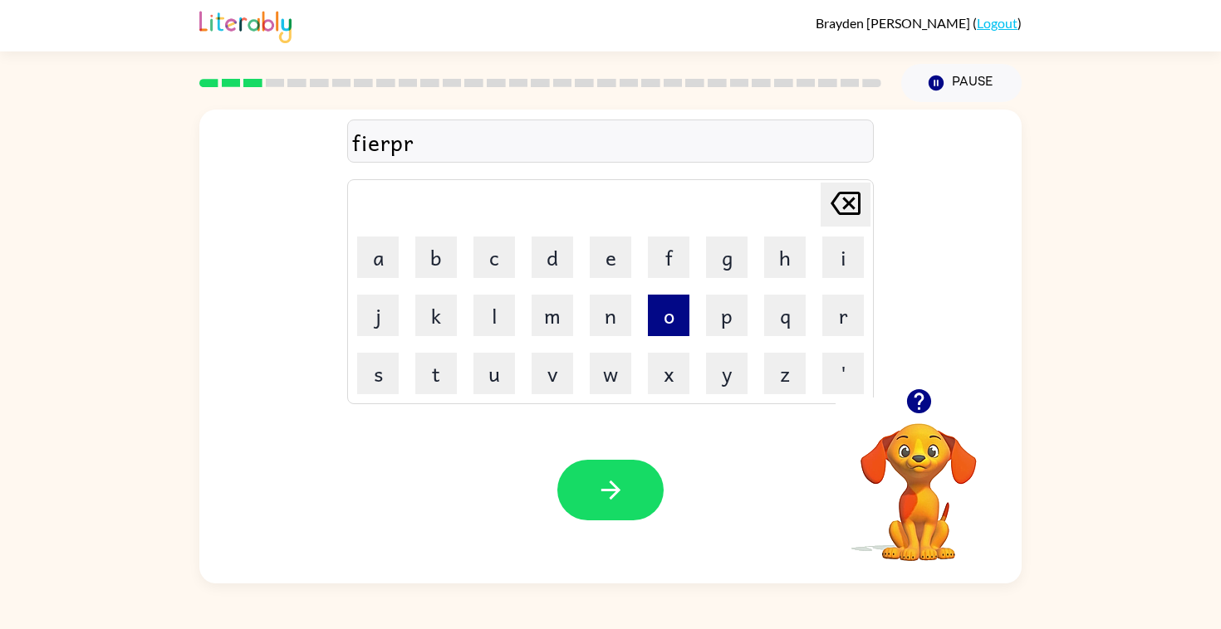
click at [679, 308] on button "o" at bounding box center [669, 316] width 42 height 42
click at [673, 272] on button "f" at bounding box center [669, 258] width 42 height 42
click at [610, 259] on button "e" at bounding box center [611, 258] width 42 height 42
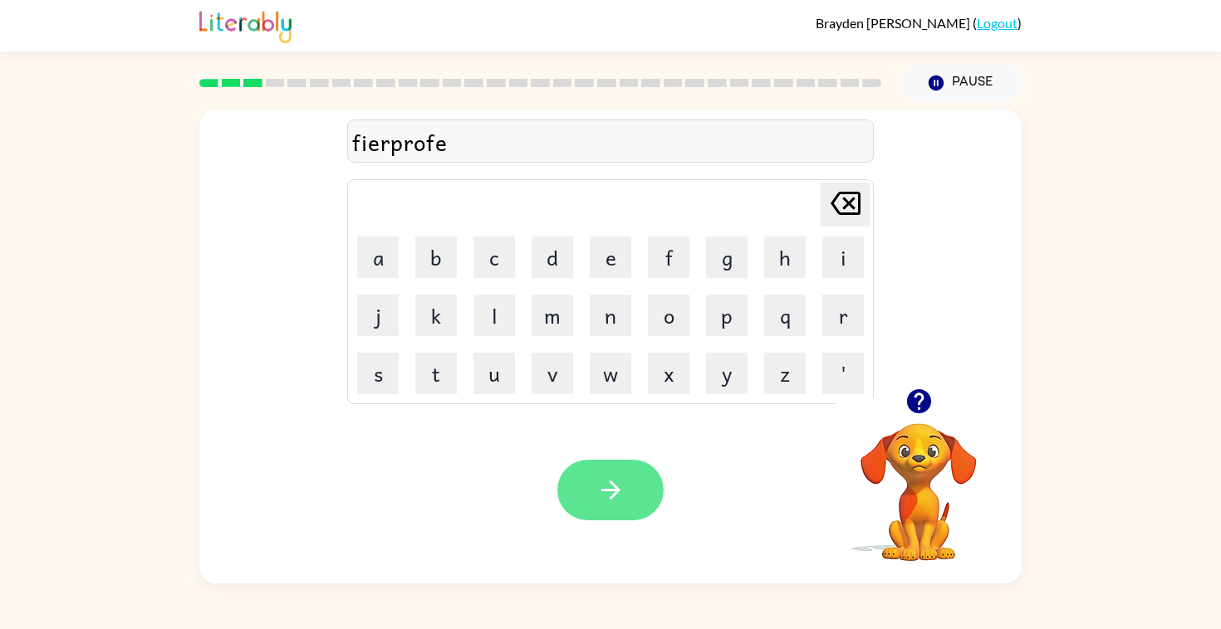
click at [600, 496] on icon "button" at bounding box center [610, 490] width 29 height 29
click at [648, 473] on button "button" at bounding box center [610, 490] width 106 height 61
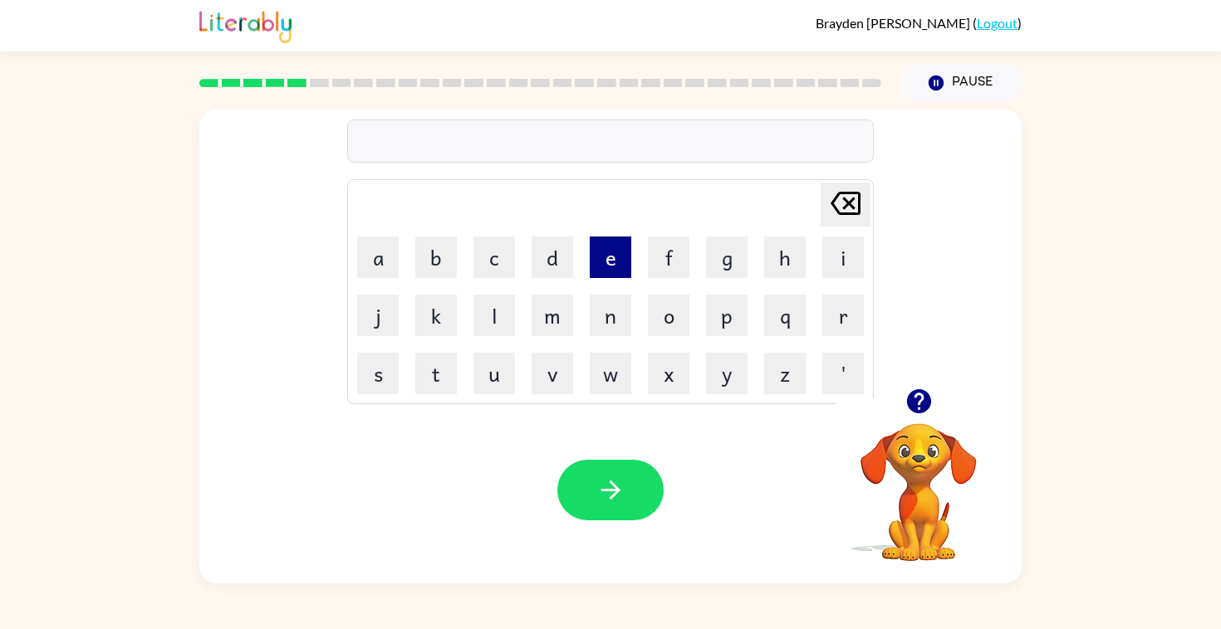
click at [620, 258] on button "e" at bounding box center [611, 258] width 42 height 42
click at [589, 318] on td "n" at bounding box center [610, 315] width 56 height 56
click at [605, 318] on button "n" at bounding box center [611, 316] width 42 height 42
click at [657, 317] on button "o" at bounding box center [669, 316] width 42 height 42
click at [558, 317] on button "m" at bounding box center [552, 316] width 42 height 42
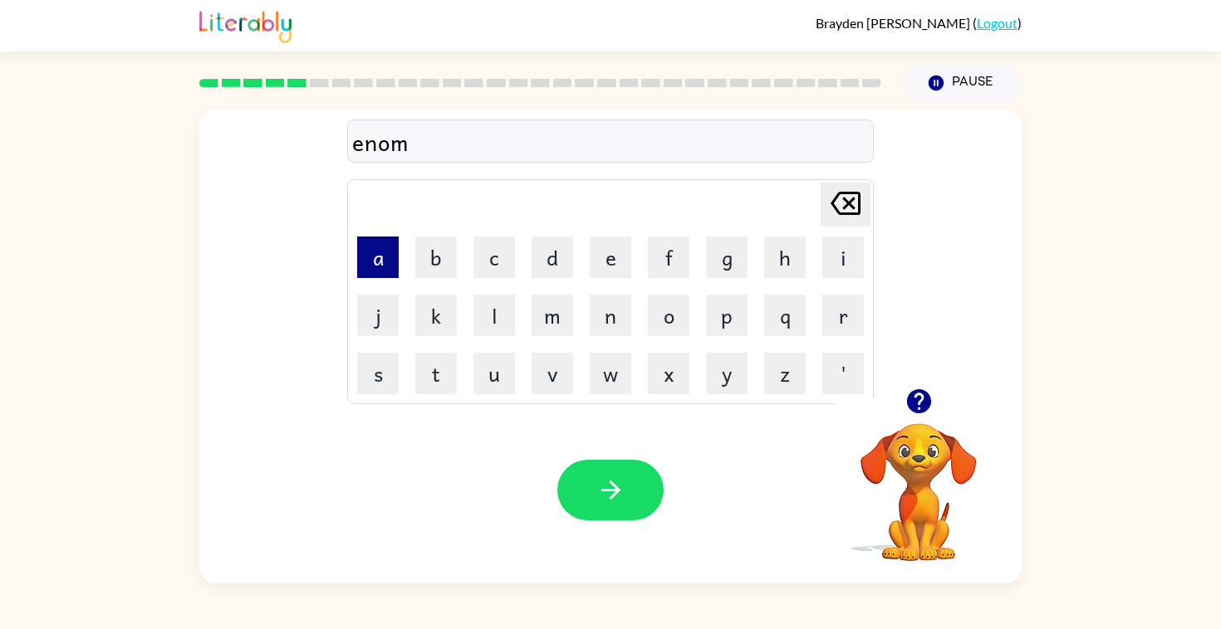
click at [384, 268] on button "a" at bounding box center [378, 258] width 42 height 42
click at [382, 381] on button "s" at bounding box center [378, 374] width 42 height 42
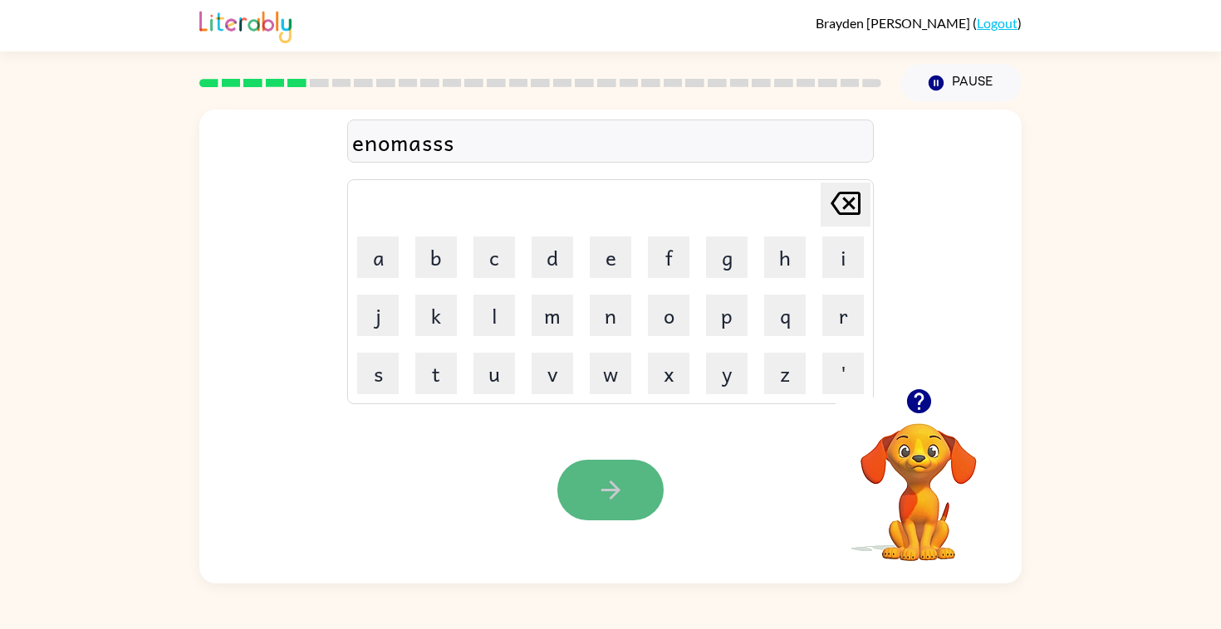
click at [611, 477] on icon "button" at bounding box center [610, 490] width 29 height 29
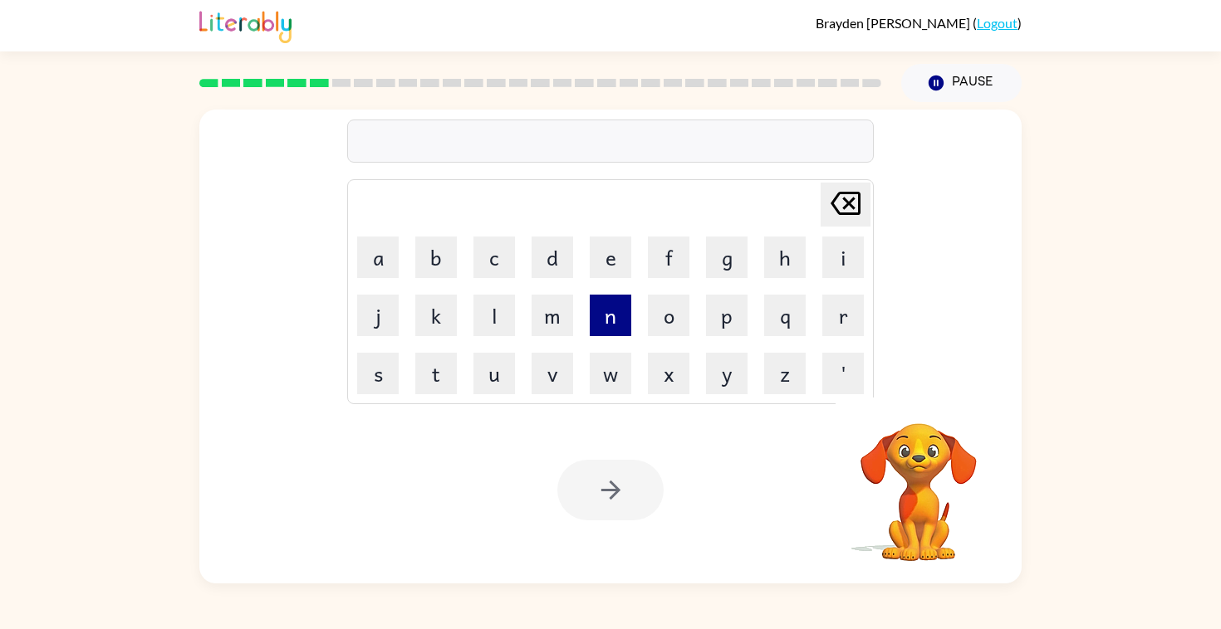
click at [608, 318] on button "n" at bounding box center [611, 316] width 42 height 42
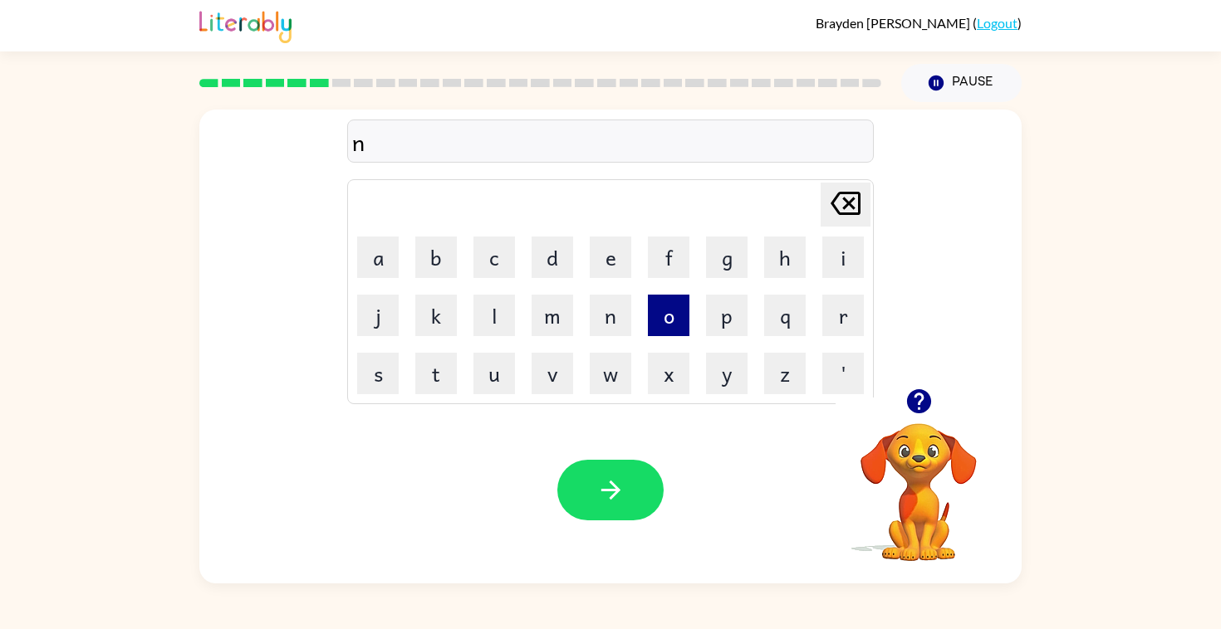
click at [655, 330] on button "o" at bounding box center [669, 316] width 42 height 42
click at [423, 375] on button "t" at bounding box center [436, 374] width 42 height 42
click at [380, 259] on button "a" at bounding box center [378, 258] width 42 height 42
click at [419, 259] on button "b" at bounding box center [436, 258] width 42 height 42
click at [380, 256] on button "a" at bounding box center [378, 258] width 42 height 42
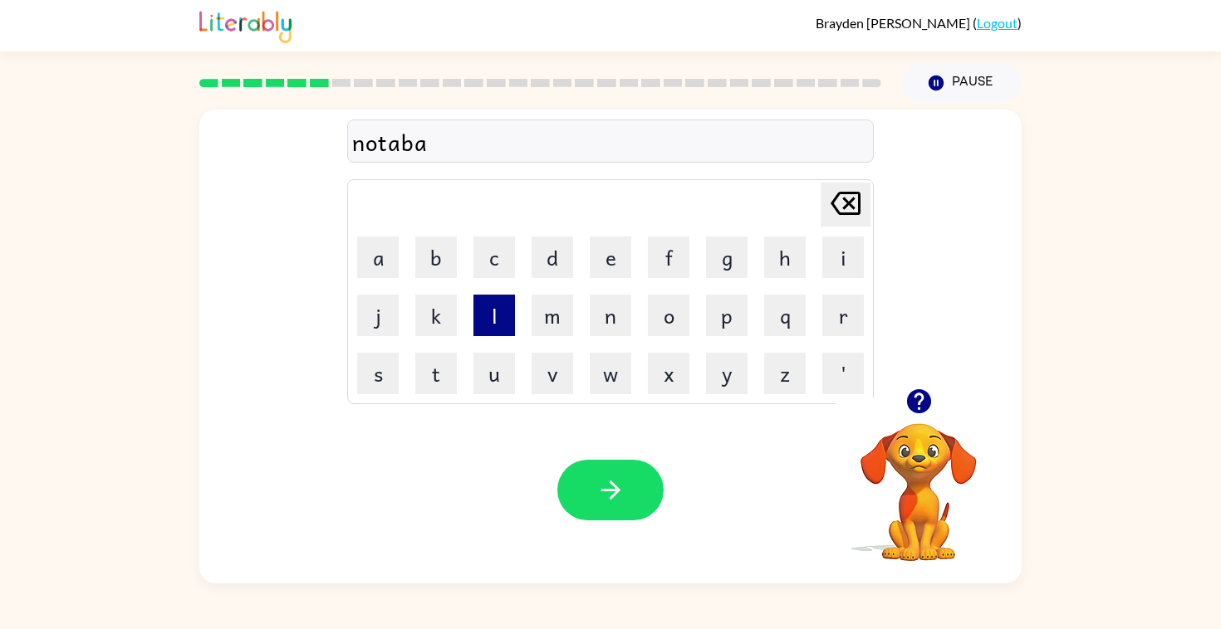
click at [505, 318] on button "l" at bounding box center [494, 316] width 42 height 42
click at [578, 477] on button "button" at bounding box center [610, 490] width 106 height 61
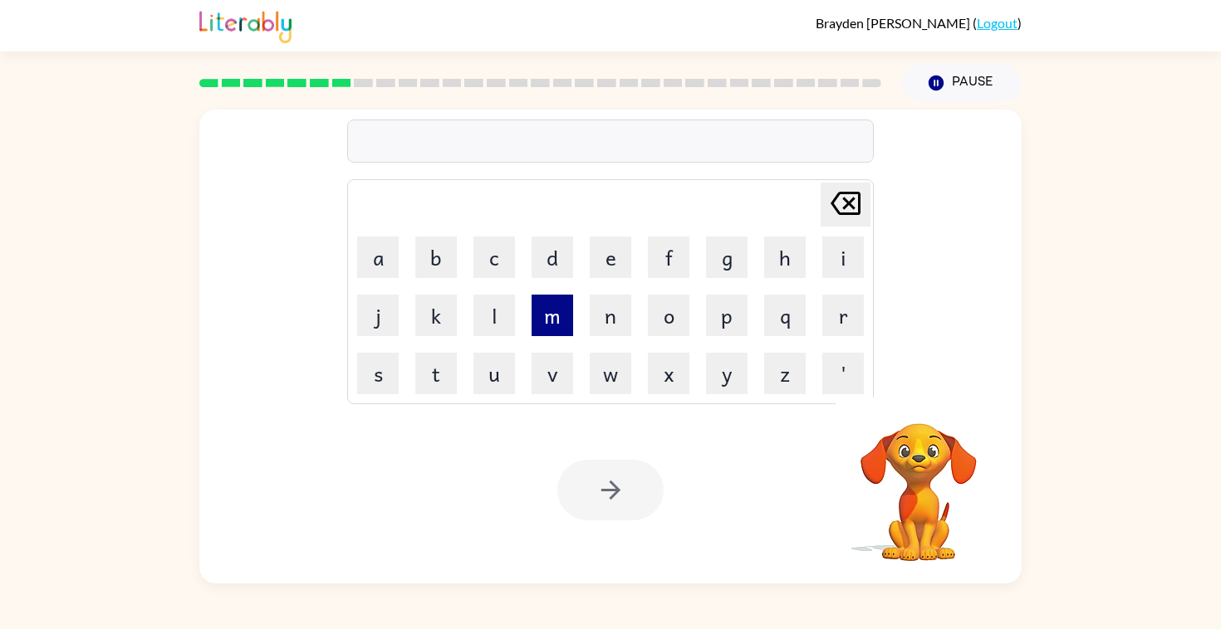
click at [567, 329] on button "m" at bounding box center [552, 316] width 42 height 42
click at [382, 254] on button "a" at bounding box center [378, 258] width 42 height 42
click at [733, 316] on button "p" at bounding box center [727, 316] width 42 height 42
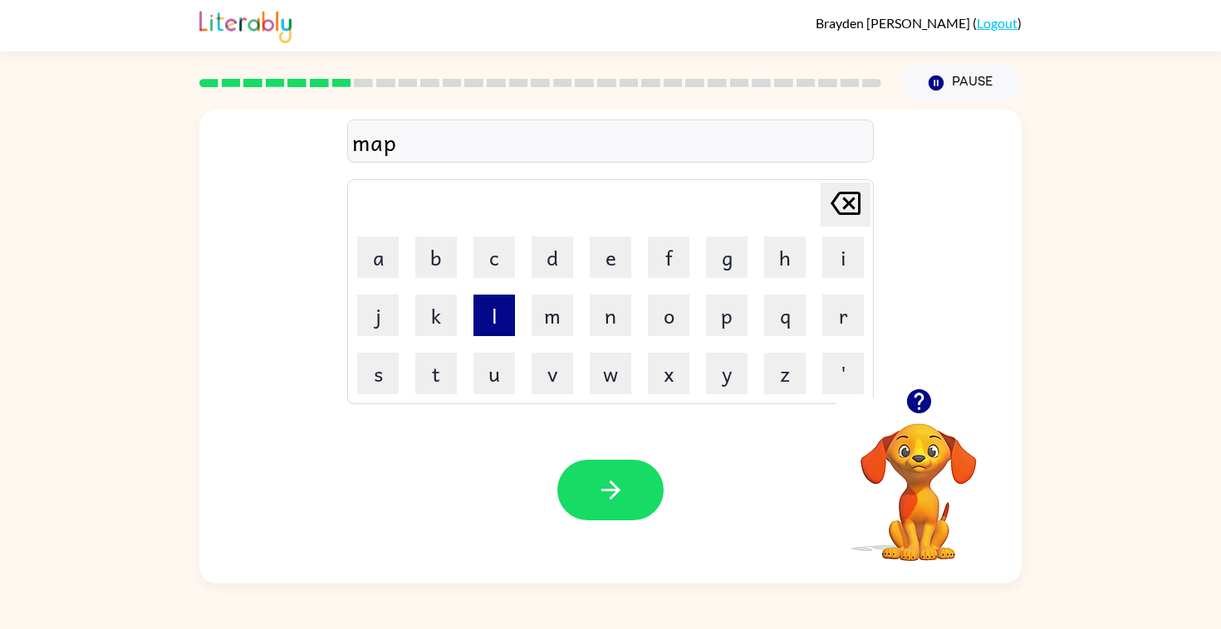
click at [480, 311] on button "l" at bounding box center [494, 316] width 42 height 42
click at [596, 268] on button "e" at bounding box center [611, 258] width 42 height 42
click at [599, 475] on button "button" at bounding box center [610, 490] width 106 height 61
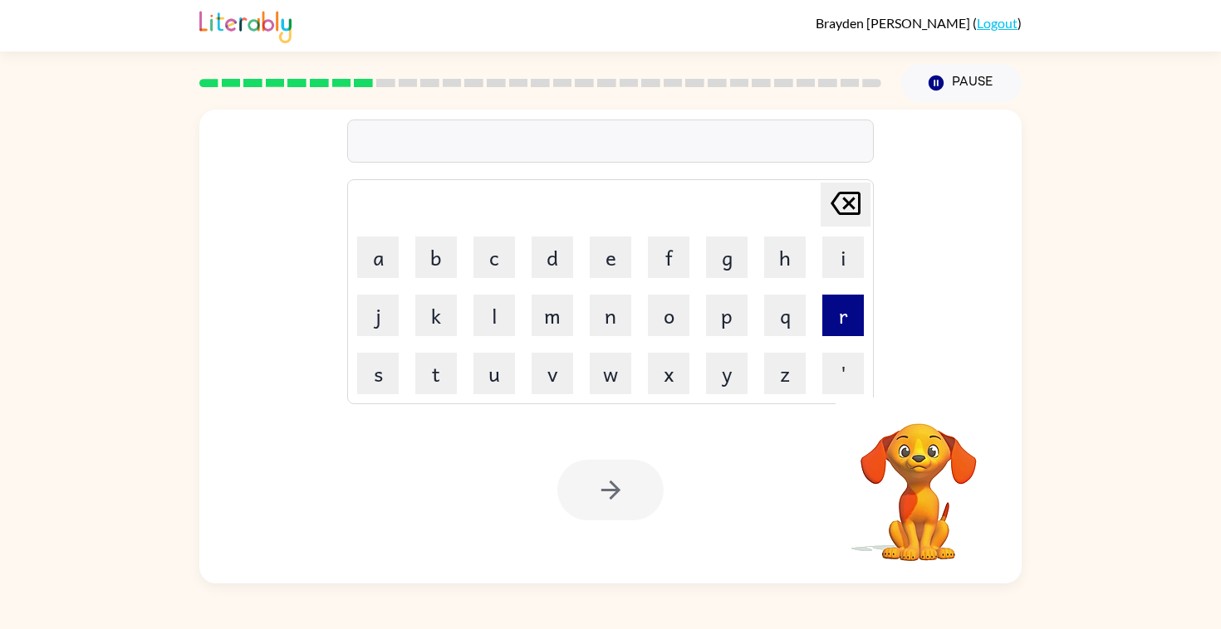
click at [859, 326] on button "r" at bounding box center [843, 316] width 42 height 42
type button "r"
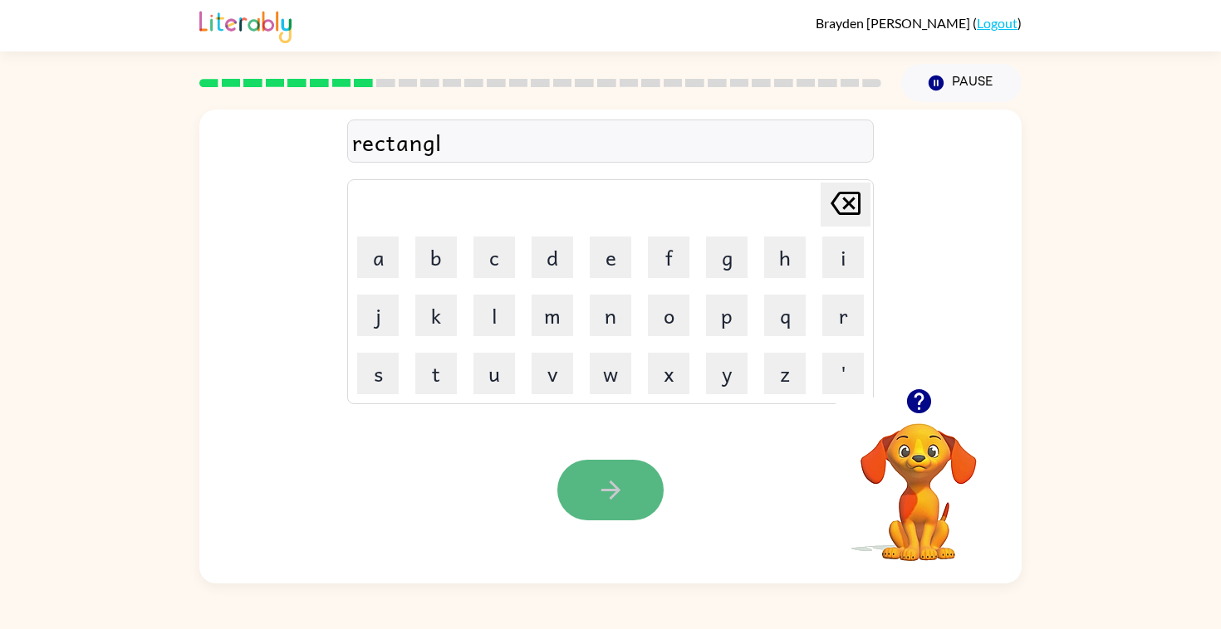
click at [612, 492] on icon "button" at bounding box center [610, 490] width 29 height 29
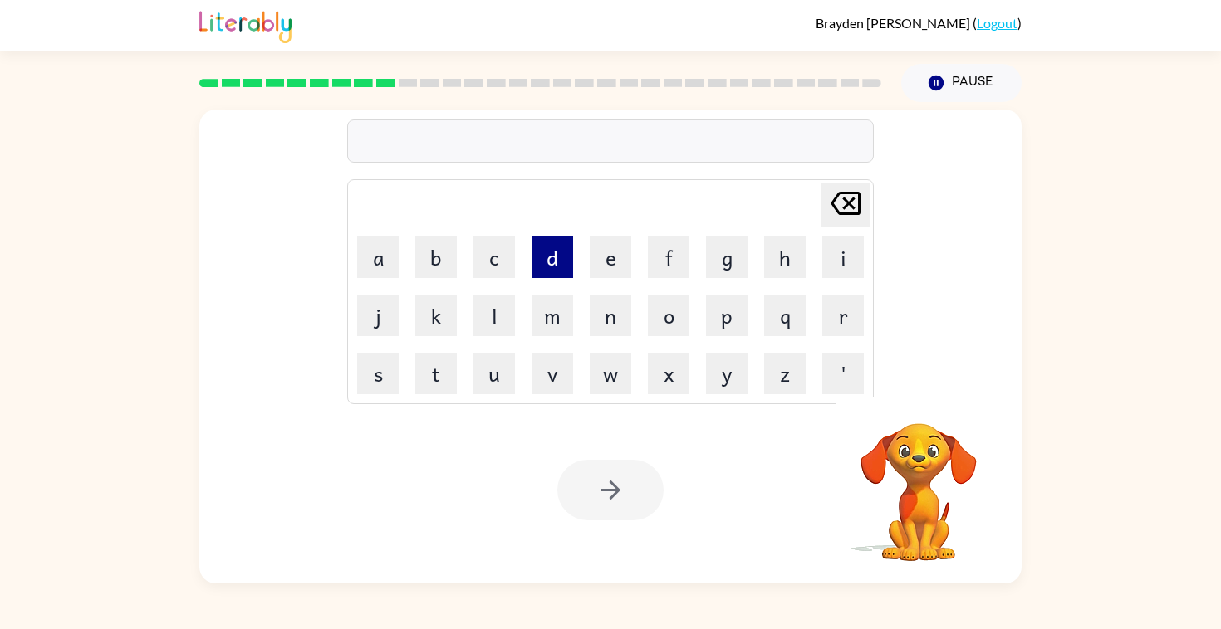
click at [544, 257] on button "d" at bounding box center [552, 258] width 42 height 42
click at [600, 262] on button "e" at bounding box center [611, 258] width 42 height 42
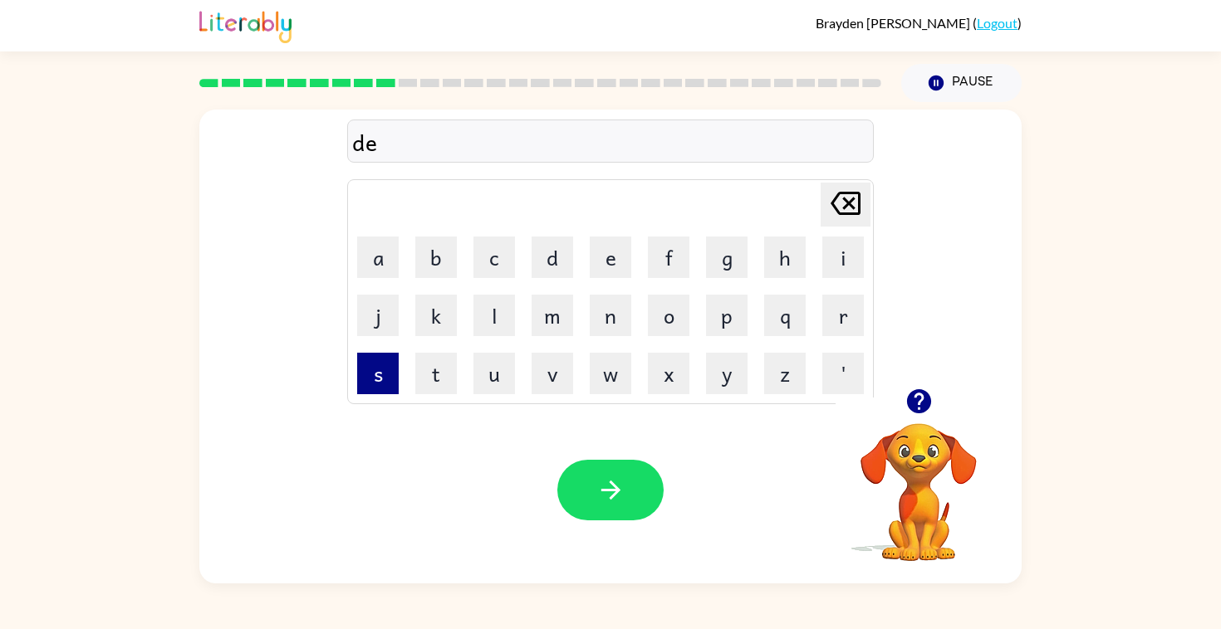
click at [387, 375] on button "s" at bounding box center [378, 374] width 42 height 42
type button "s"
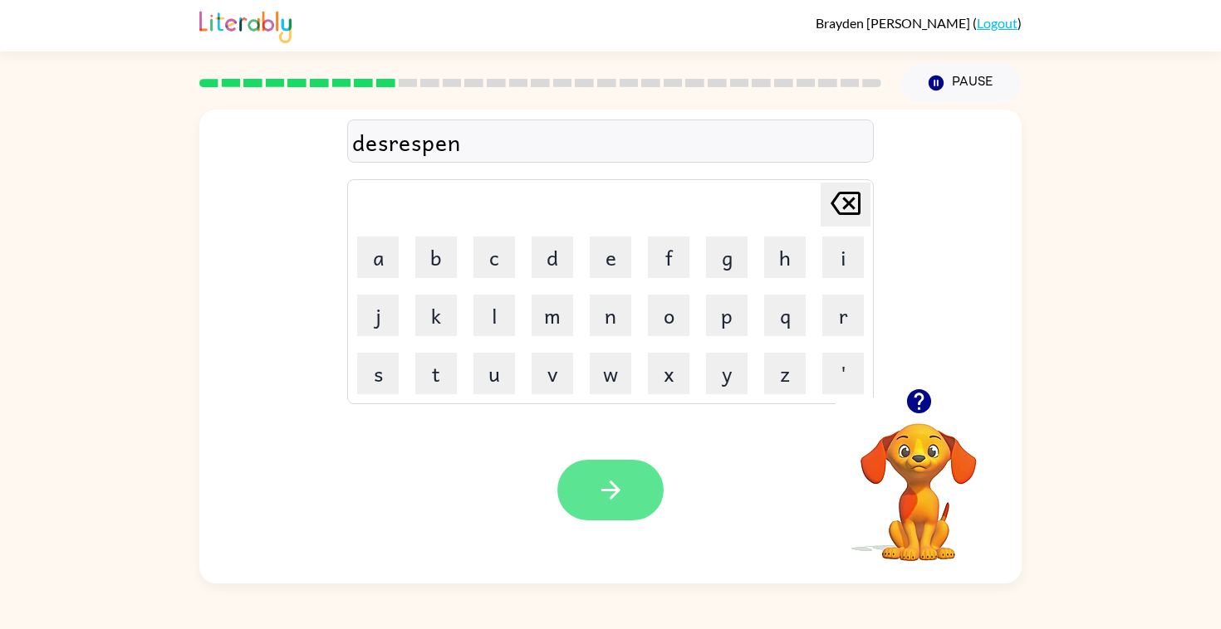
click at [615, 518] on button "button" at bounding box center [610, 490] width 106 height 61
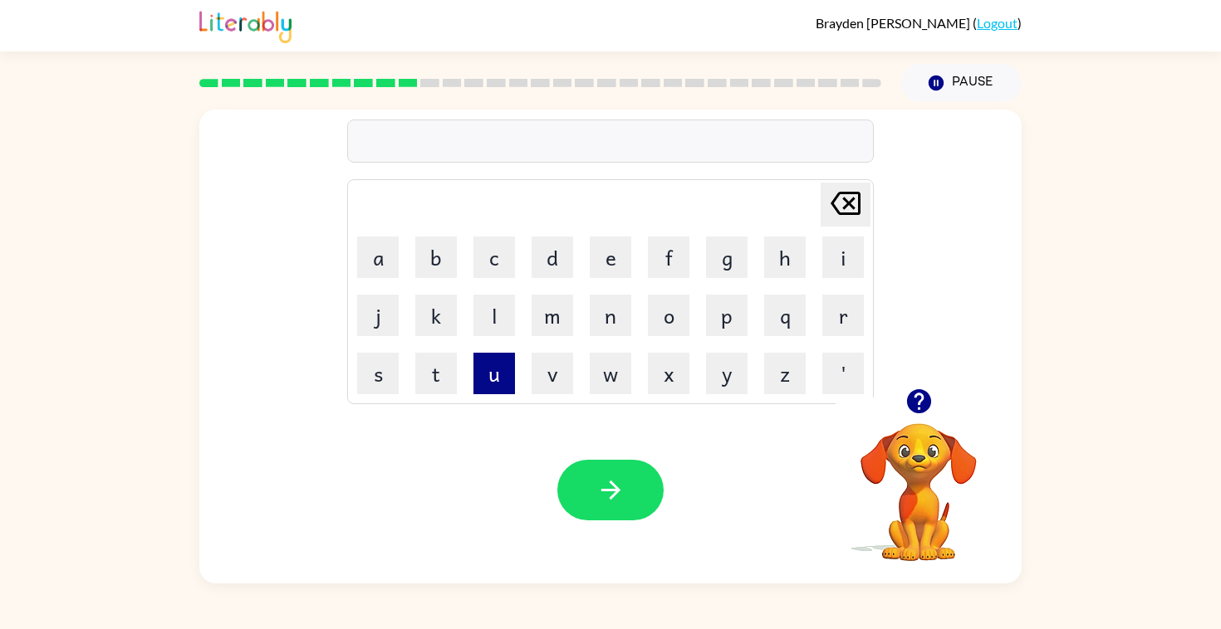
click at [492, 373] on button "u" at bounding box center [494, 374] width 42 height 42
click at [601, 335] on button "n" at bounding box center [611, 316] width 42 height 42
click at [764, 262] on button "h" at bounding box center [785, 258] width 42 height 42
click at [663, 326] on button "o" at bounding box center [669, 316] width 42 height 42
click at [662, 326] on button "o" at bounding box center [669, 316] width 42 height 42
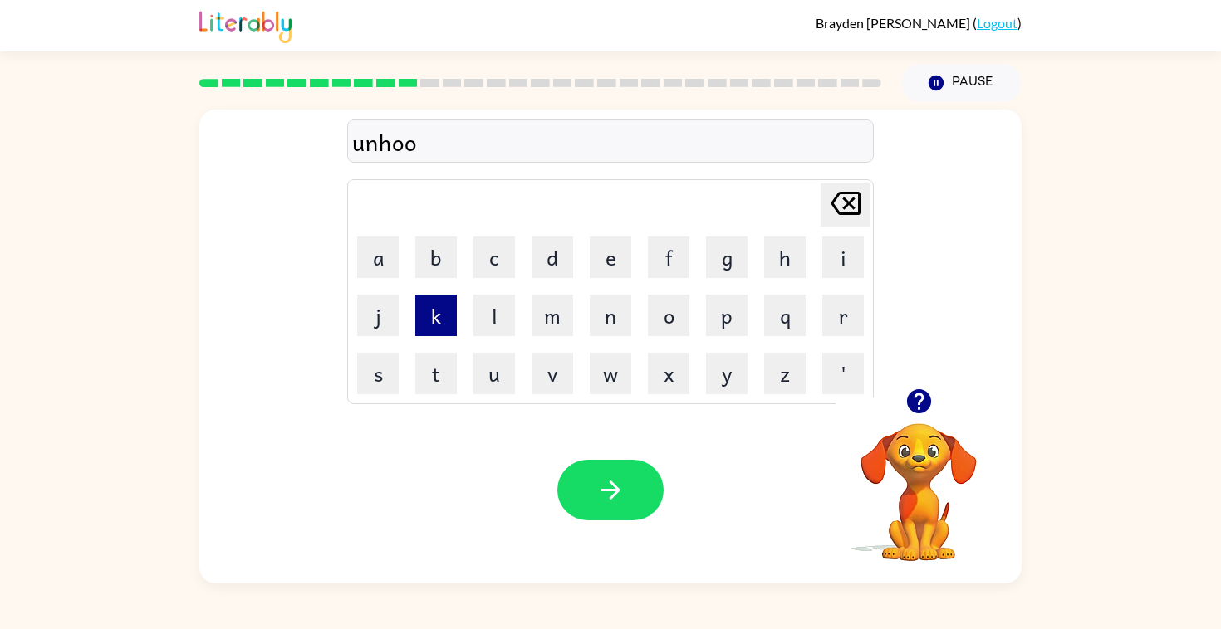
click at [441, 320] on button "k" at bounding box center [436, 316] width 42 height 42
click at [583, 477] on button "button" at bounding box center [610, 490] width 106 height 61
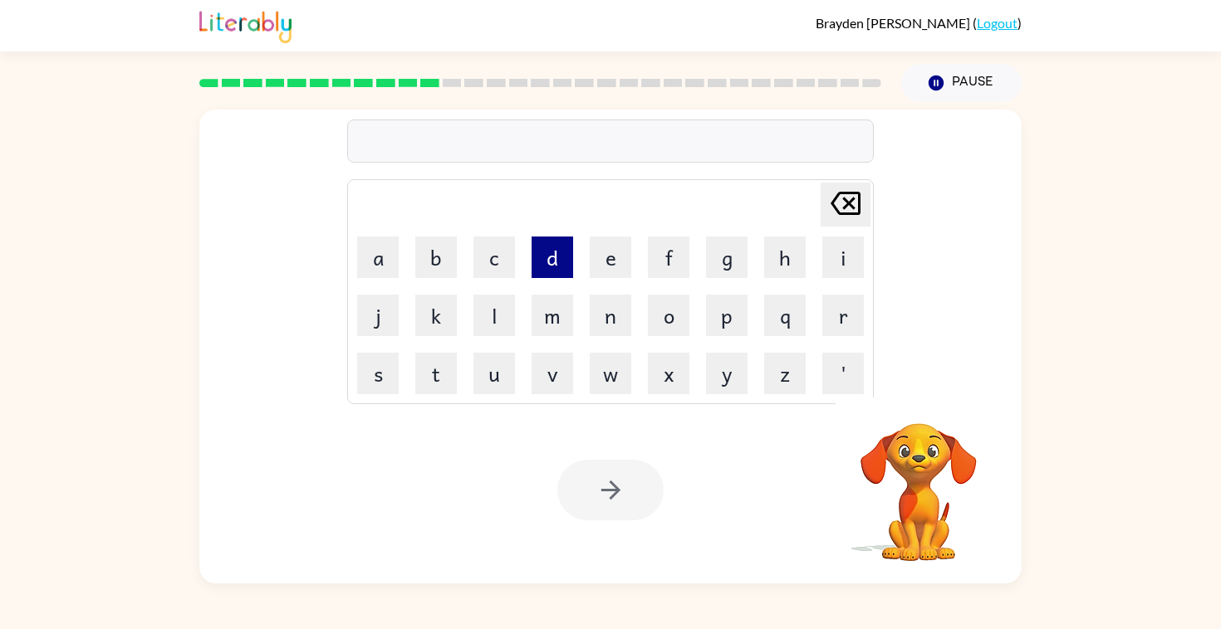
click at [572, 251] on button "d" at bounding box center [552, 258] width 42 height 42
click at [678, 316] on button "o" at bounding box center [669, 316] width 42 height 42
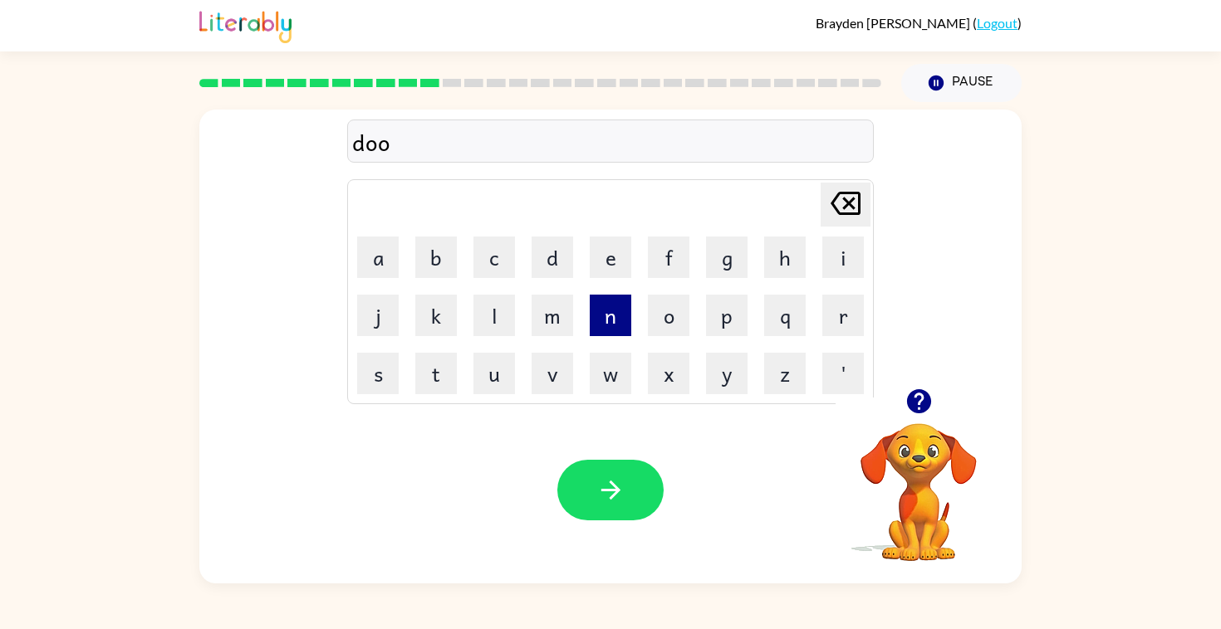
click at [626, 325] on button "n" at bounding box center [611, 316] width 42 height 42
click at [622, 474] on button "button" at bounding box center [610, 490] width 106 height 61
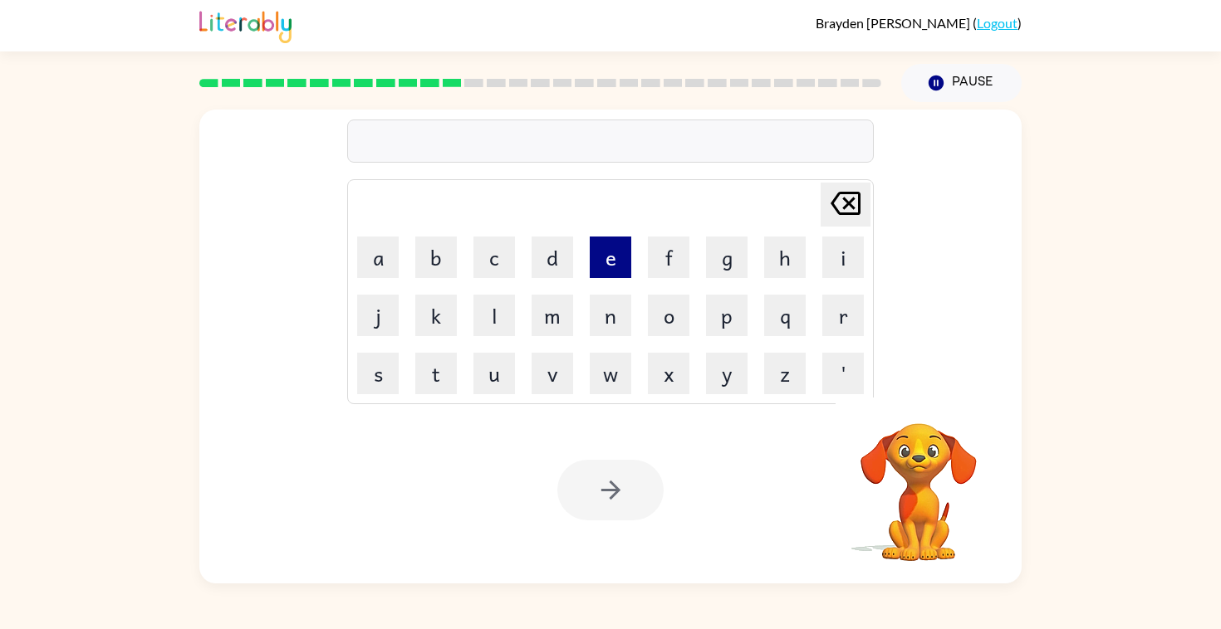
click at [618, 262] on button "e" at bounding box center [611, 258] width 42 height 42
click at [651, 378] on button "x" at bounding box center [669, 374] width 42 height 42
click at [605, 254] on button "e" at bounding box center [611, 258] width 42 height 42
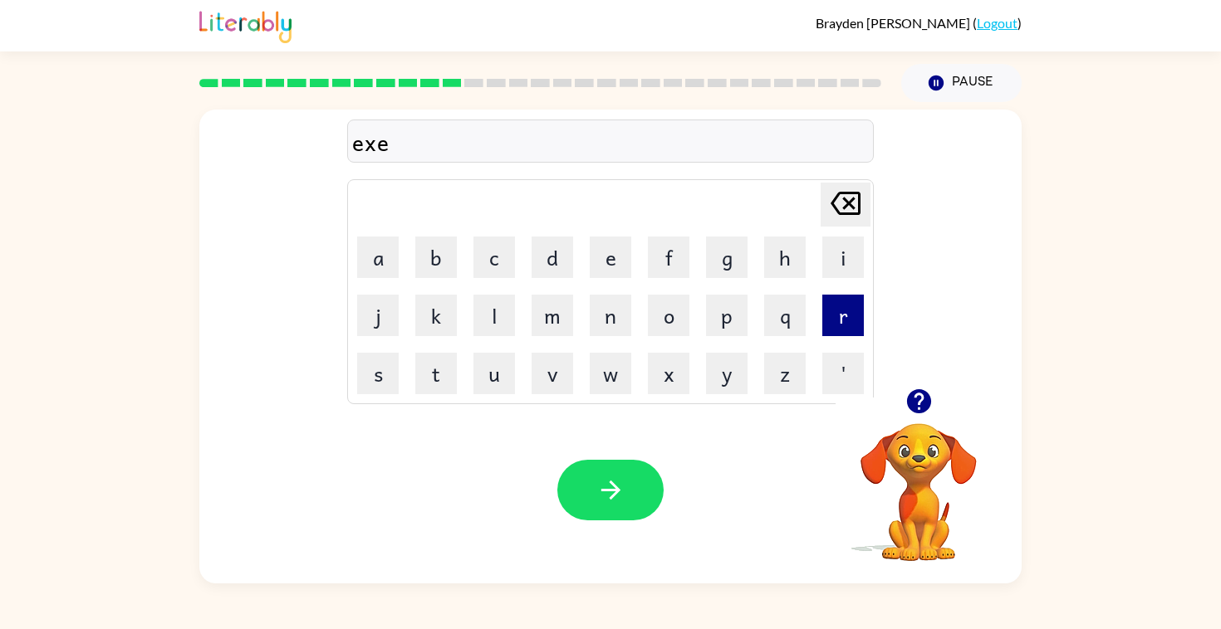
click at [843, 321] on button "r" at bounding box center [843, 316] width 42 height 42
click at [597, 261] on button "e" at bounding box center [611, 258] width 42 height 42
click at [610, 375] on button "w" at bounding box center [611, 374] width 42 height 42
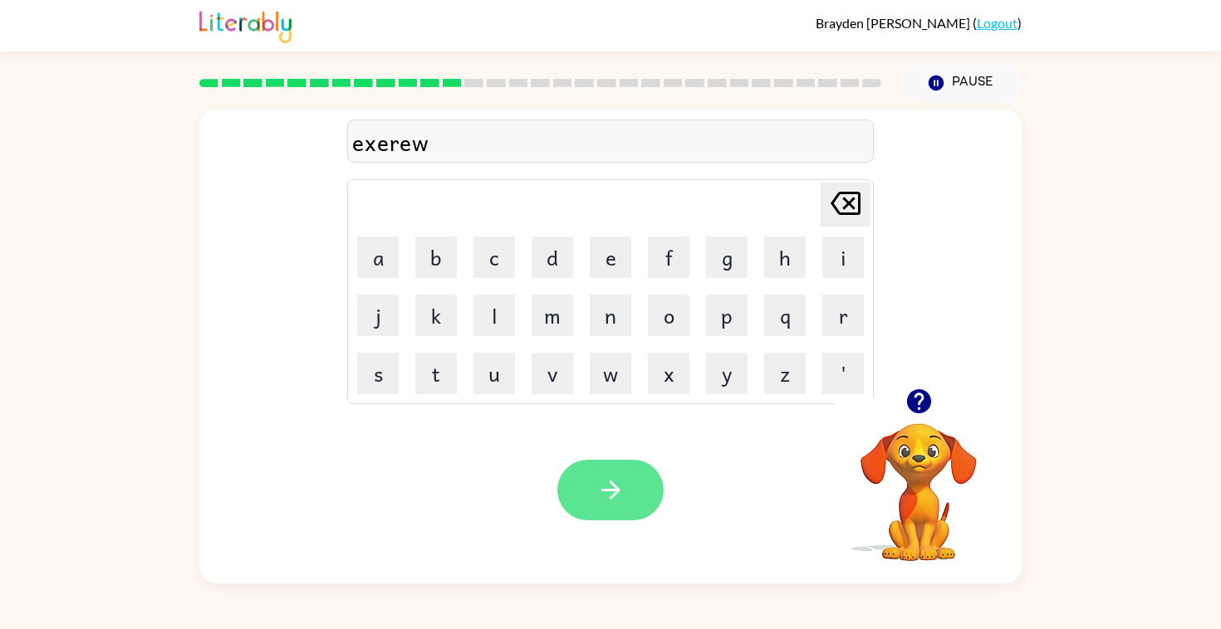
click at [613, 482] on icon "button" at bounding box center [610, 490] width 29 height 29
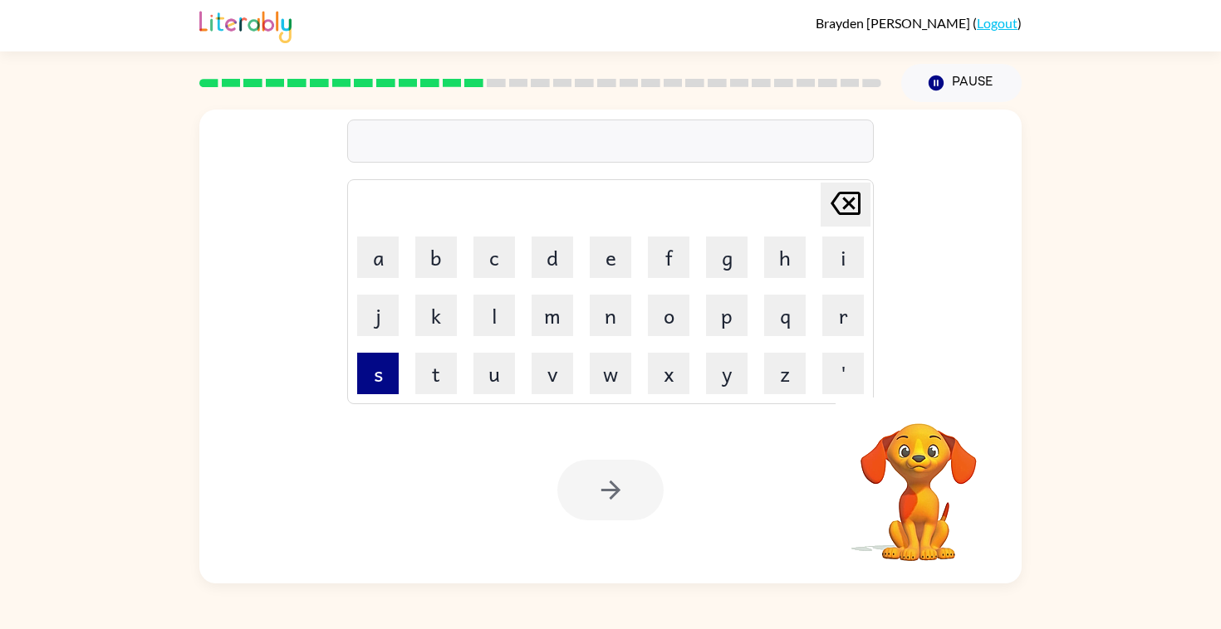
click at [377, 365] on button "s" at bounding box center [378, 374] width 42 height 42
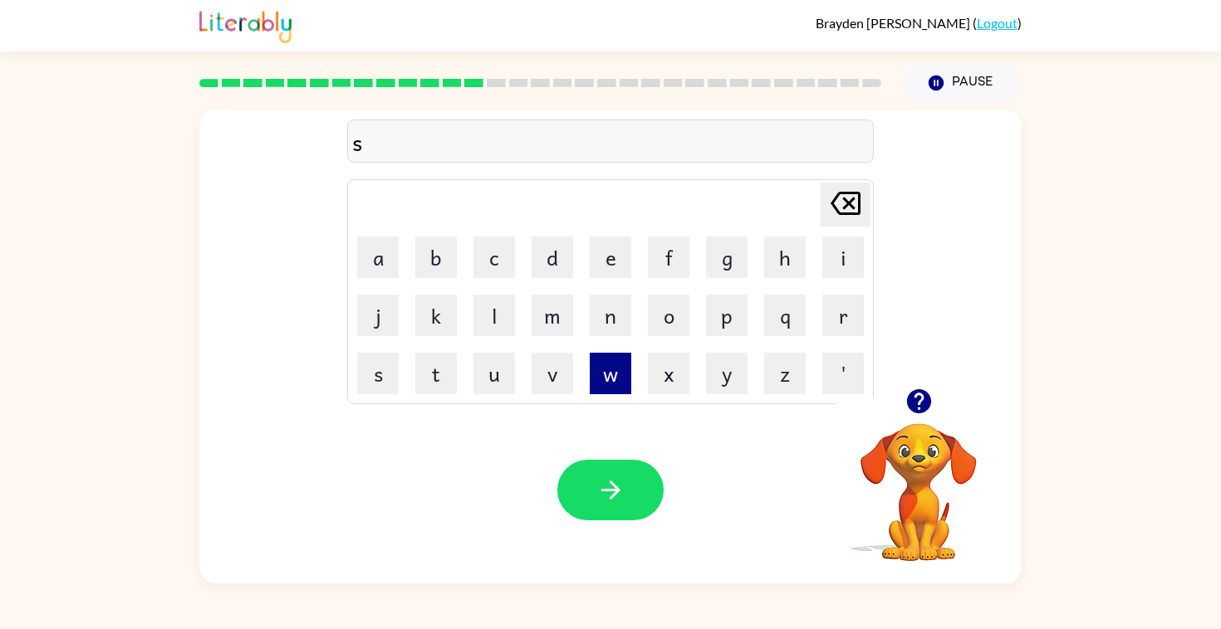
click at [600, 378] on button "w" at bounding box center [611, 374] width 42 height 42
click at [596, 241] on button "e" at bounding box center [611, 258] width 42 height 42
click at [602, 249] on button "e" at bounding box center [611, 258] width 42 height 42
click at [451, 373] on button "t" at bounding box center [436, 374] width 42 height 42
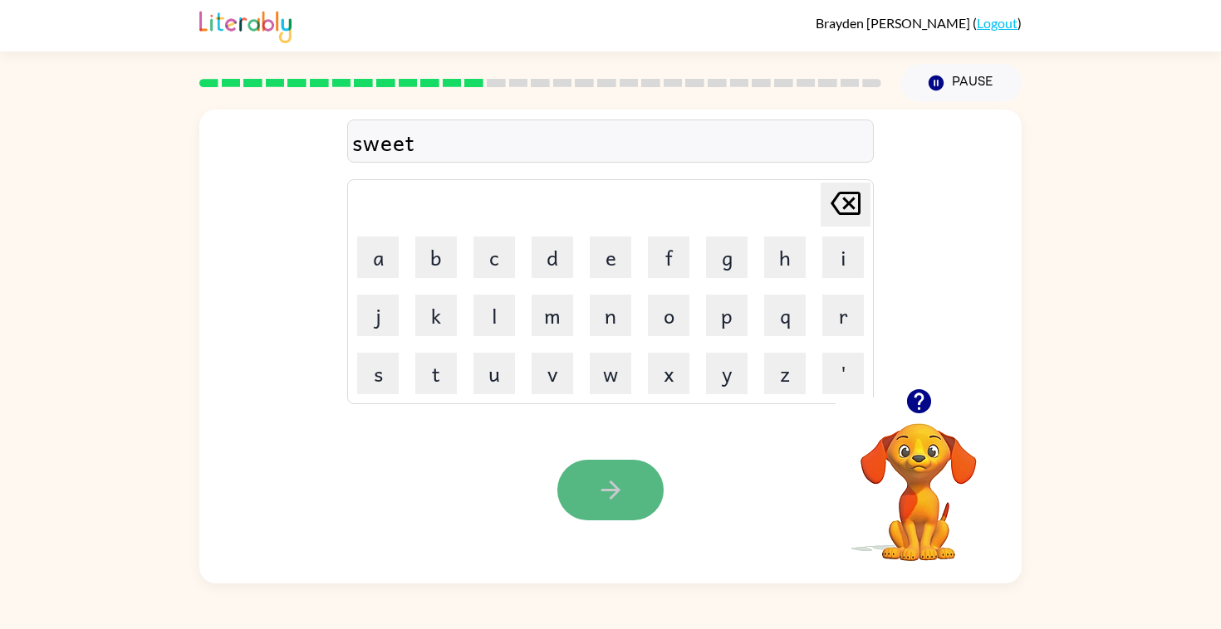
click at [598, 466] on button "button" at bounding box center [610, 490] width 106 height 61
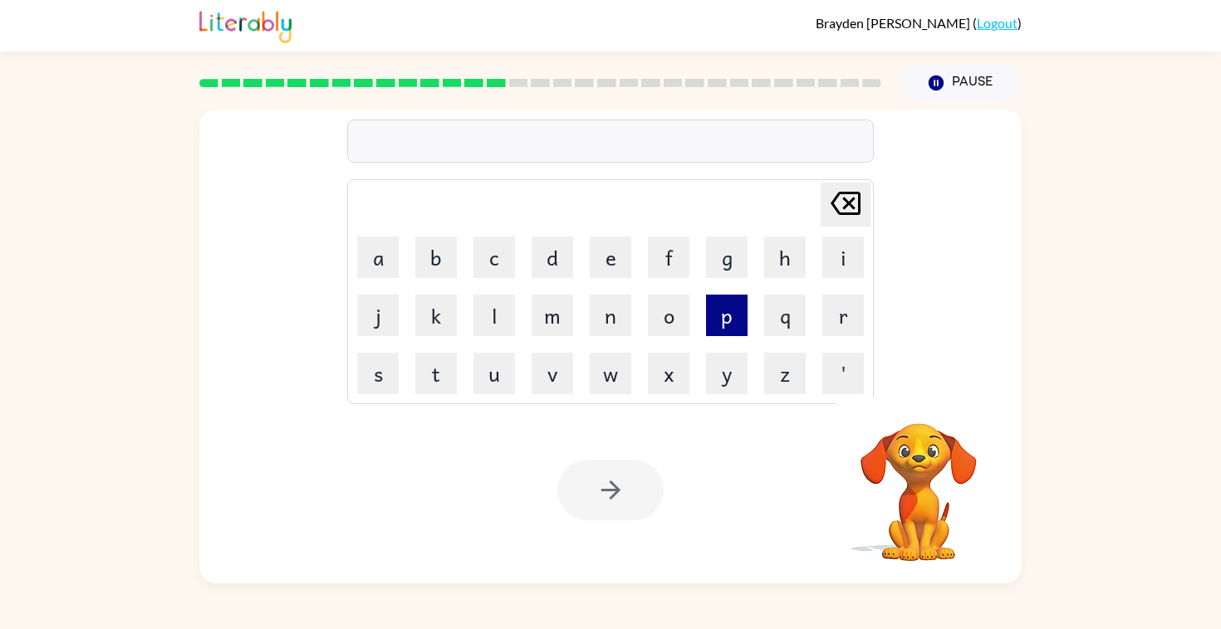
click at [728, 319] on button "p" at bounding box center [727, 316] width 42 height 42
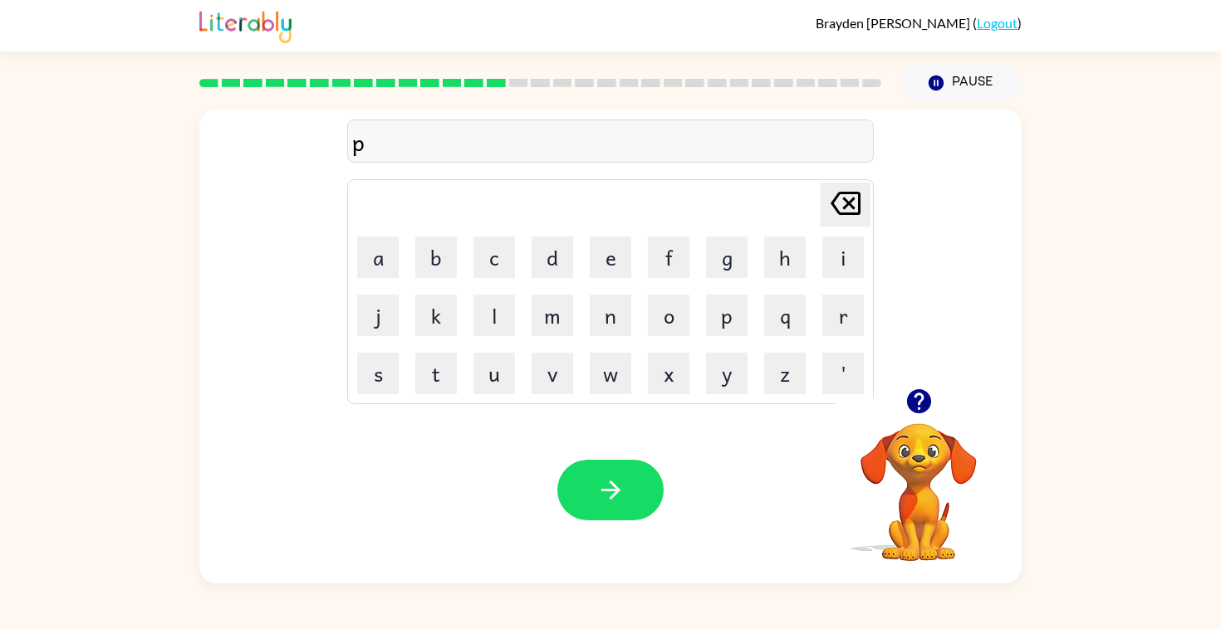
click at [820, 323] on td "r" at bounding box center [843, 315] width 56 height 56
click at [863, 321] on button "r" at bounding box center [843, 316] width 42 height 42
click at [666, 316] on button "o" at bounding box center [669, 316] width 42 height 42
click at [400, 381] on td "s" at bounding box center [378, 373] width 56 height 56
click at [448, 378] on button "t" at bounding box center [436, 374] width 42 height 42
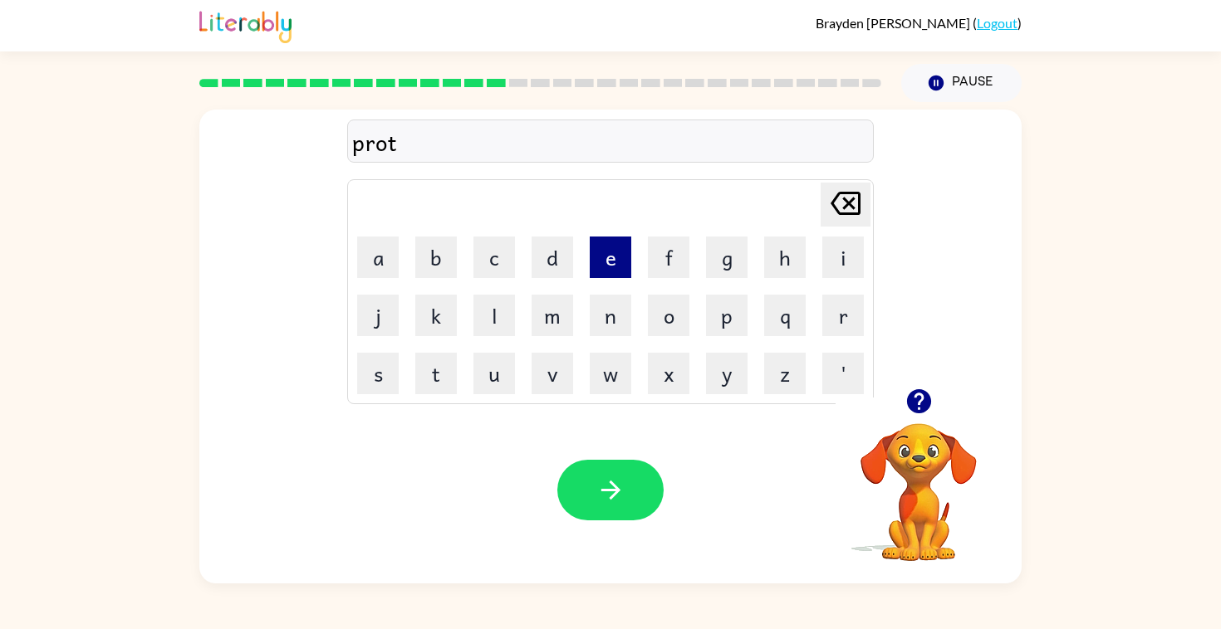
click at [608, 261] on button "e" at bounding box center [611, 258] width 42 height 42
click at [388, 365] on button "s" at bounding box center [378, 374] width 42 height 42
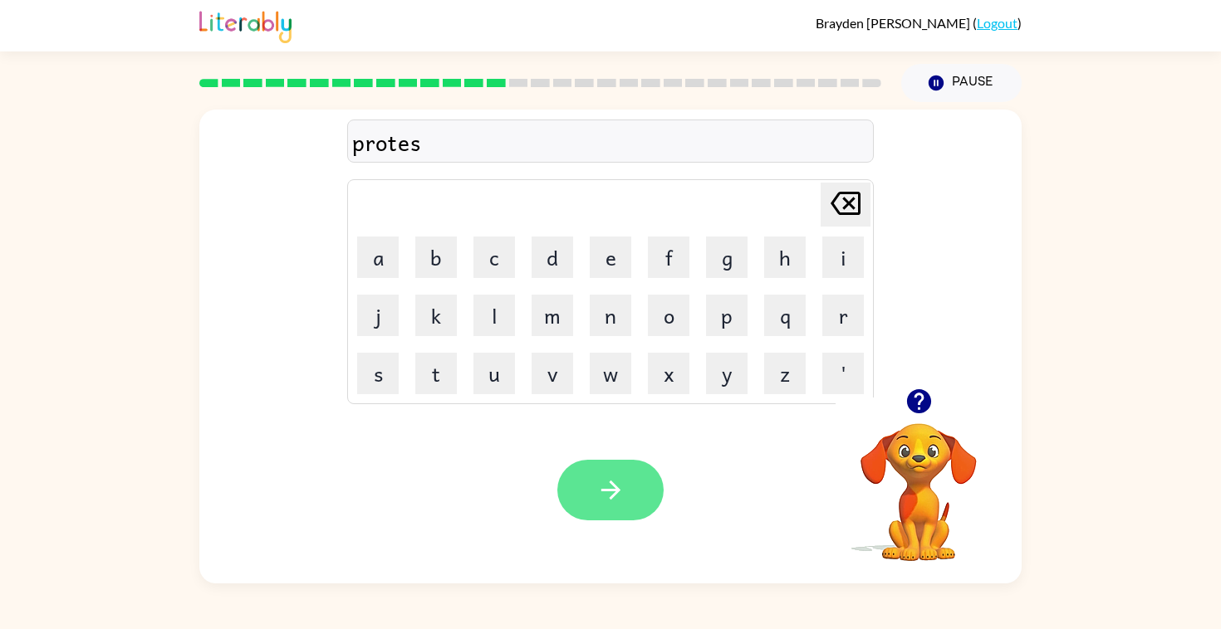
click at [605, 504] on icon "button" at bounding box center [610, 490] width 29 height 29
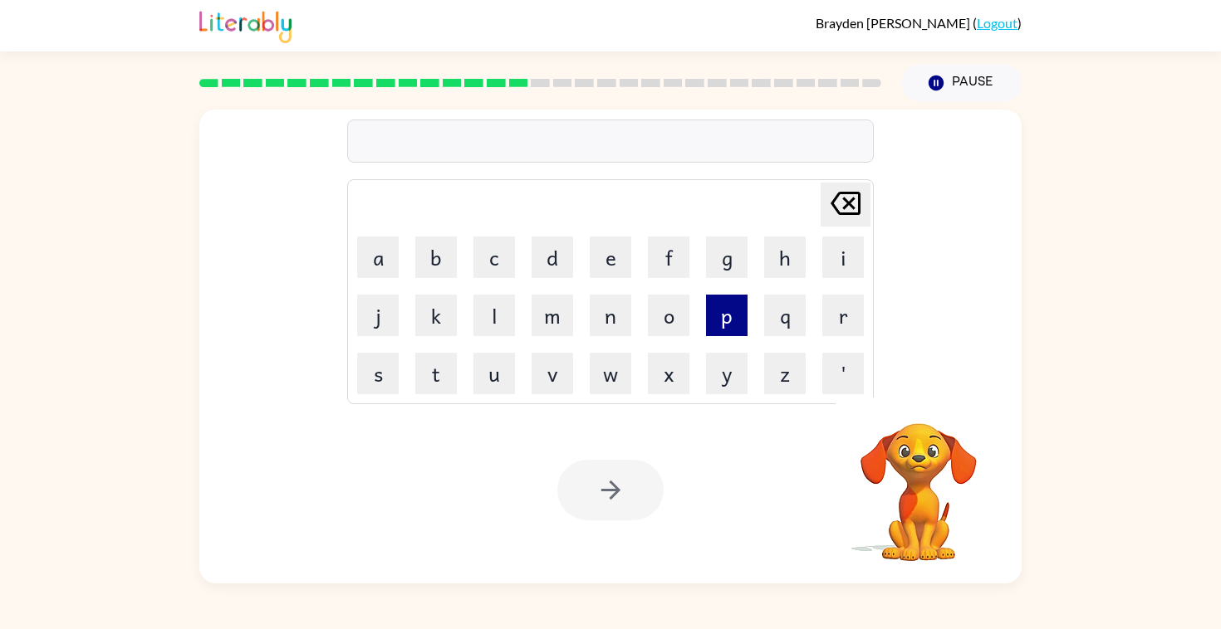
click at [732, 323] on button "p" at bounding box center [727, 316] width 42 height 42
click at [662, 333] on button "o" at bounding box center [669, 316] width 42 height 42
click at [835, 323] on button "r" at bounding box center [843, 316] width 42 height 42
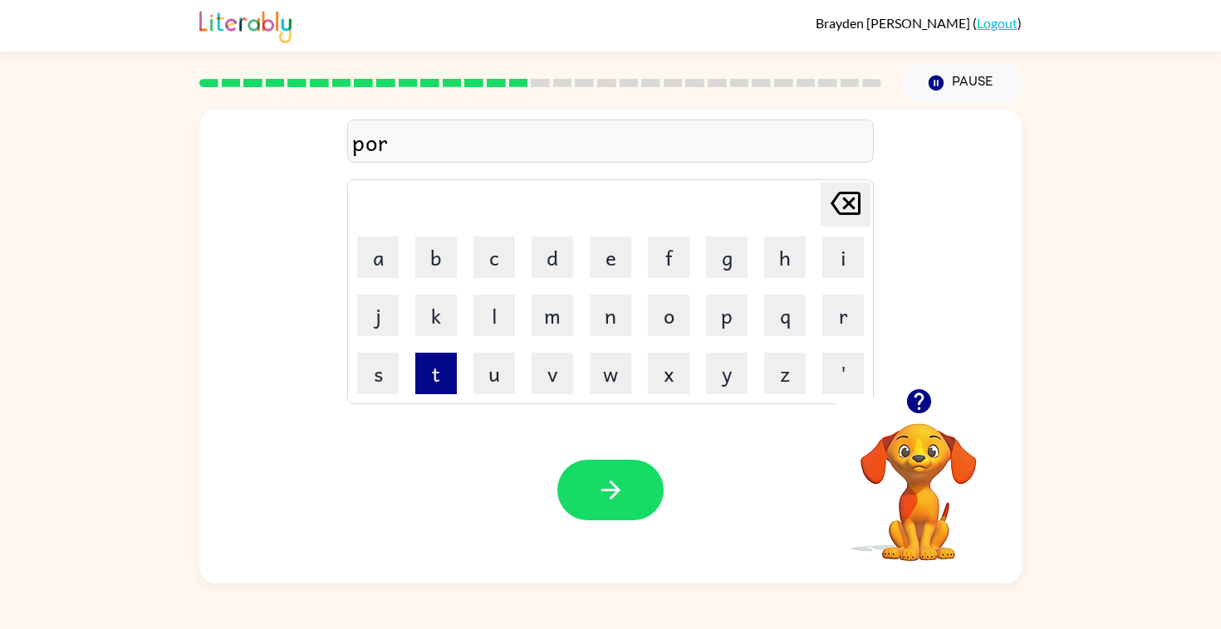
click at [418, 377] on button "t" at bounding box center [436, 374] width 42 height 42
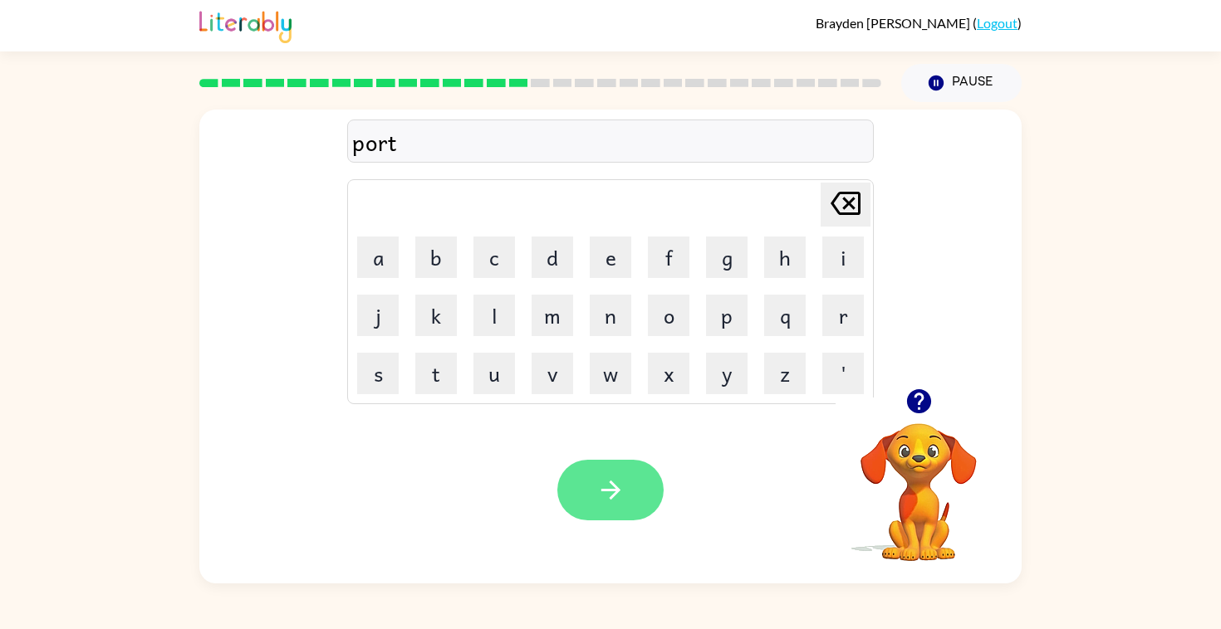
click at [592, 507] on button "button" at bounding box center [610, 490] width 106 height 61
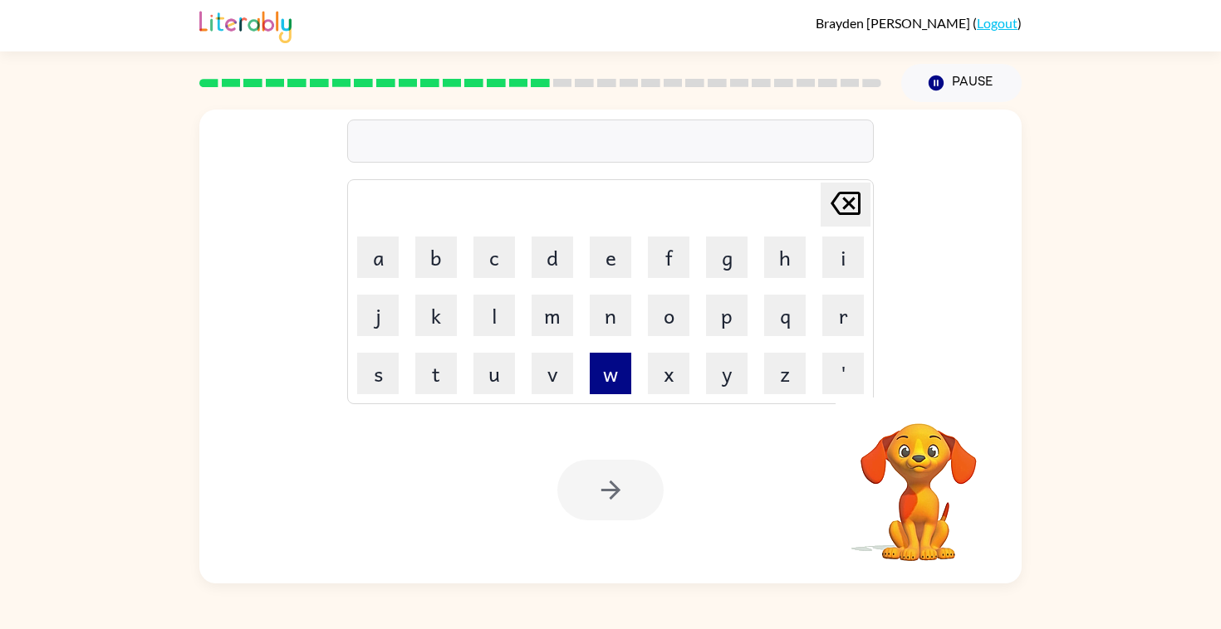
click at [609, 365] on button "w" at bounding box center [611, 374] width 42 height 42
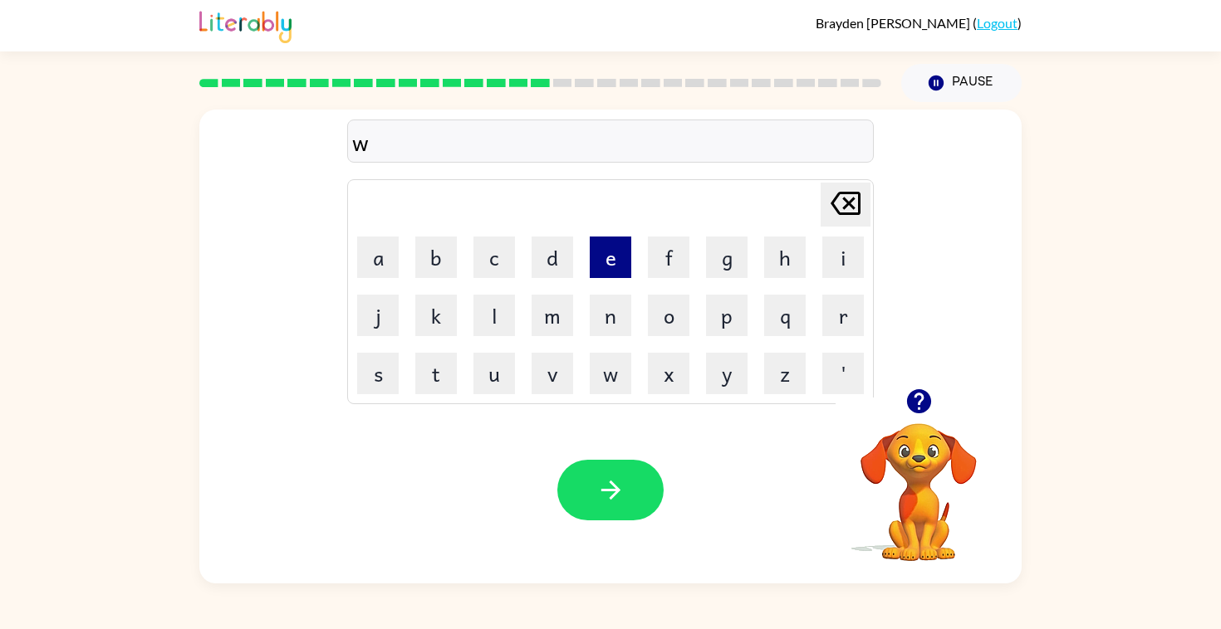
click at [600, 272] on button "e" at bounding box center [611, 258] width 42 height 42
click at [447, 261] on button "b" at bounding box center [436, 258] width 42 height 42
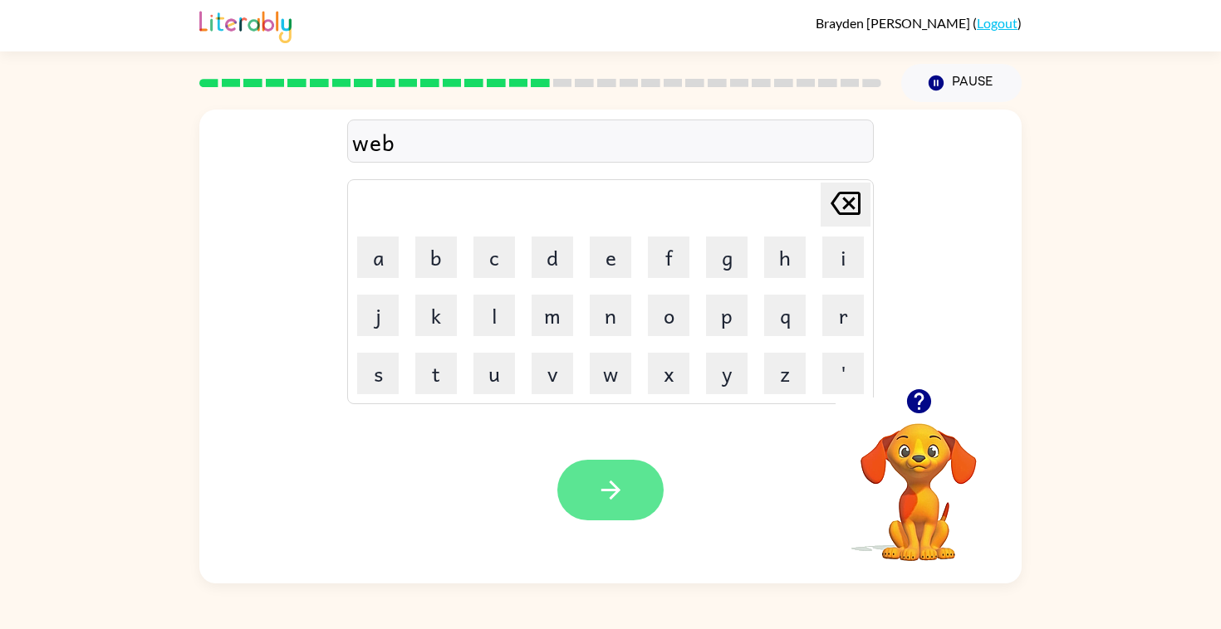
click at [591, 474] on button "button" at bounding box center [610, 490] width 106 height 61
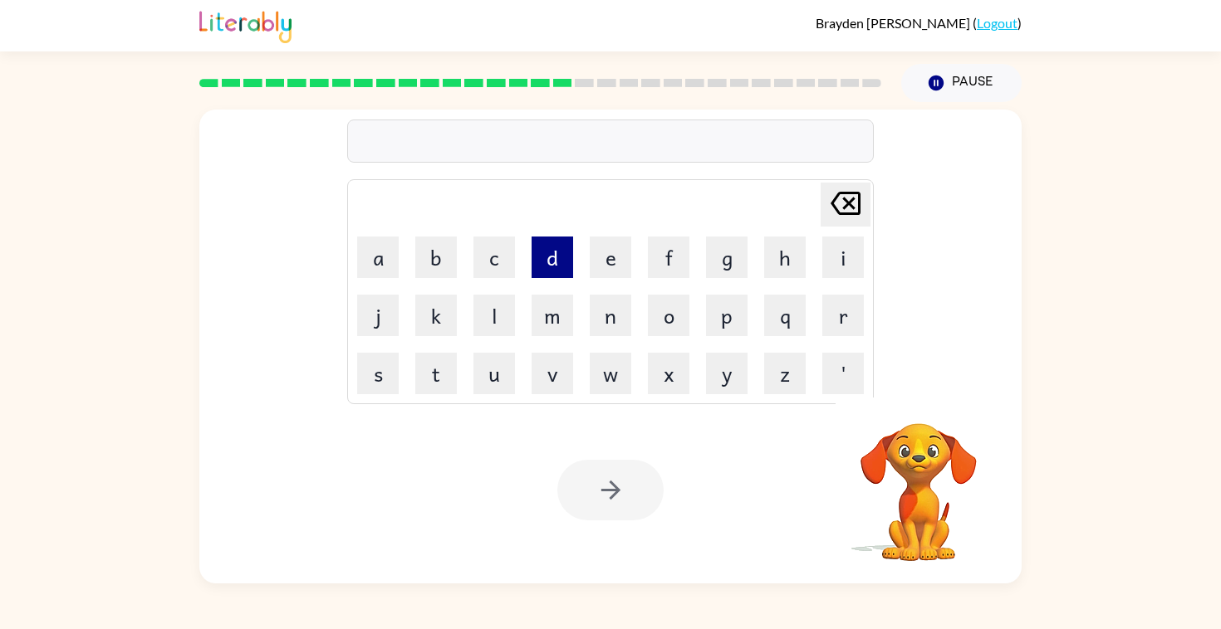
click at [557, 271] on button "d" at bounding box center [552, 258] width 42 height 42
click at [593, 263] on button "e" at bounding box center [611, 258] width 42 height 42
click at [550, 319] on button "m" at bounding box center [552, 316] width 42 height 42
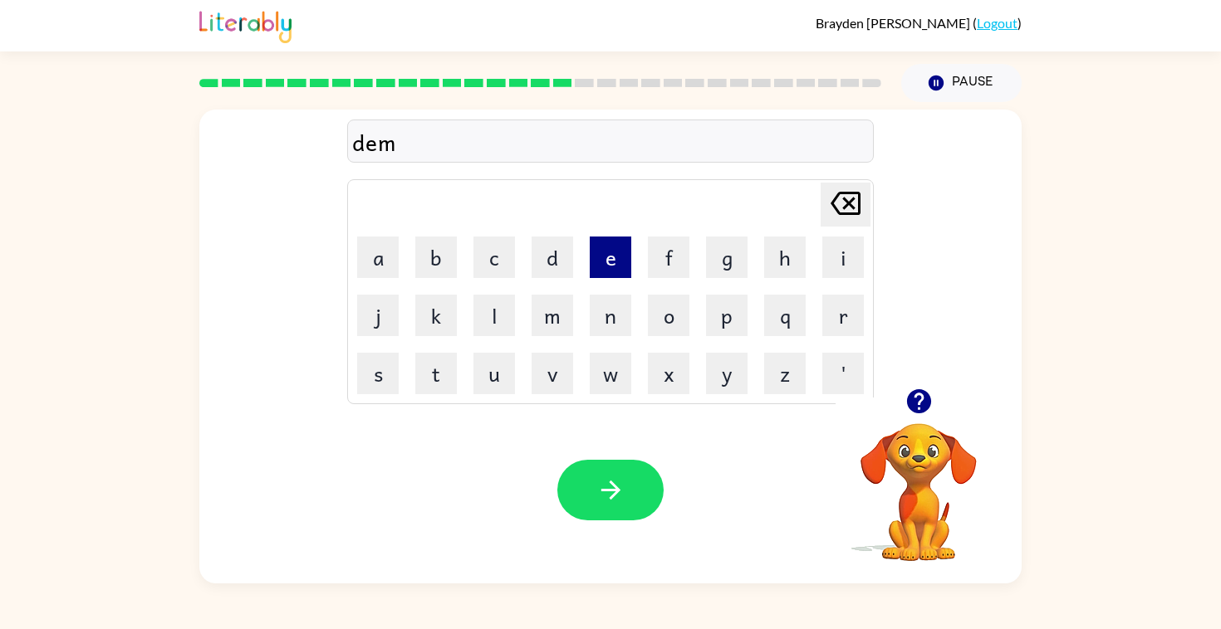
click at [605, 257] on button "e" at bounding box center [611, 258] width 42 height 42
click at [848, 302] on button "r" at bounding box center [843, 316] width 42 height 42
click at [599, 509] on button "button" at bounding box center [610, 490] width 106 height 61
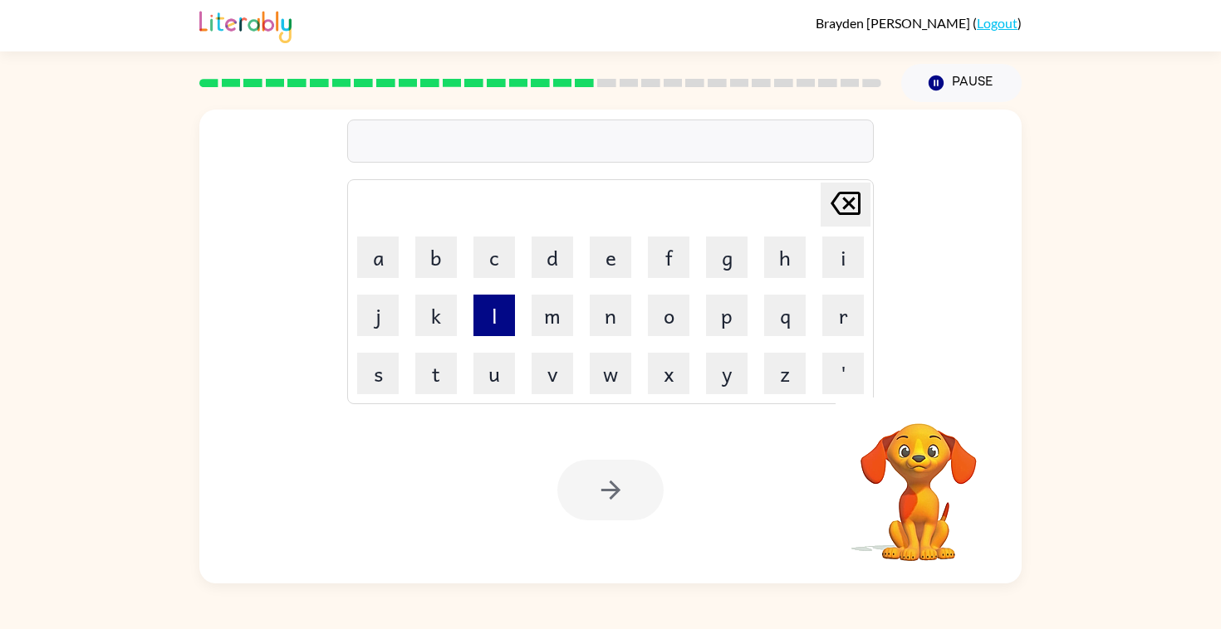
click at [479, 303] on button "l" at bounding box center [494, 316] width 42 height 42
click at [497, 378] on button "u" at bounding box center [494, 374] width 42 height 42
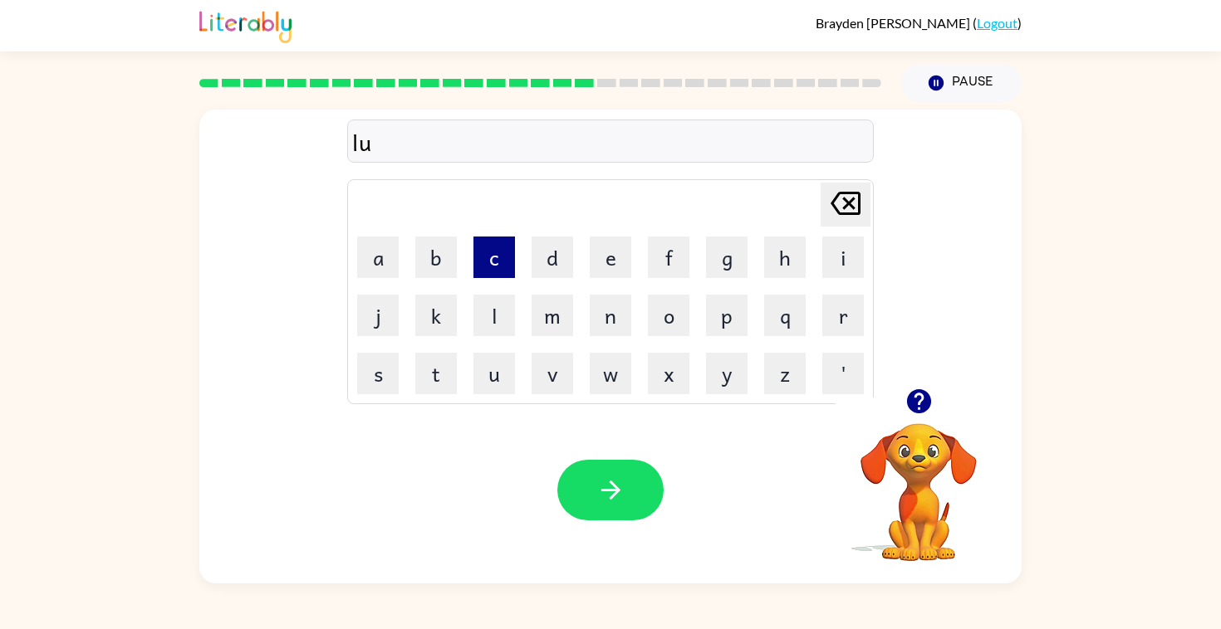
click at [497, 270] on button "c" at bounding box center [494, 258] width 42 height 42
click at [436, 307] on button "k" at bounding box center [436, 316] width 42 height 42
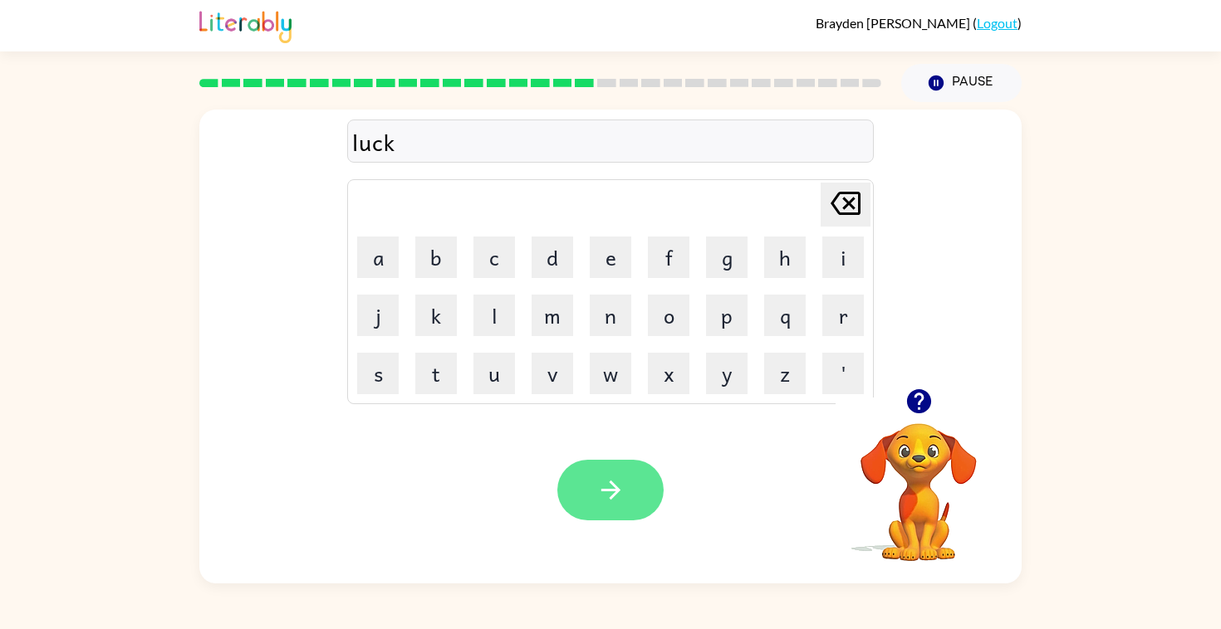
click at [594, 480] on button "button" at bounding box center [610, 490] width 106 height 61
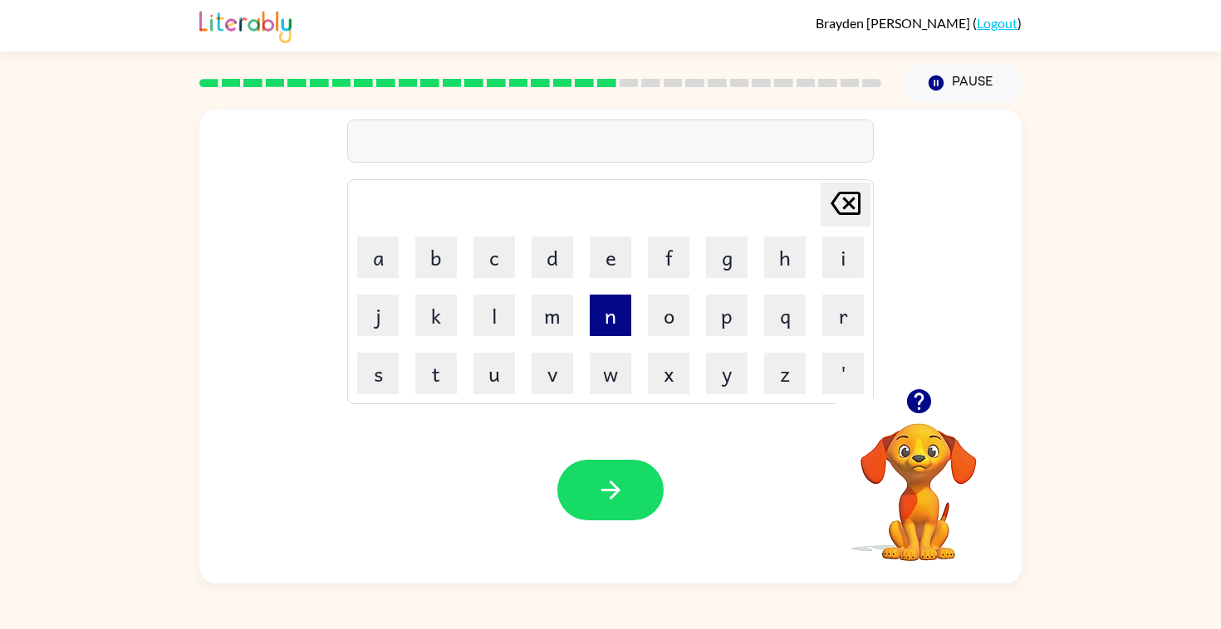
click at [601, 313] on button "n" at bounding box center [611, 316] width 42 height 42
click at [601, 272] on button "e" at bounding box center [611, 258] width 42 height 42
click at [490, 277] on button "c" at bounding box center [494, 258] width 42 height 42
click at [443, 368] on button "t" at bounding box center [436, 374] width 42 height 42
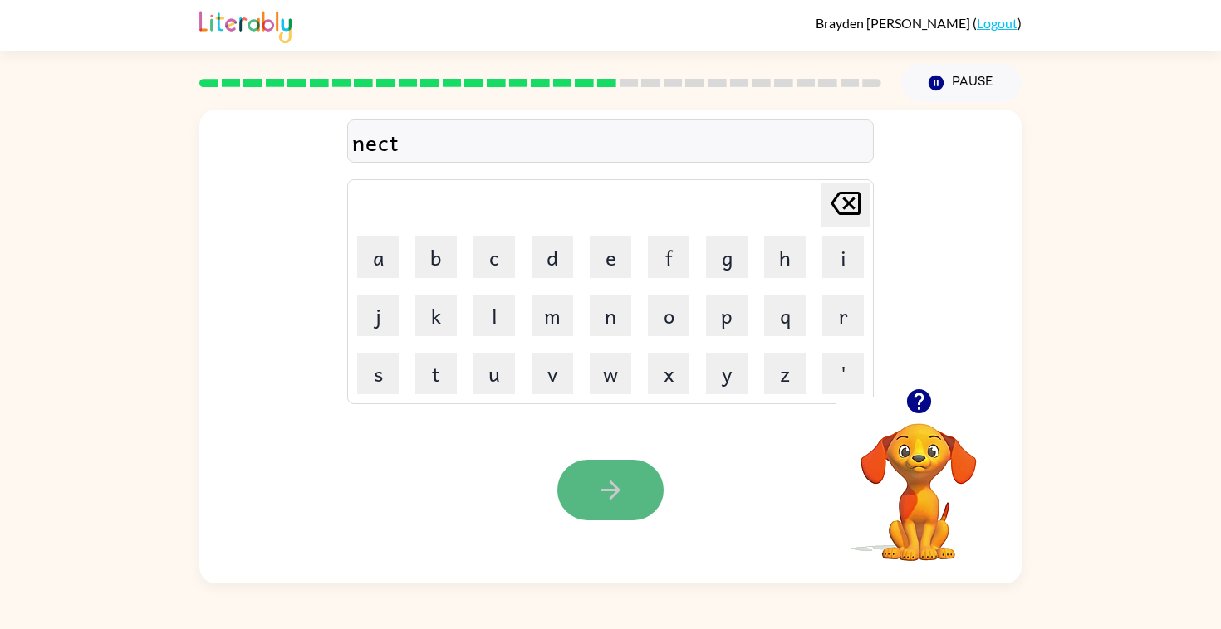
click at [628, 479] on button "button" at bounding box center [610, 490] width 106 height 61
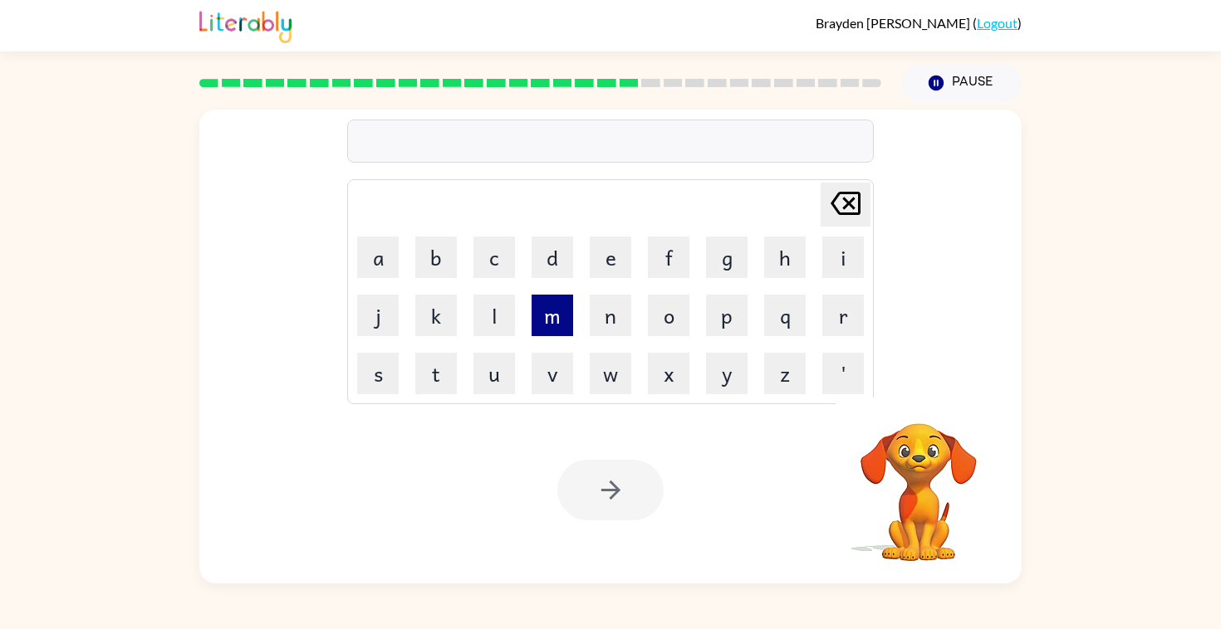
click at [548, 300] on button "m" at bounding box center [552, 316] width 42 height 42
click at [373, 266] on button "a" at bounding box center [378, 258] width 42 height 42
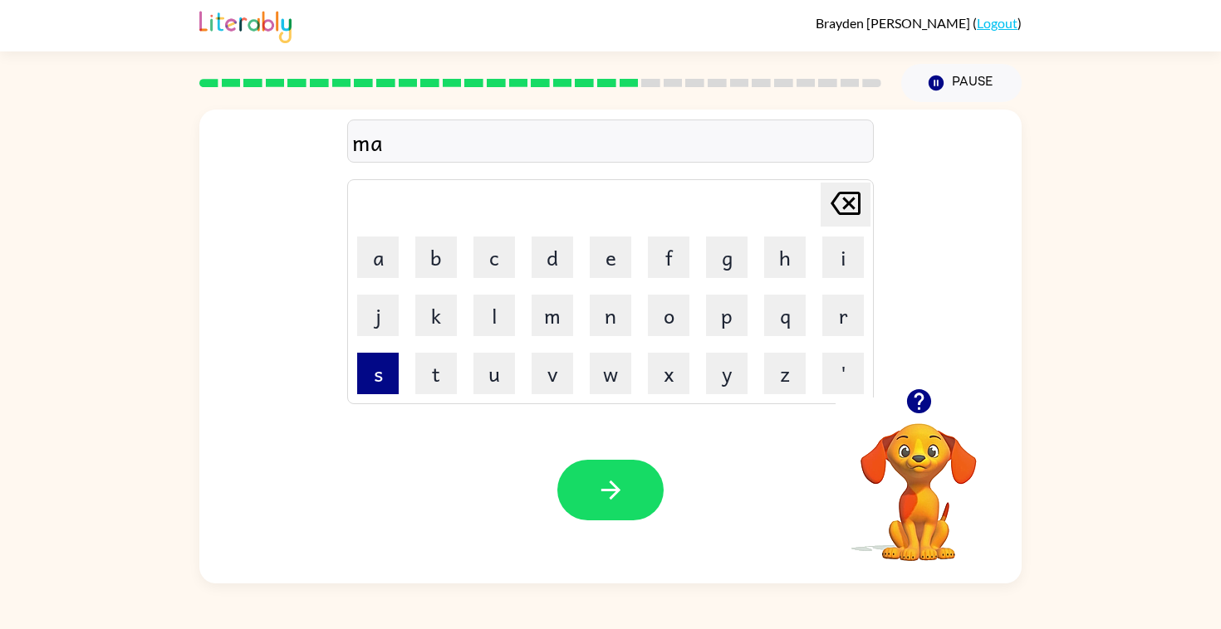
click at [382, 369] on button "s" at bounding box center [378, 374] width 42 height 42
click at [409, 373] on td "t" at bounding box center [436, 373] width 56 height 56
click at [430, 376] on button "t" at bounding box center [436, 374] width 42 height 42
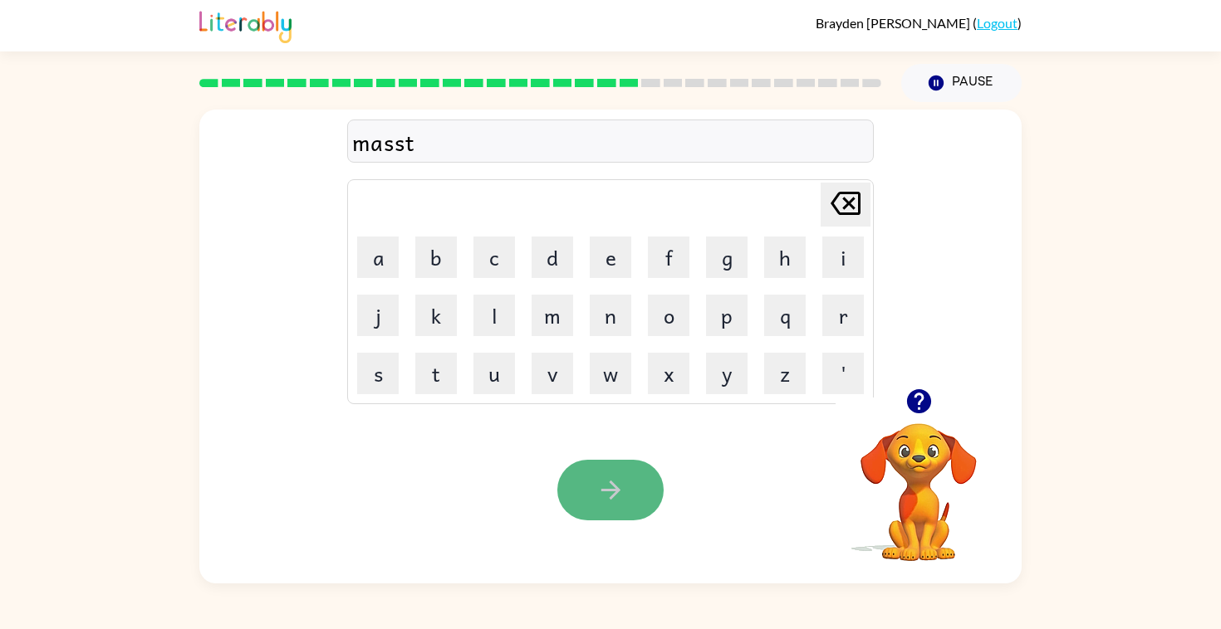
click at [612, 498] on icon "button" at bounding box center [610, 490] width 29 height 29
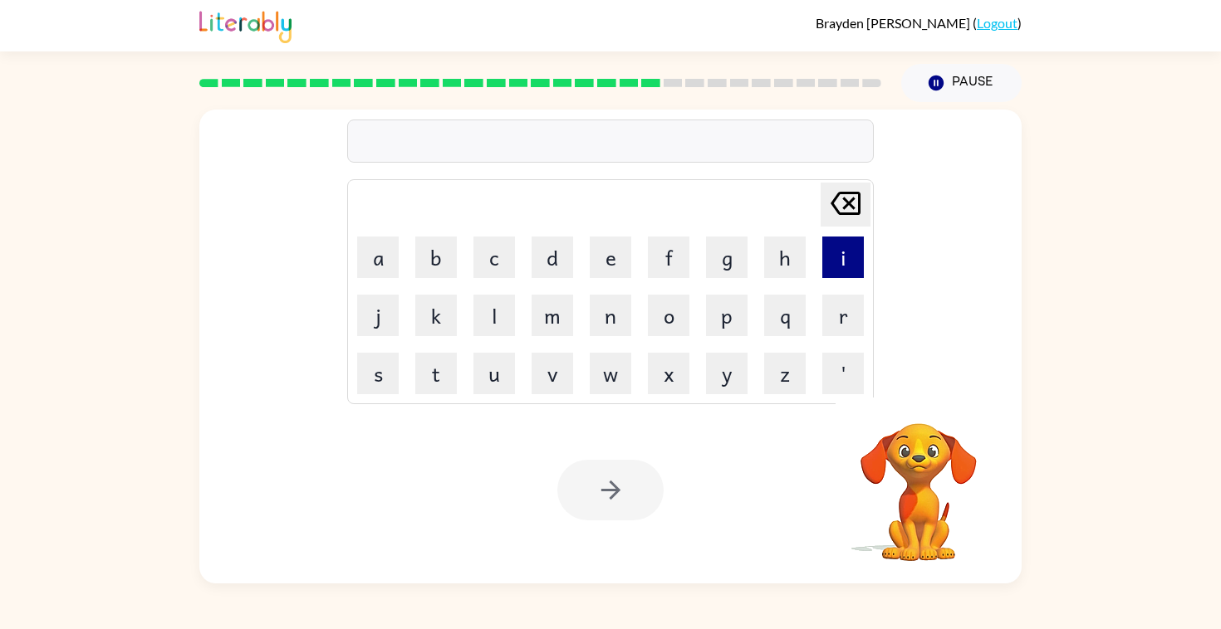
click at [824, 264] on button "i" at bounding box center [843, 258] width 42 height 42
click at [629, 313] on button "n" at bounding box center [611, 316] width 42 height 42
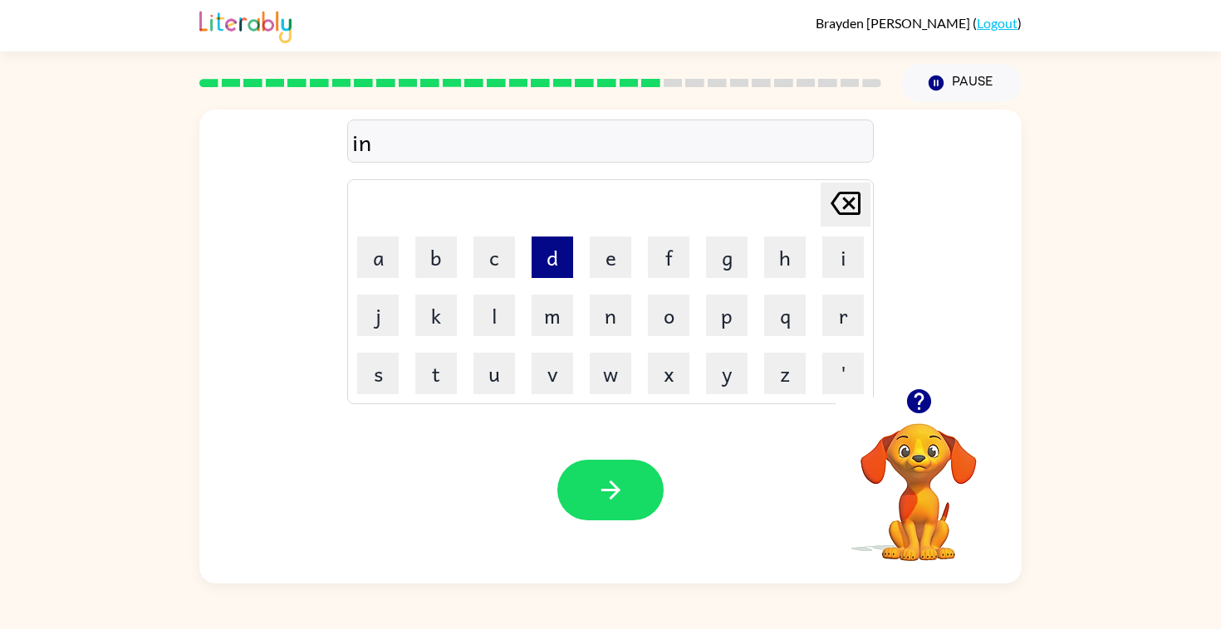
click at [549, 257] on button "d" at bounding box center [552, 258] width 42 height 42
click at [622, 259] on button "e" at bounding box center [611, 258] width 42 height 42
click at [505, 260] on button "c" at bounding box center [494, 258] width 42 height 42
click at [445, 376] on button "t" at bounding box center [436, 374] width 42 height 42
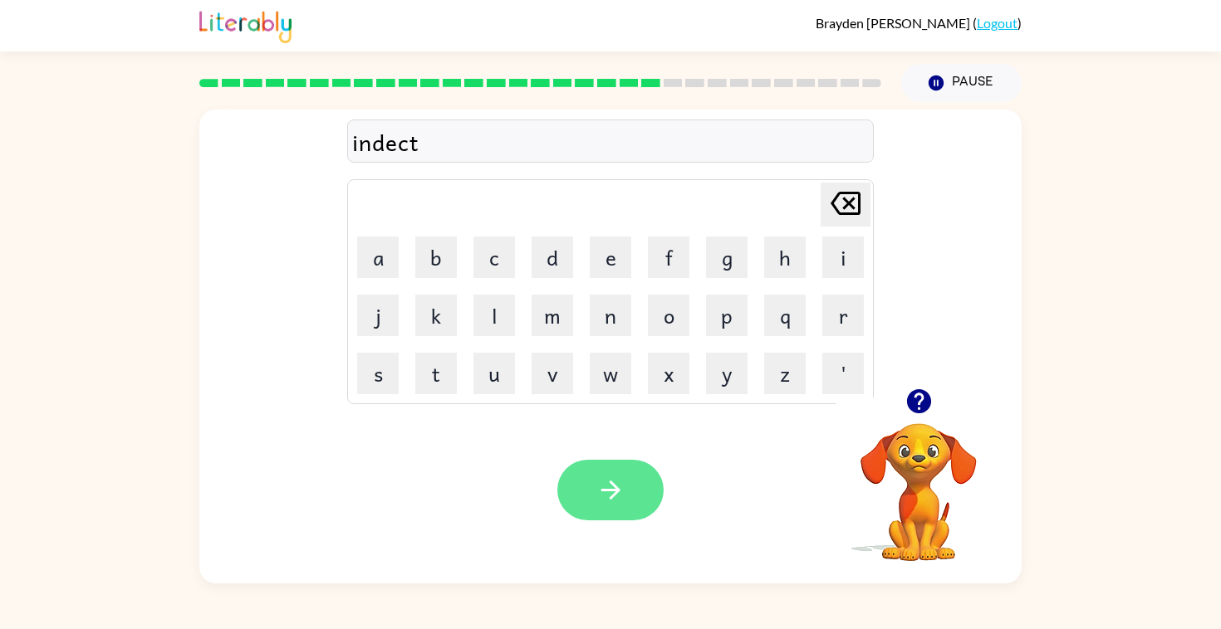
click at [580, 482] on button "button" at bounding box center [610, 490] width 106 height 61
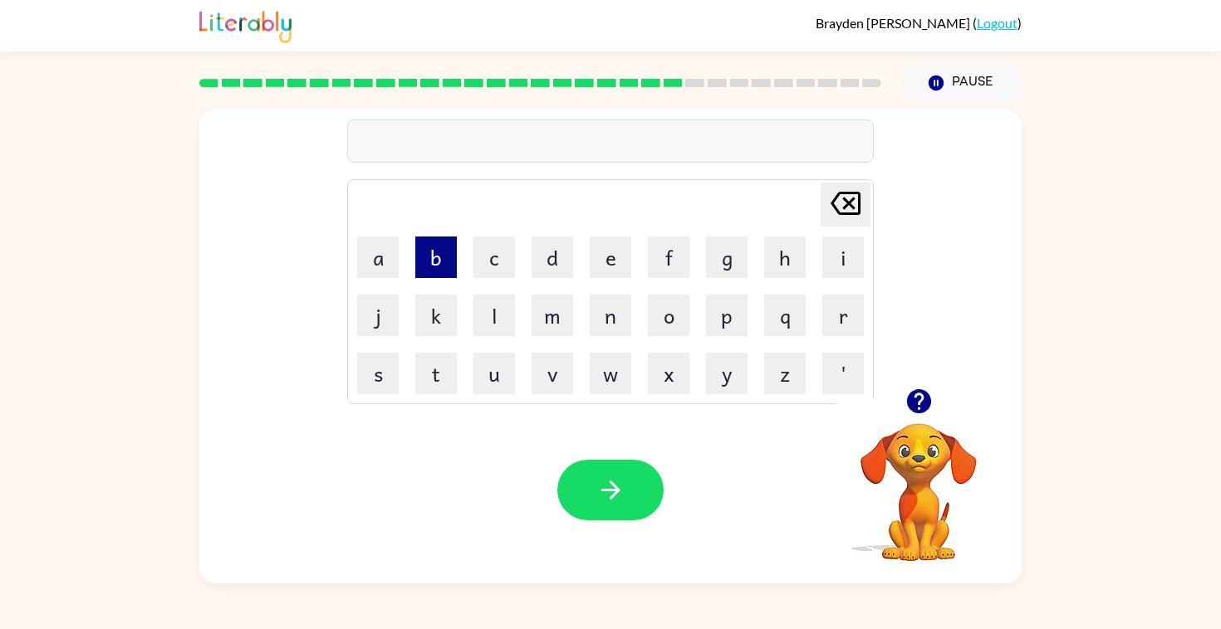
click at [444, 267] on button "b" at bounding box center [436, 258] width 42 height 42
click at [676, 311] on button "o" at bounding box center [669, 316] width 42 height 42
click at [756, 326] on table "[PERSON_NAME] last character input a b c d e f g h i j k l m n o p q r s t u v …" at bounding box center [610, 291] width 525 height 223
click at [778, 327] on button "q" at bounding box center [785, 316] width 42 height 42
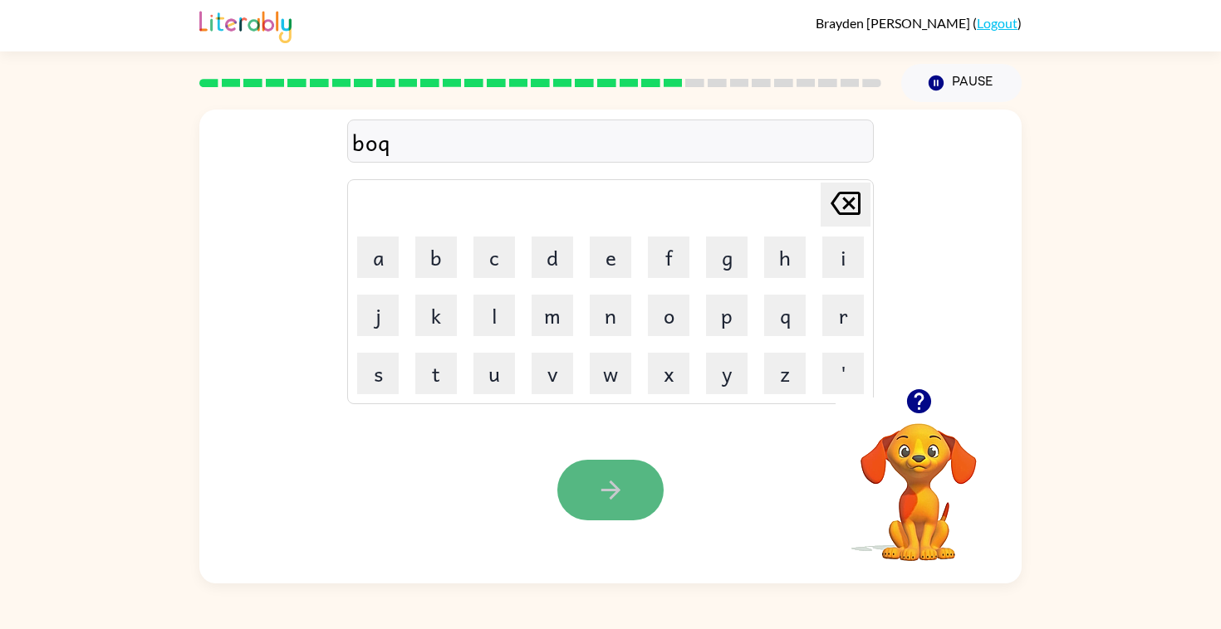
click at [599, 511] on button "button" at bounding box center [610, 490] width 106 height 61
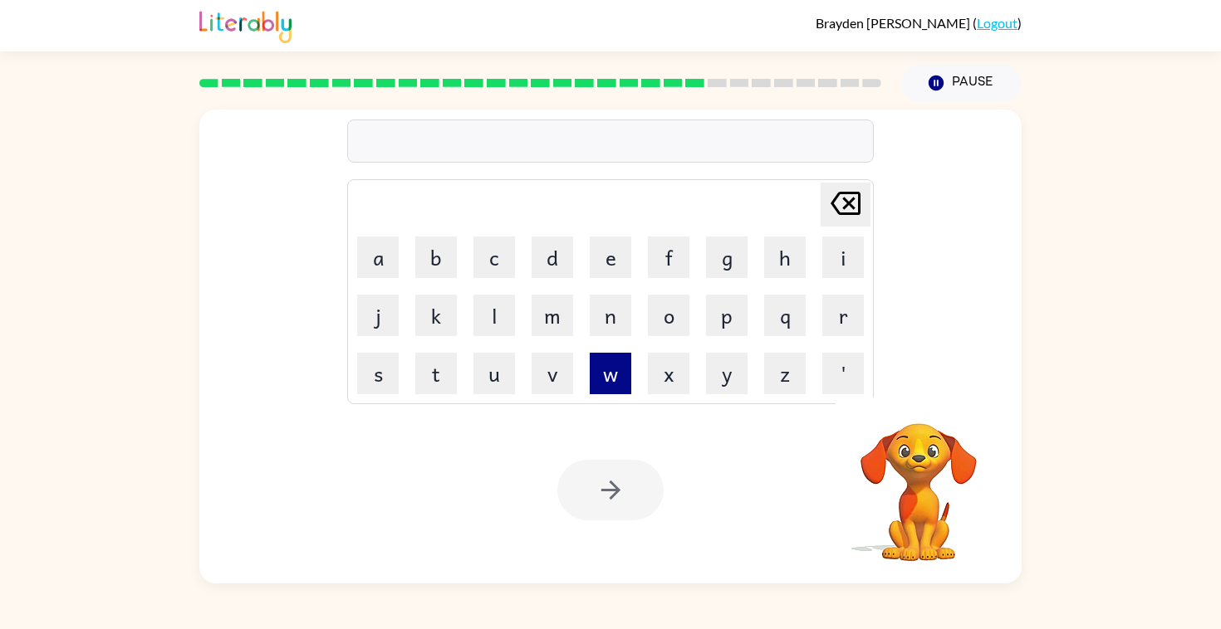
click at [619, 373] on button "w" at bounding box center [611, 374] width 42 height 42
click at [835, 265] on button "i" at bounding box center [843, 258] width 42 height 42
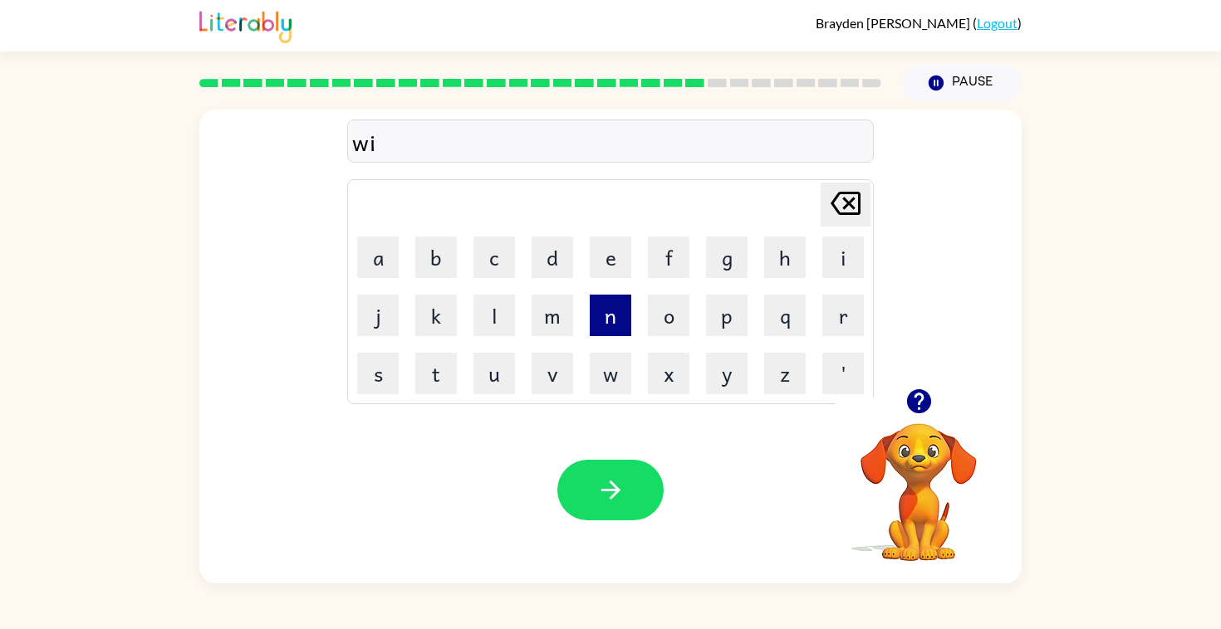
click at [613, 311] on button "n" at bounding box center [611, 316] width 42 height 42
click at [438, 384] on button "t" at bounding box center [436, 374] width 42 height 42
click at [607, 280] on td "e" at bounding box center [610, 257] width 56 height 56
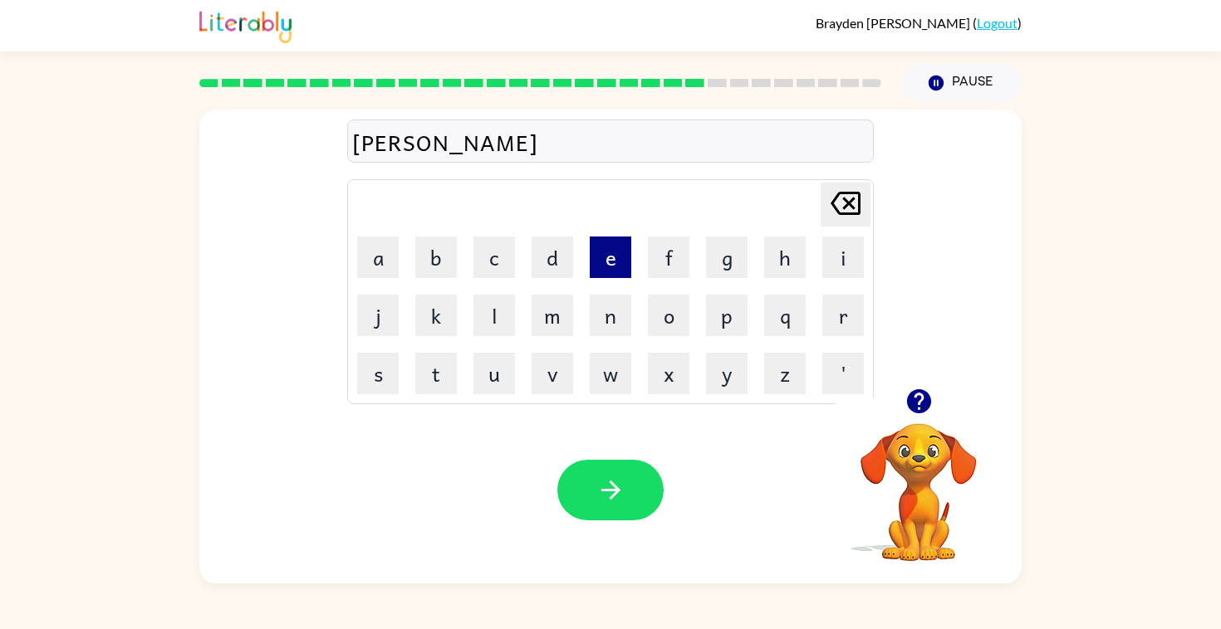
click at [610, 257] on button "e" at bounding box center [611, 258] width 42 height 42
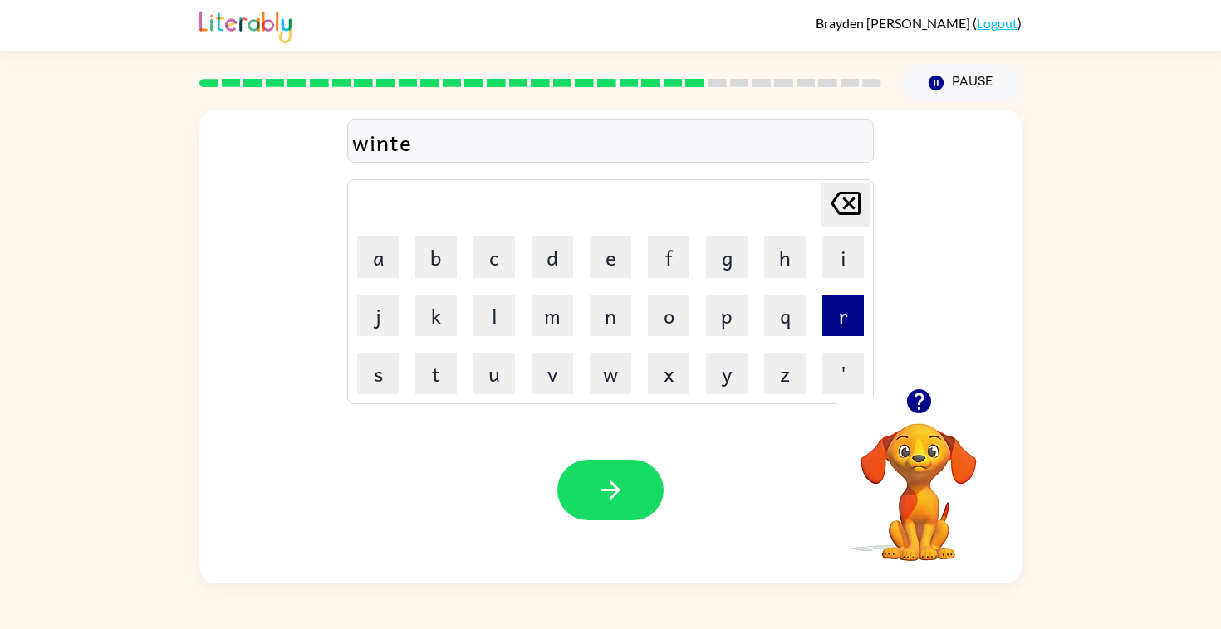
click at [836, 306] on button "r" at bounding box center [843, 316] width 42 height 42
click at [638, 467] on button "button" at bounding box center [610, 490] width 106 height 61
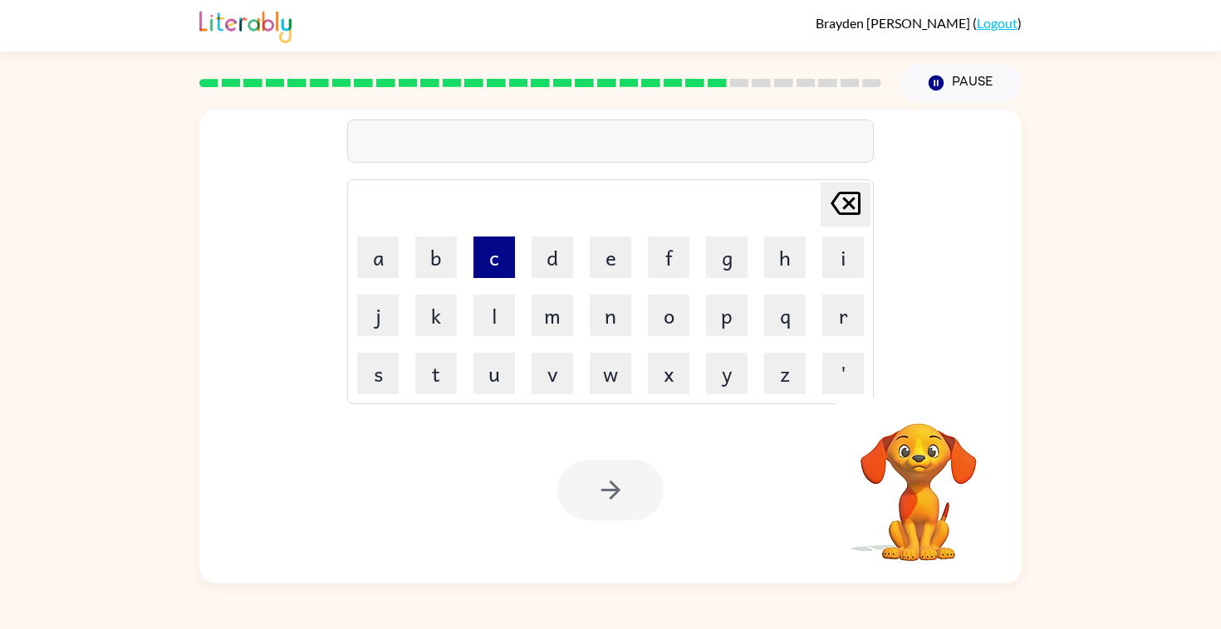
click at [497, 263] on button "c" at bounding box center [494, 258] width 42 height 42
click at [853, 306] on button "r" at bounding box center [843, 316] width 42 height 42
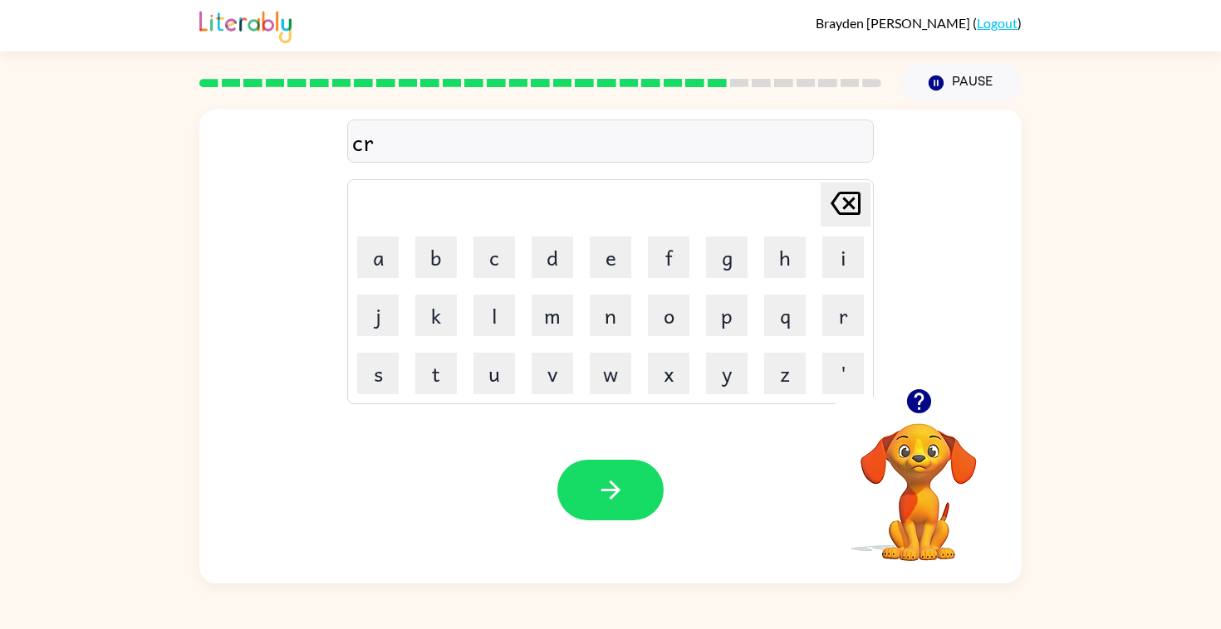
click at [634, 261] on td "e" at bounding box center [610, 257] width 56 height 56
click at [618, 258] on button "e" at bounding box center [611, 258] width 42 height 42
click at [376, 272] on button "a" at bounding box center [378, 258] width 42 height 42
click at [437, 383] on button "t" at bounding box center [436, 374] width 42 height 42
click at [589, 494] on button "button" at bounding box center [610, 490] width 106 height 61
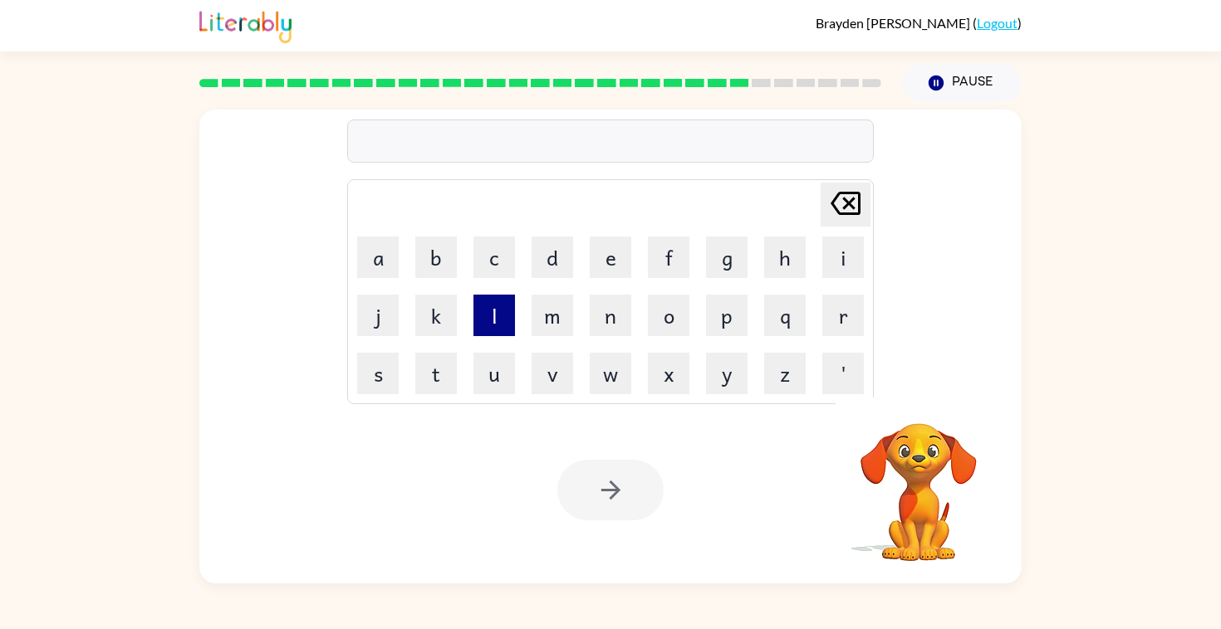
click at [497, 332] on button "l" at bounding box center [494, 316] width 42 height 42
click at [845, 256] on button "i" at bounding box center [843, 258] width 42 height 42
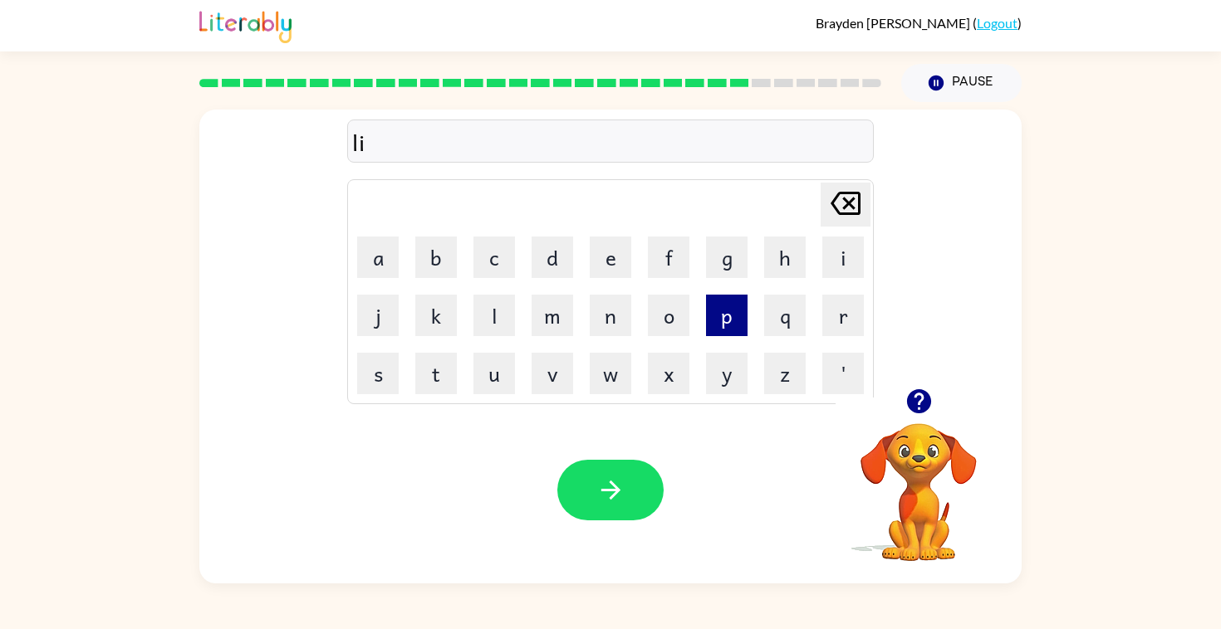
click at [729, 324] on button "p" at bounding box center [727, 316] width 42 height 42
click at [594, 492] on button "button" at bounding box center [610, 490] width 106 height 61
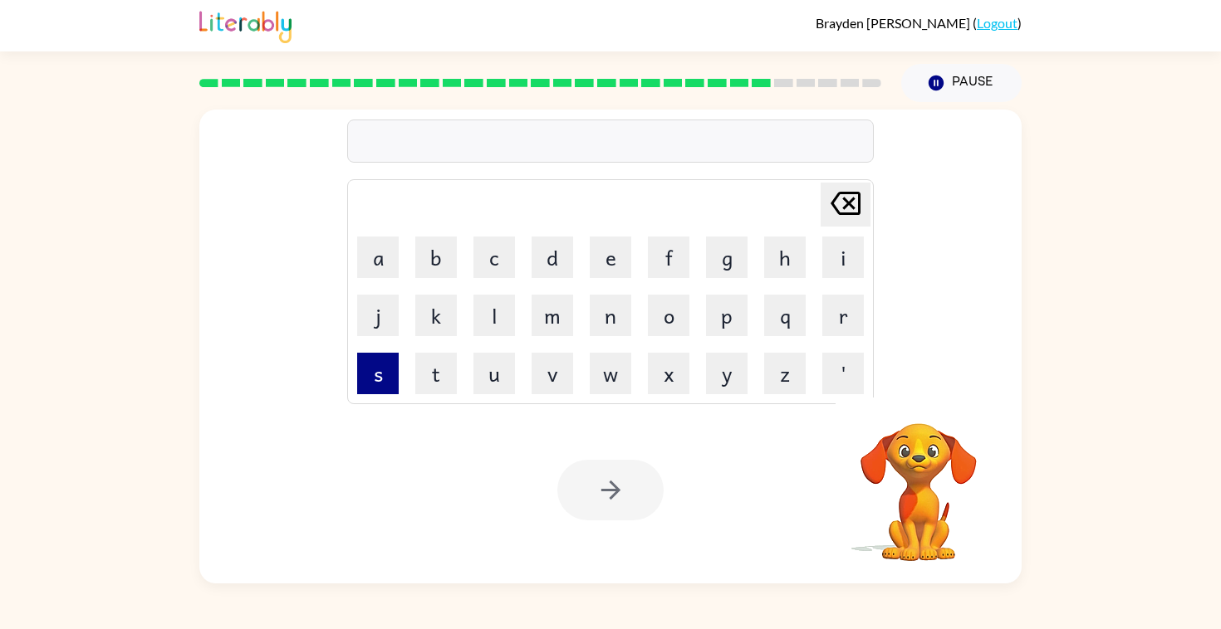
click at [366, 379] on button "s" at bounding box center [378, 374] width 42 height 42
click at [729, 316] on button "p" at bounding box center [727, 316] width 42 height 42
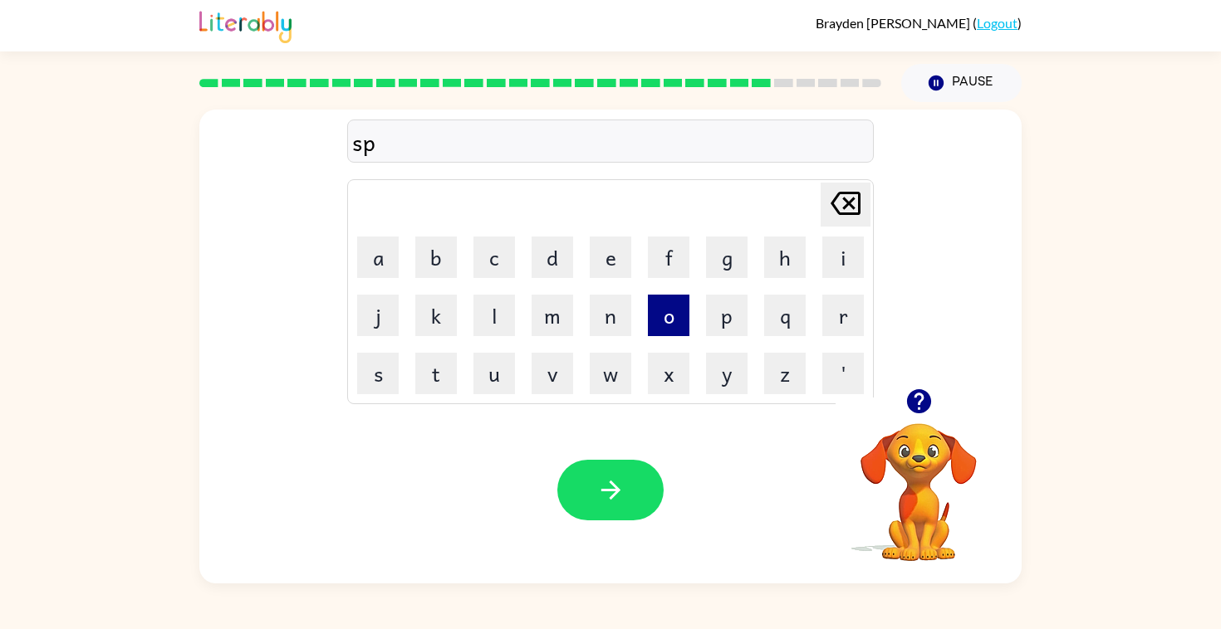
click at [675, 316] on button "o" at bounding box center [669, 316] width 42 height 42
click at [370, 371] on button "s" at bounding box center [378, 374] width 42 height 42
click at [426, 371] on button "t" at bounding box center [436, 374] width 42 height 42
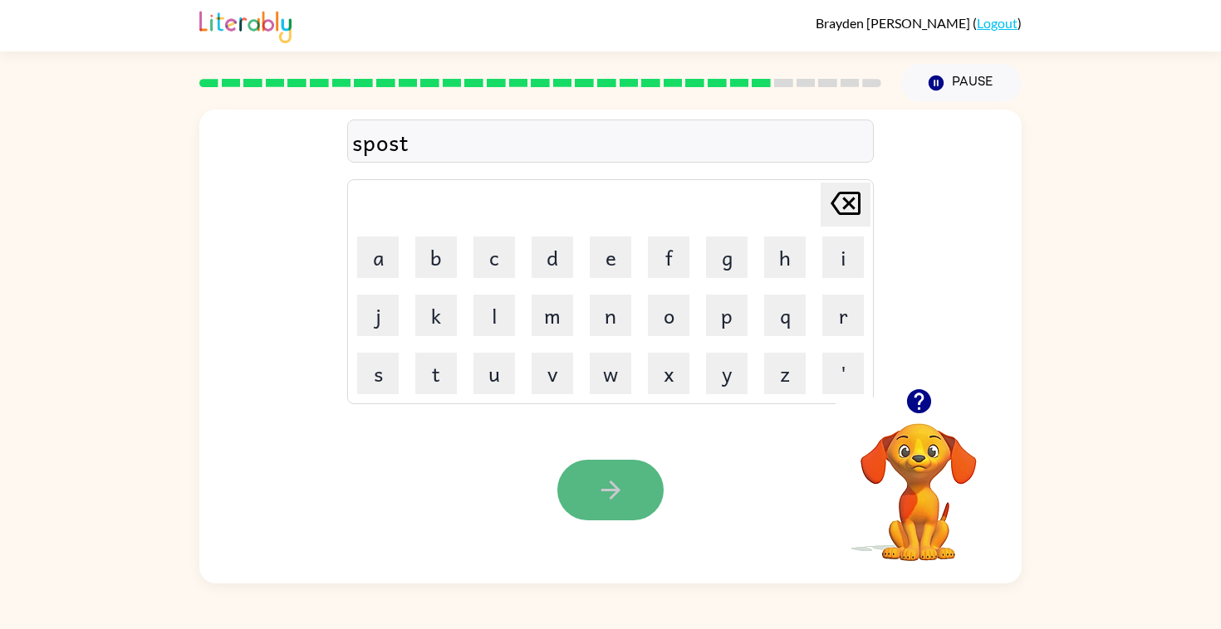
click at [606, 468] on button "button" at bounding box center [610, 490] width 106 height 61
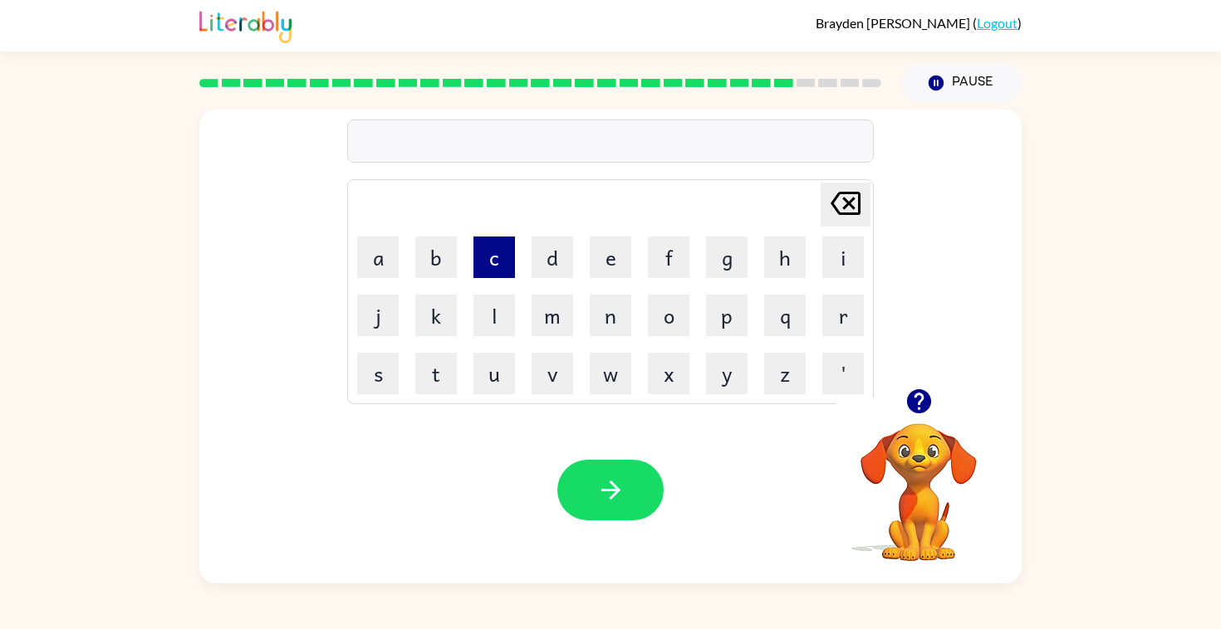
click at [505, 260] on button "c" at bounding box center [494, 258] width 42 height 42
click at [652, 301] on button "o" at bounding box center [669, 316] width 42 height 42
click at [658, 301] on button "o" at bounding box center [669, 316] width 42 height 42
click at [427, 318] on button "k" at bounding box center [436, 316] width 42 height 42
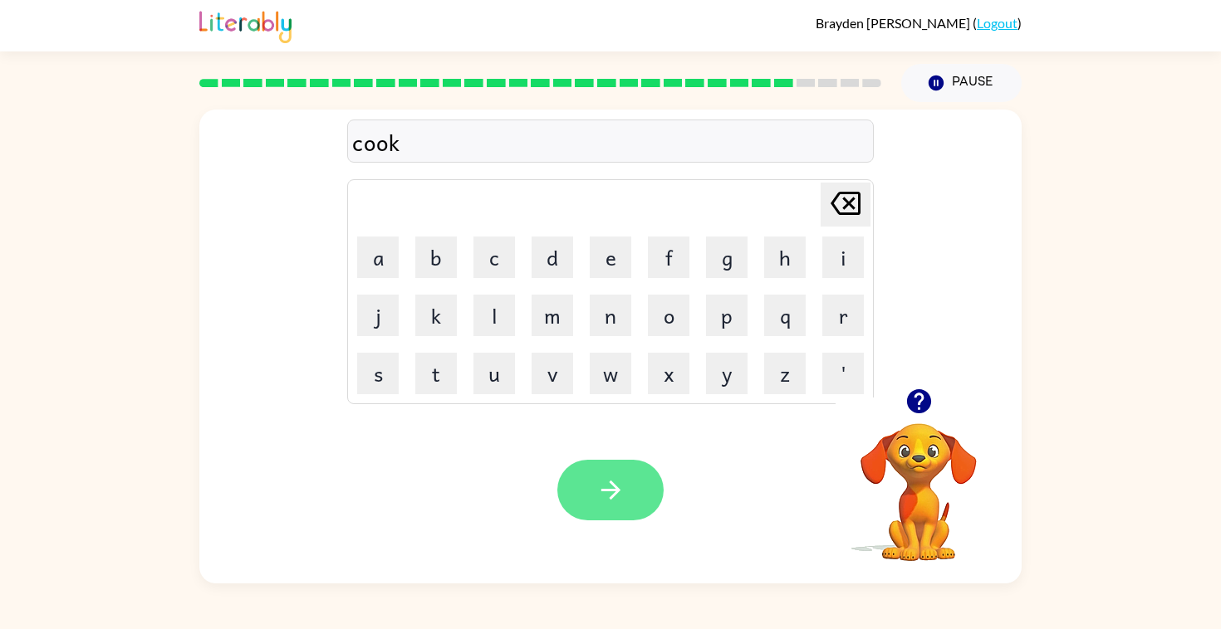
click at [586, 467] on button "button" at bounding box center [610, 490] width 106 height 61
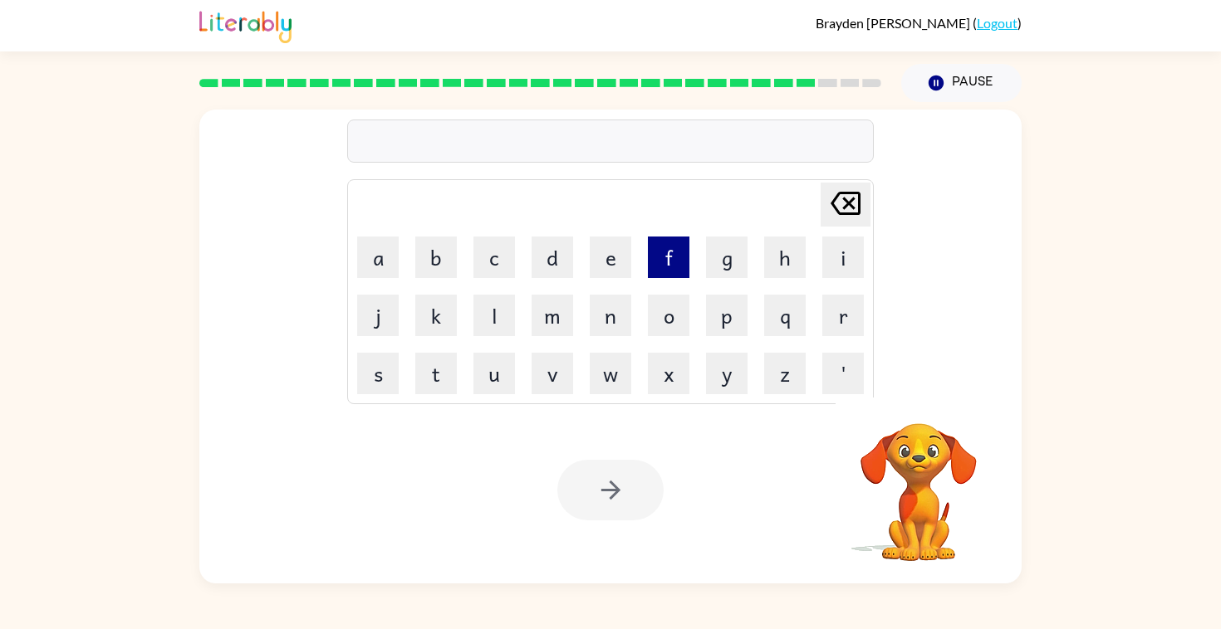
click at [678, 252] on button "f" at bounding box center [669, 258] width 42 height 42
click at [382, 264] on button "a" at bounding box center [378, 258] width 42 height 42
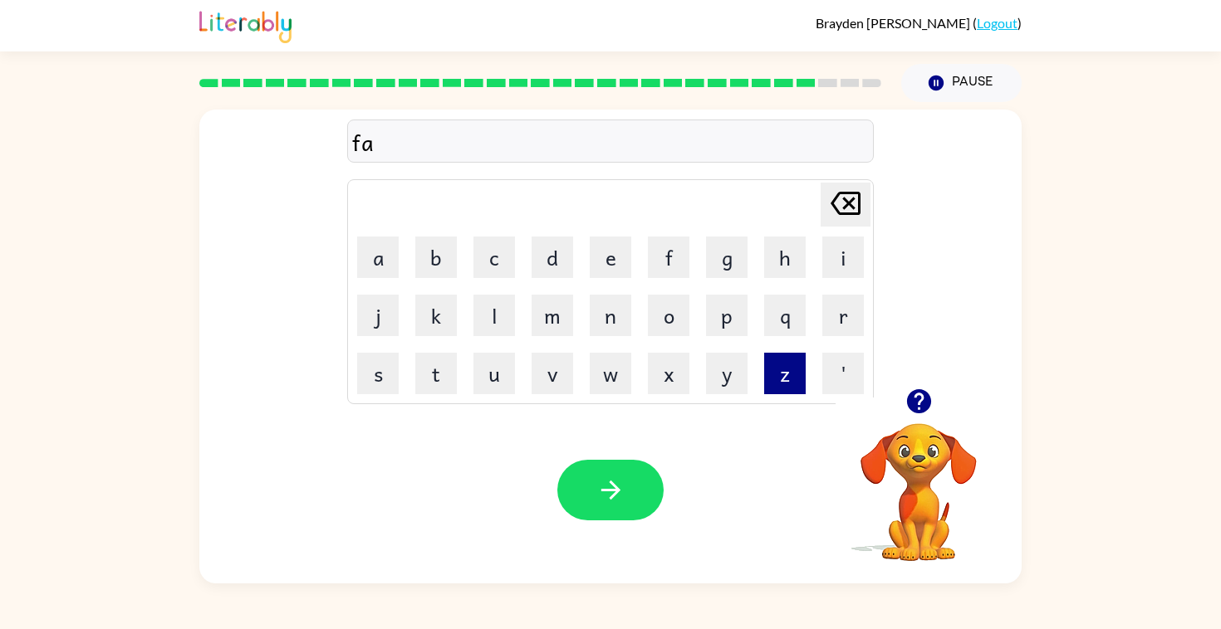
click at [788, 375] on button "z" at bounding box center [785, 374] width 42 height 42
click at [615, 260] on button "e" at bounding box center [611, 258] width 42 height 42
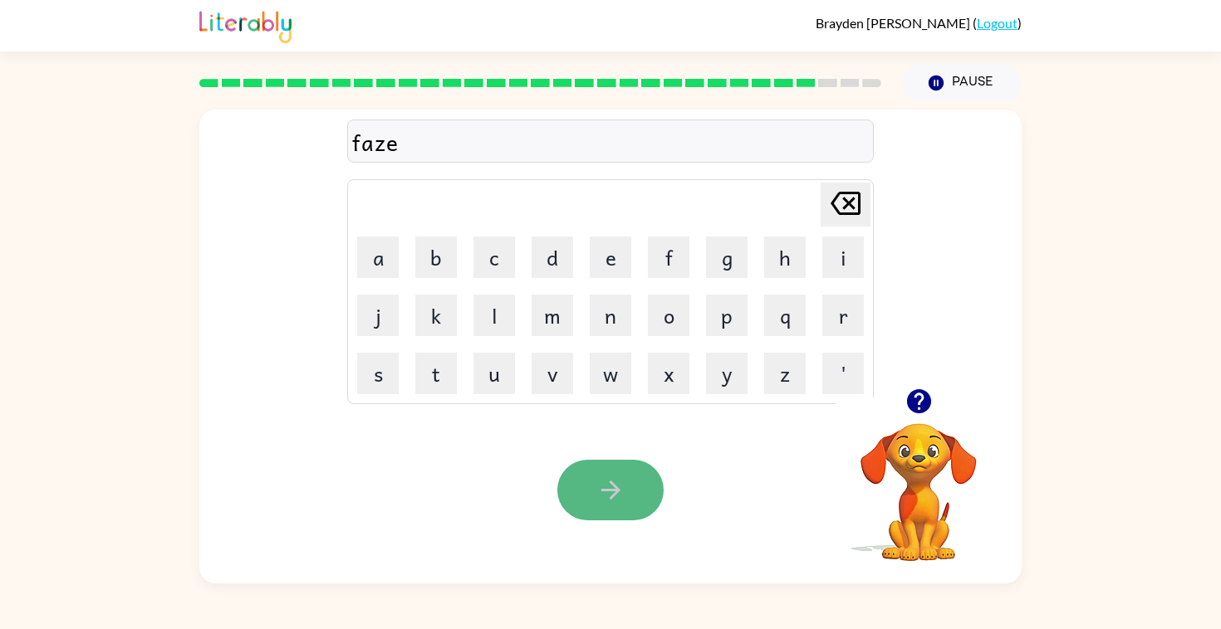
click at [605, 518] on button "button" at bounding box center [610, 490] width 106 height 61
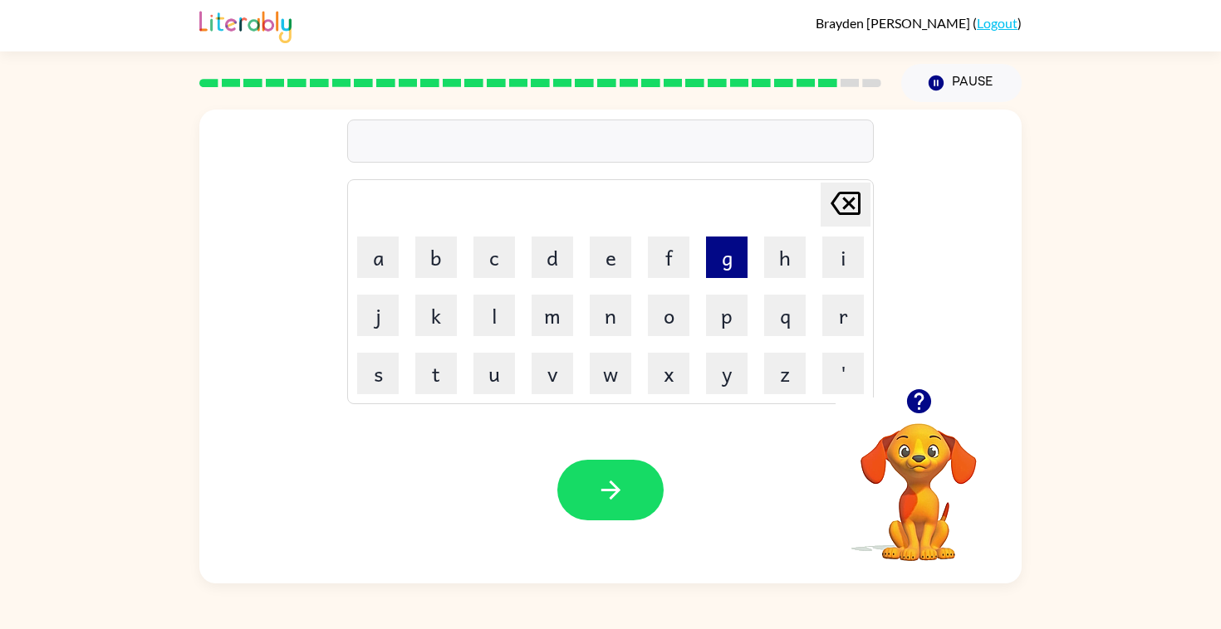
click at [713, 260] on button "g" at bounding box center [727, 258] width 42 height 42
click at [850, 317] on button "r" at bounding box center [843, 316] width 42 height 42
click at [363, 269] on button "a" at bounding box center [378, 258] width 42 height 42
click at [616, 323] on button "n" at bounding box center [611, 316] width 42 height 42
click at [556, 268] on button "d" at bounding box center [552, 258] width 42 height 42
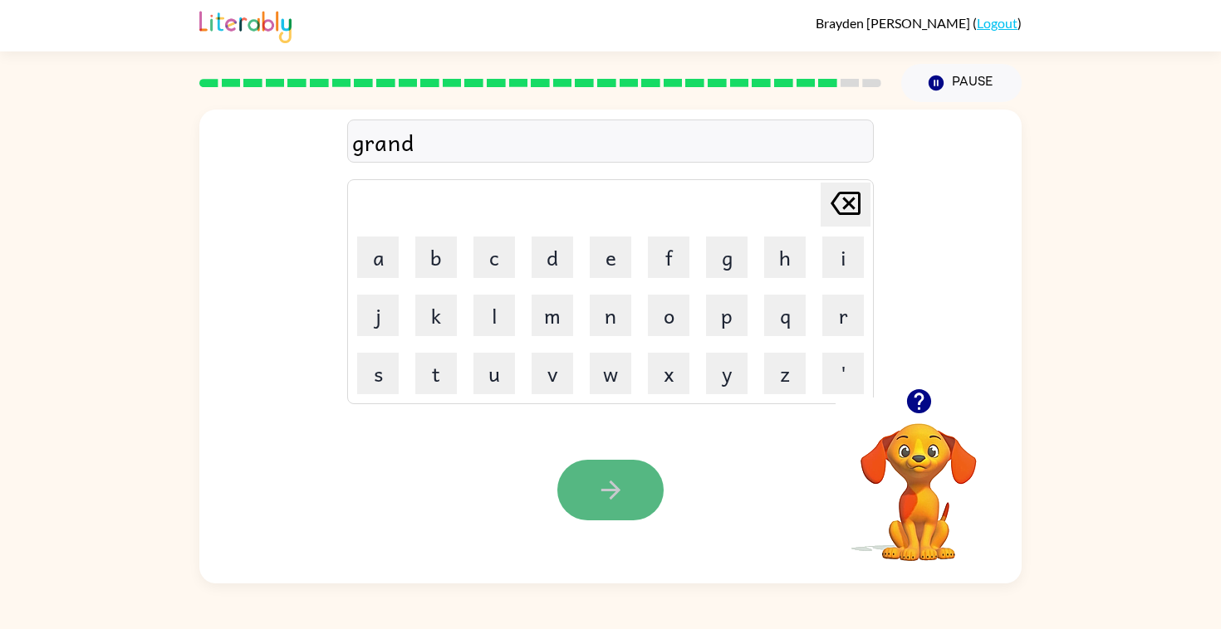
click at [601, 506] on button "button" at bounding box center [610, 490] width 106 height 61
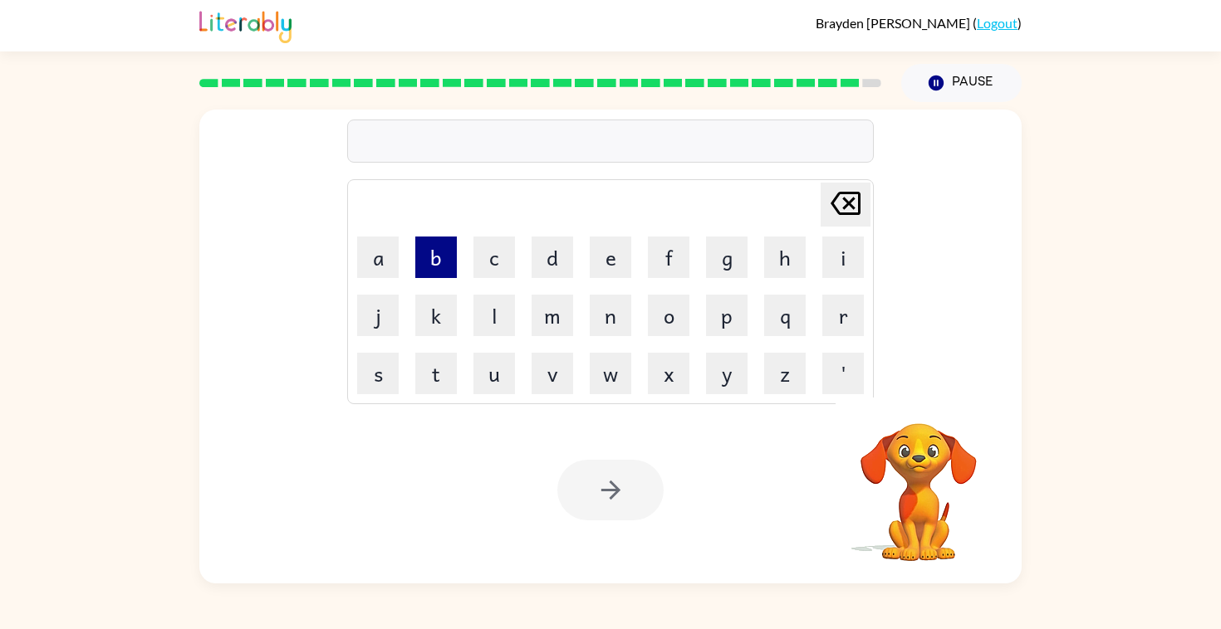
click at [442, 262] on button "b" at bounding box center [436, 258] width 42 height 42
click at [375, 267] on button "a" at bounding box center [378, 258] width 42 height 42
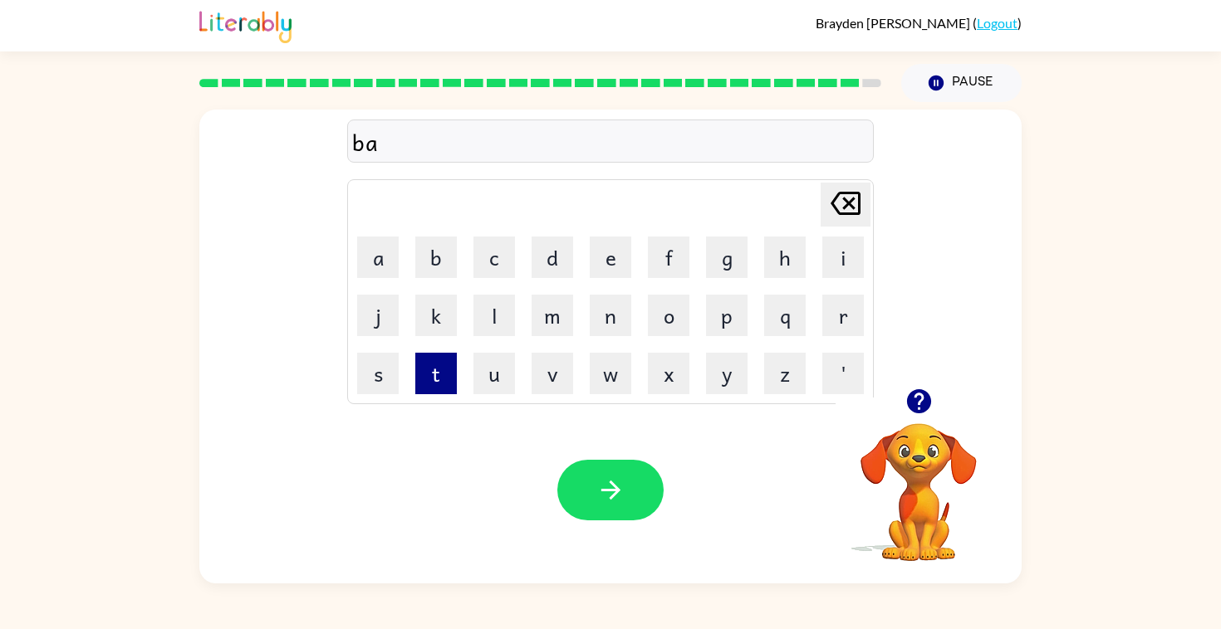
click at [436, 375] on button "t" at bounding box center [436, 374] width 42 height 42
click at [474, 336] on td "l" at bounding box center [494, 315] width 56 height 56
click at [492, 322] on button "l" at bounding box center [494, 316] width 42 height 42
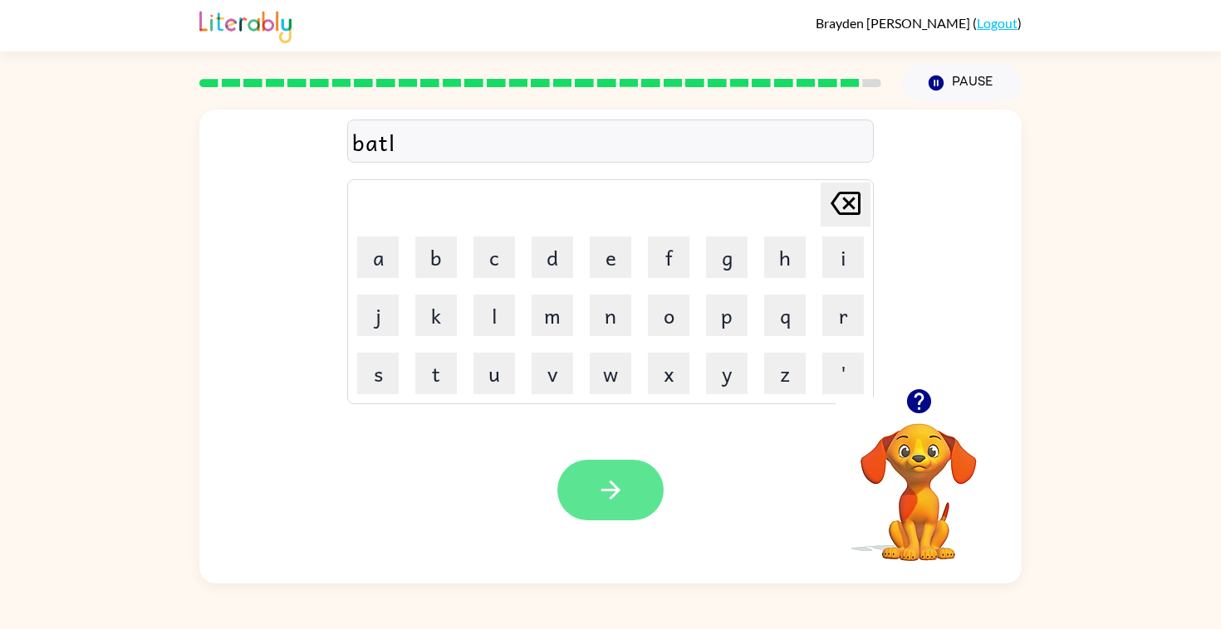
click at [619, 510] on button "button" at bounding box center [610, 490] width 106 height 61
